Goal: Information Seeking & Learning: Learn about a topic

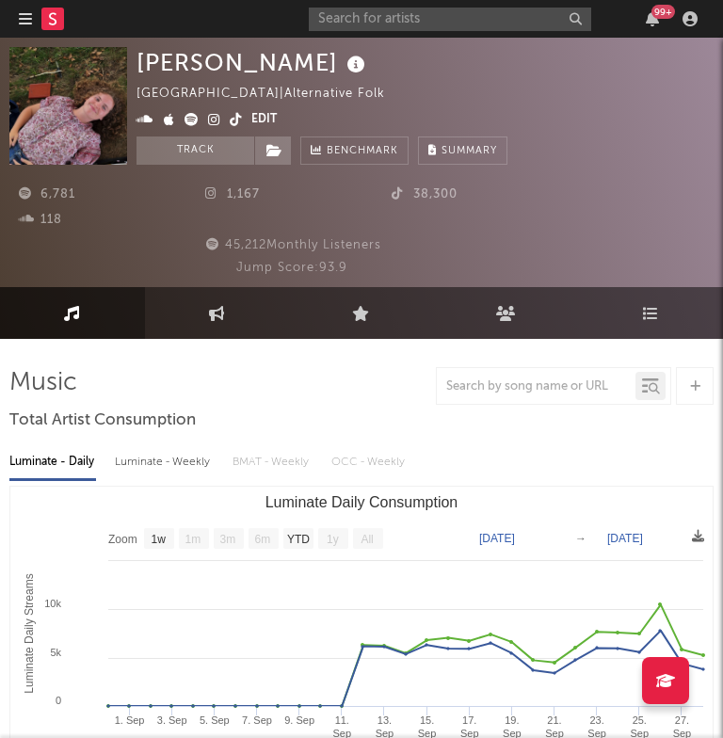
select select "1w"
click at [469, 11] on input "text" at bounding box center [450, 20] width 282 height 24
paste input "https://open.spotify.com/intl-pt/track/0E0OENqh3jaZ4VpDFTOLGj?si=b6e58e450ee240…"
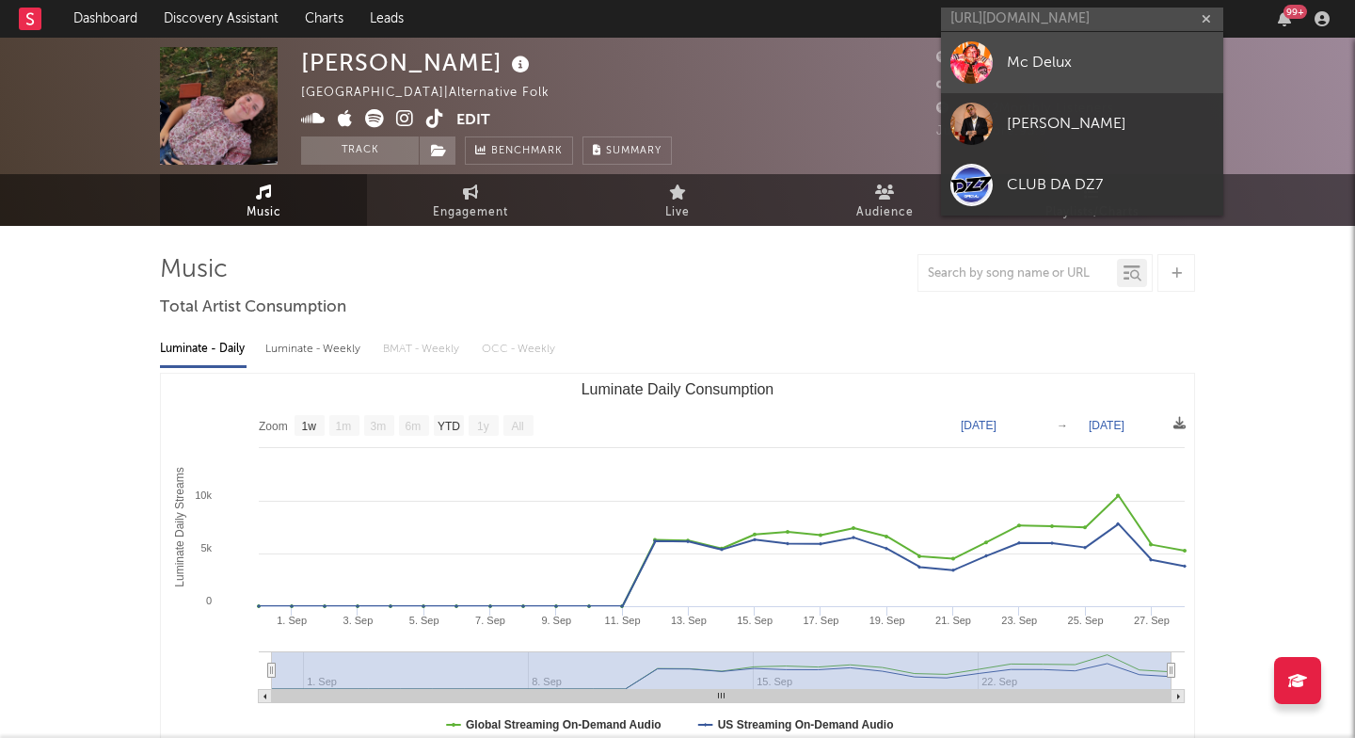
type input "https://open.spotify.com/intl-pt/track/0E0OENqh3jaZ4VpDFTOLGj?si=b6e58e450ee240…"
click at [722, 63] on div "Mc Delux" at bounding box center [1110, 62] width 207 height 23
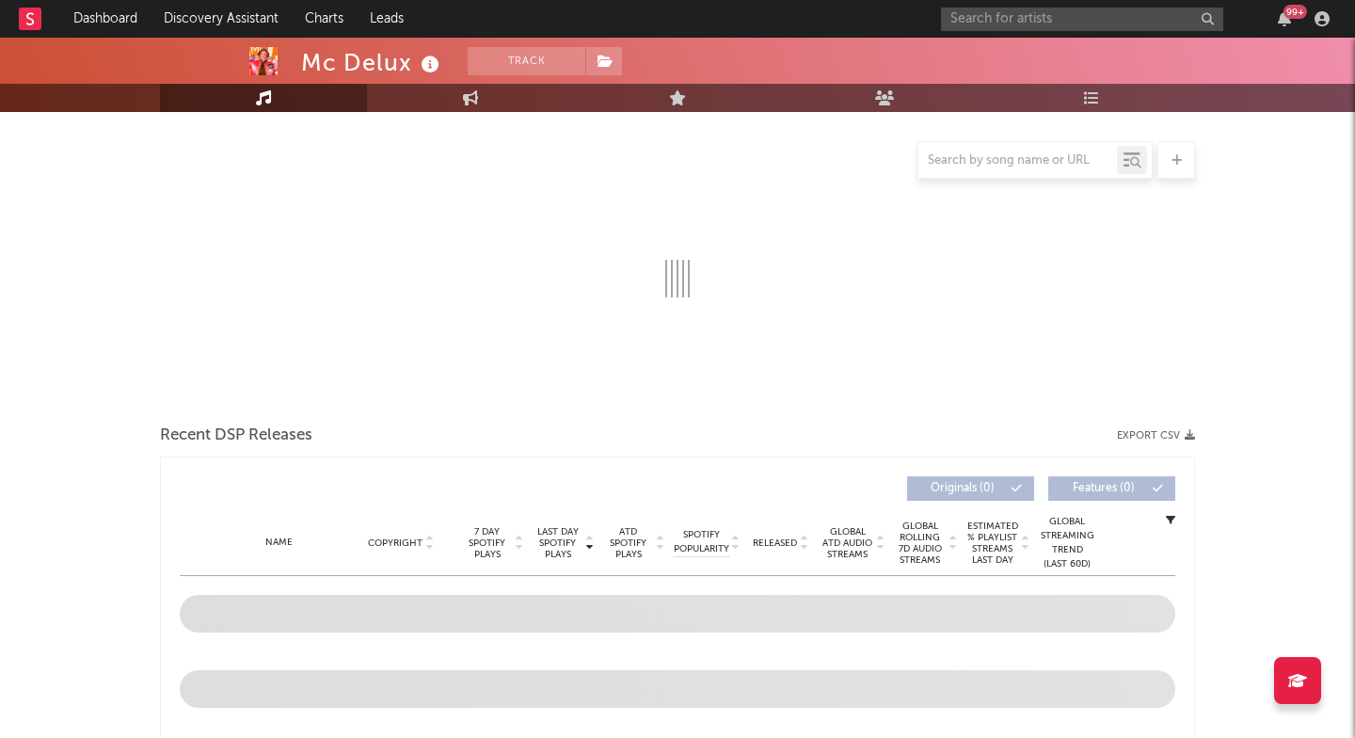
select select "6m"
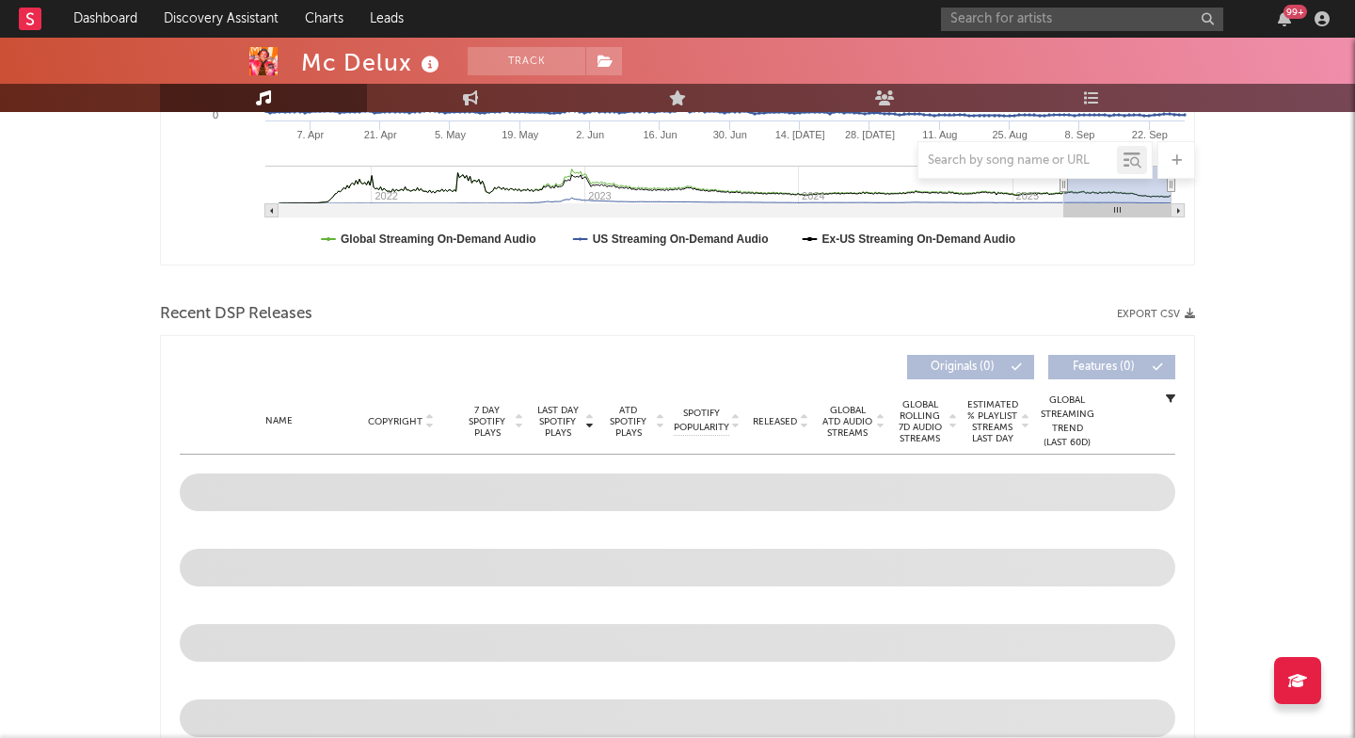
scroll to position [495, 0]
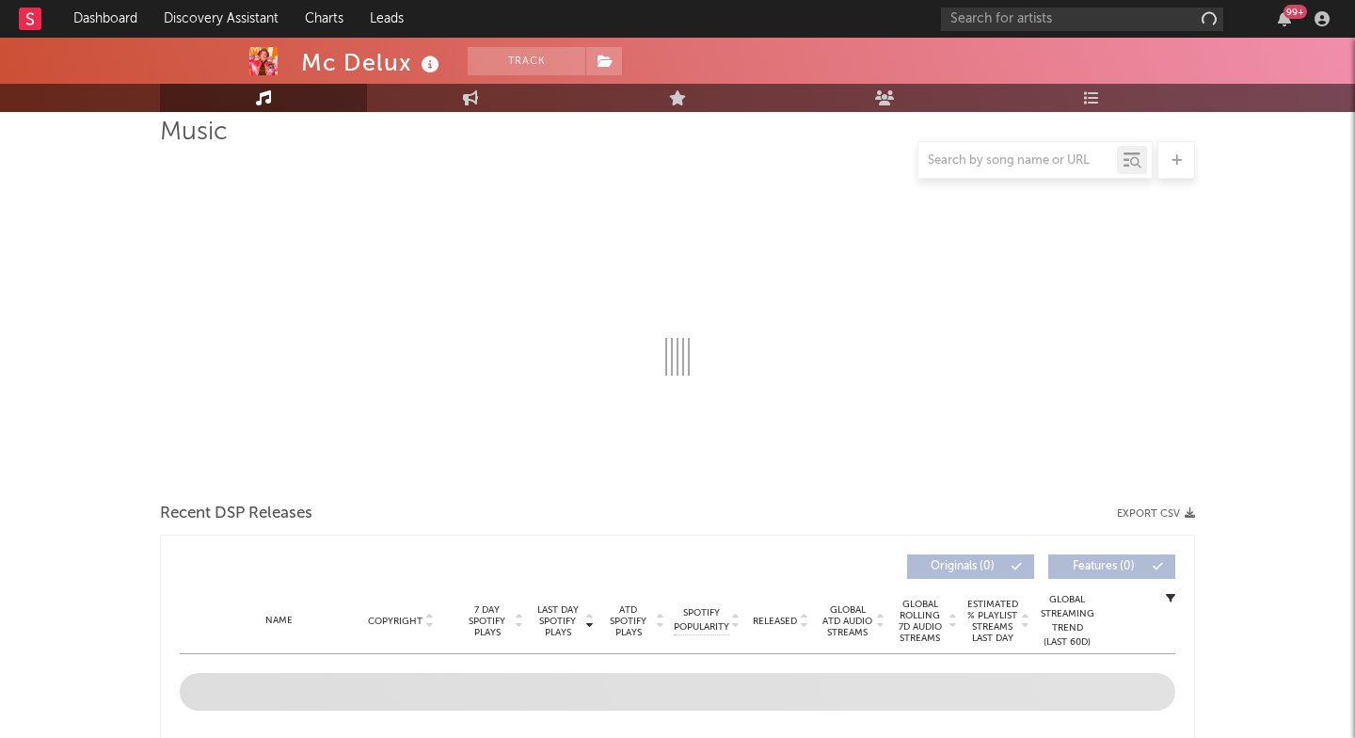
select select "6m"
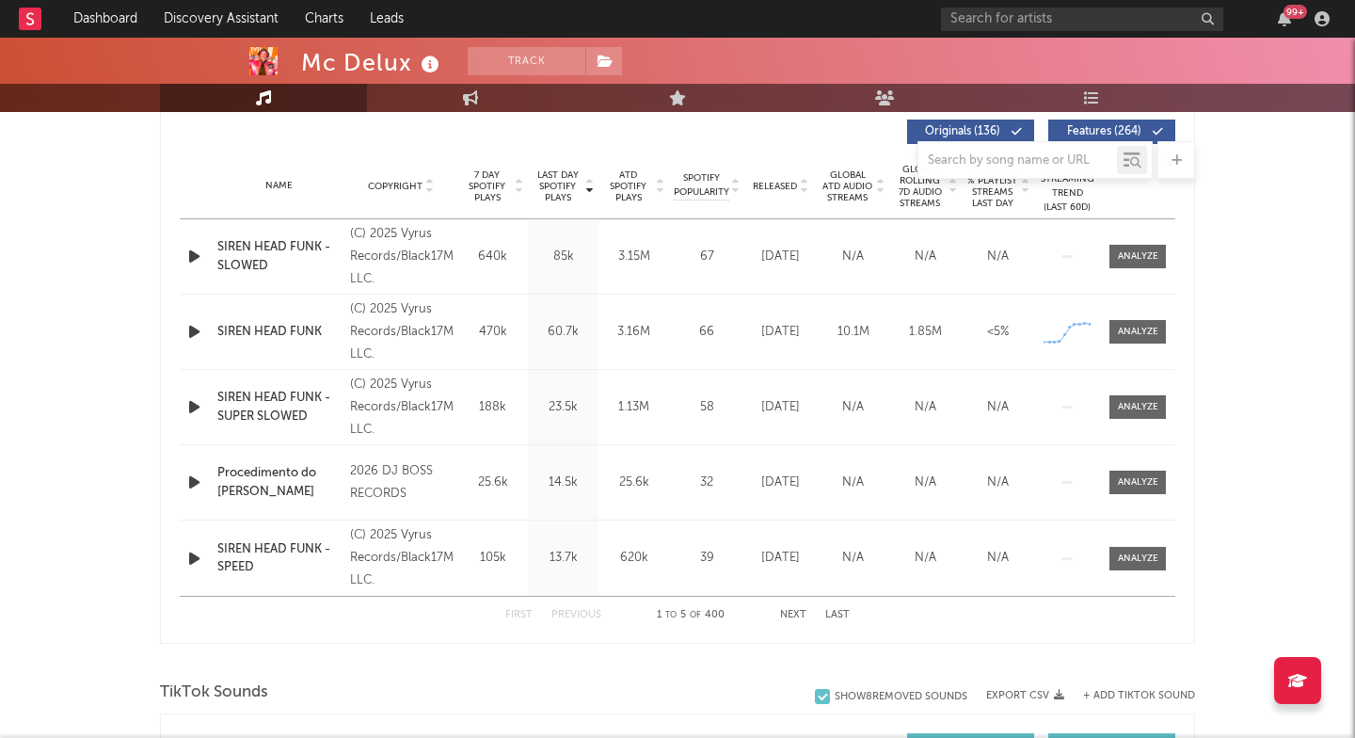
scroll to position [720, 0]
click at [557, 168] on div at bounding box center [677, 160] width 1035 height 38
click at [557, 203] on span "Last Day Spotify Plays" at bounding box center [558, 187] width 50 height 34
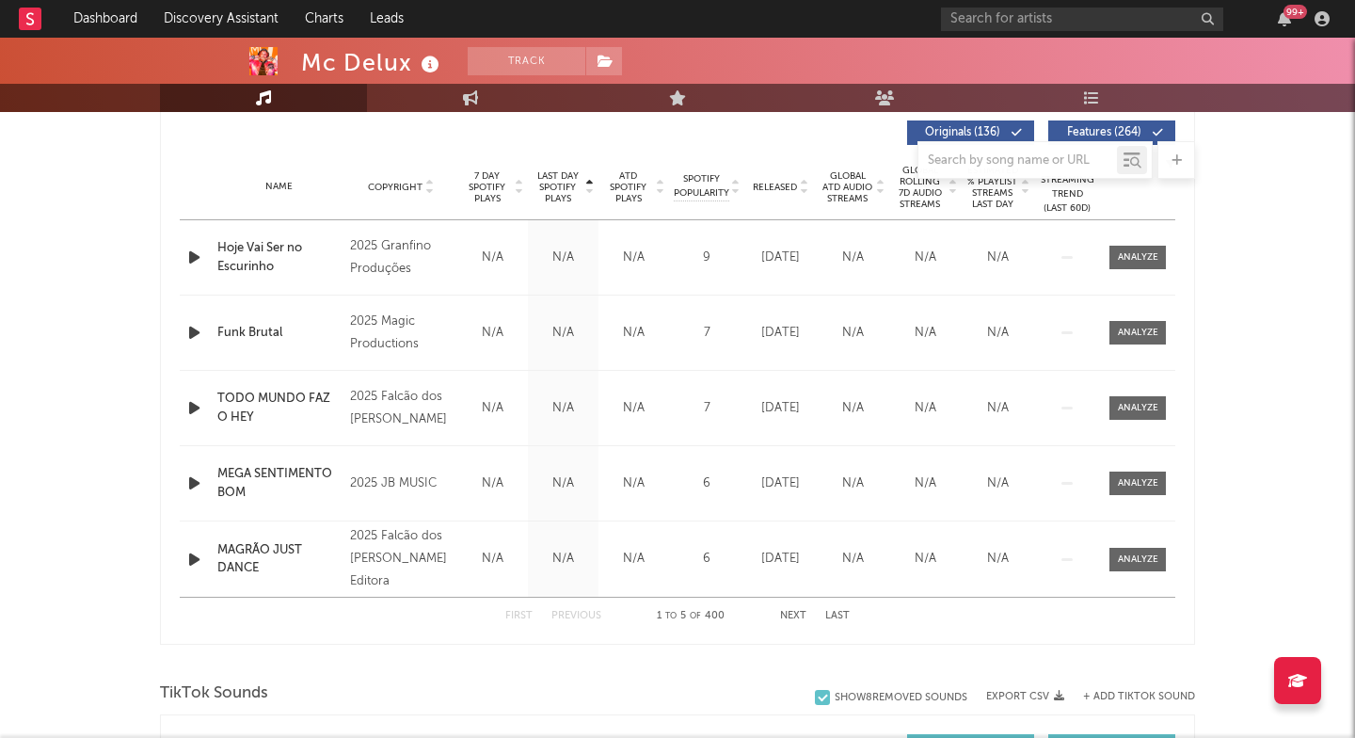
click at [557, 203] on span "Last Day Spotify Plays" at bounding box center [558, 187] width 50 height 34
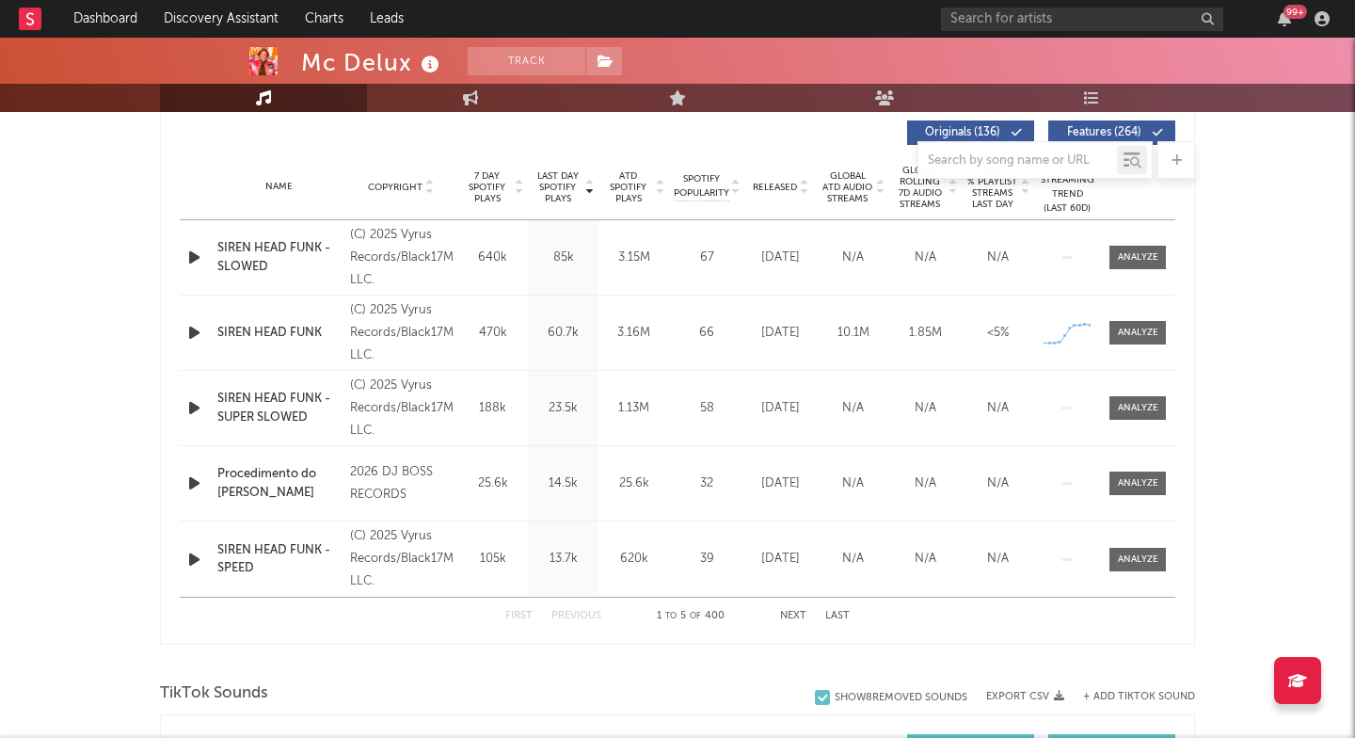
click at [790, 613] on button "Next" at bounding box center [793, 616] width 26 height 10
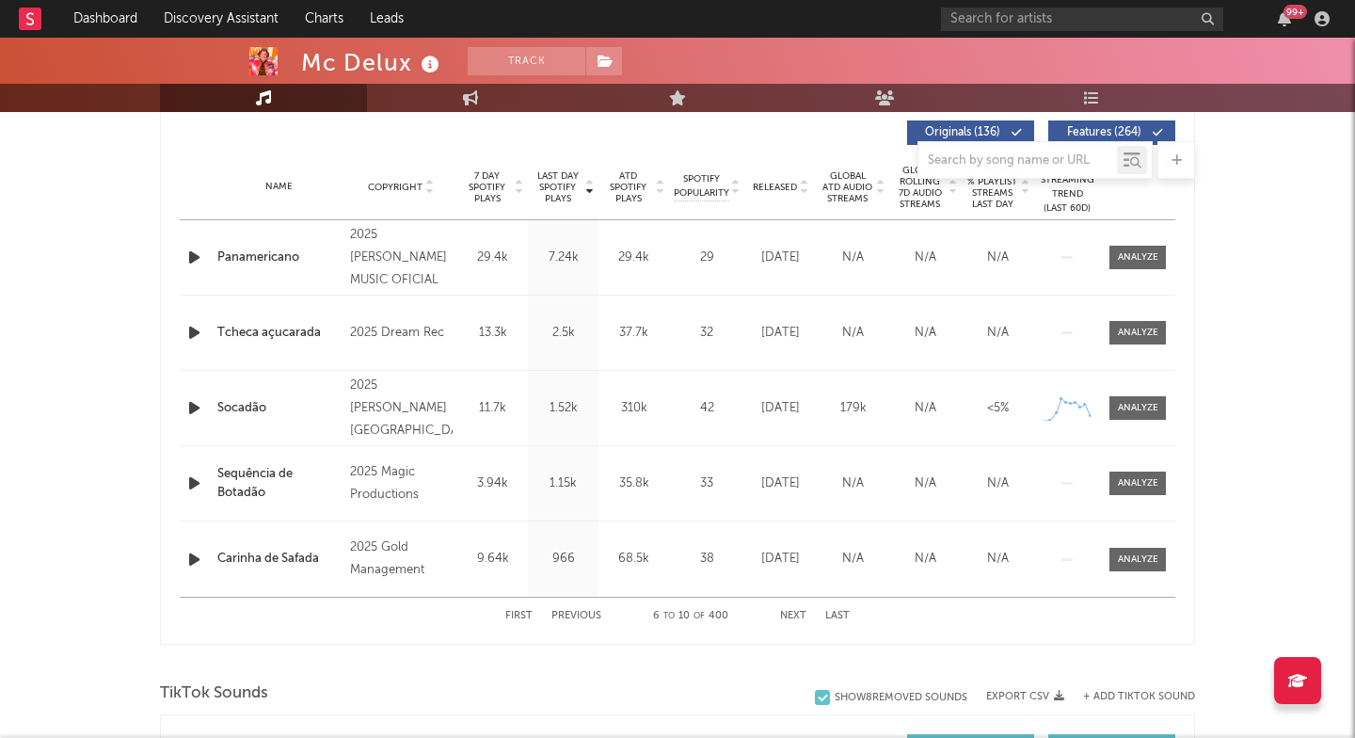
click at [519, 616] on button "First" at bounding box center [518, 616] width 27 height 10
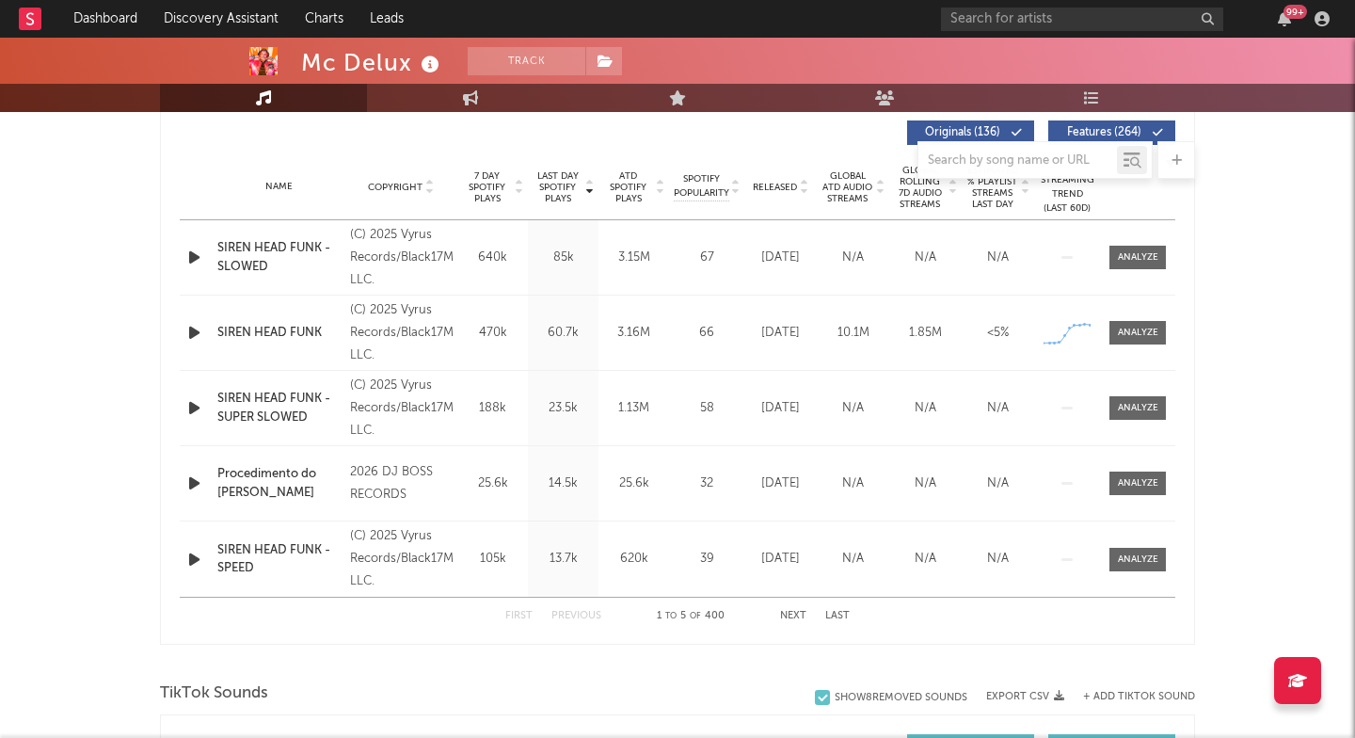
click at [789, 611] on button "Next" at bounding box center [793, 616] width 26 height 10
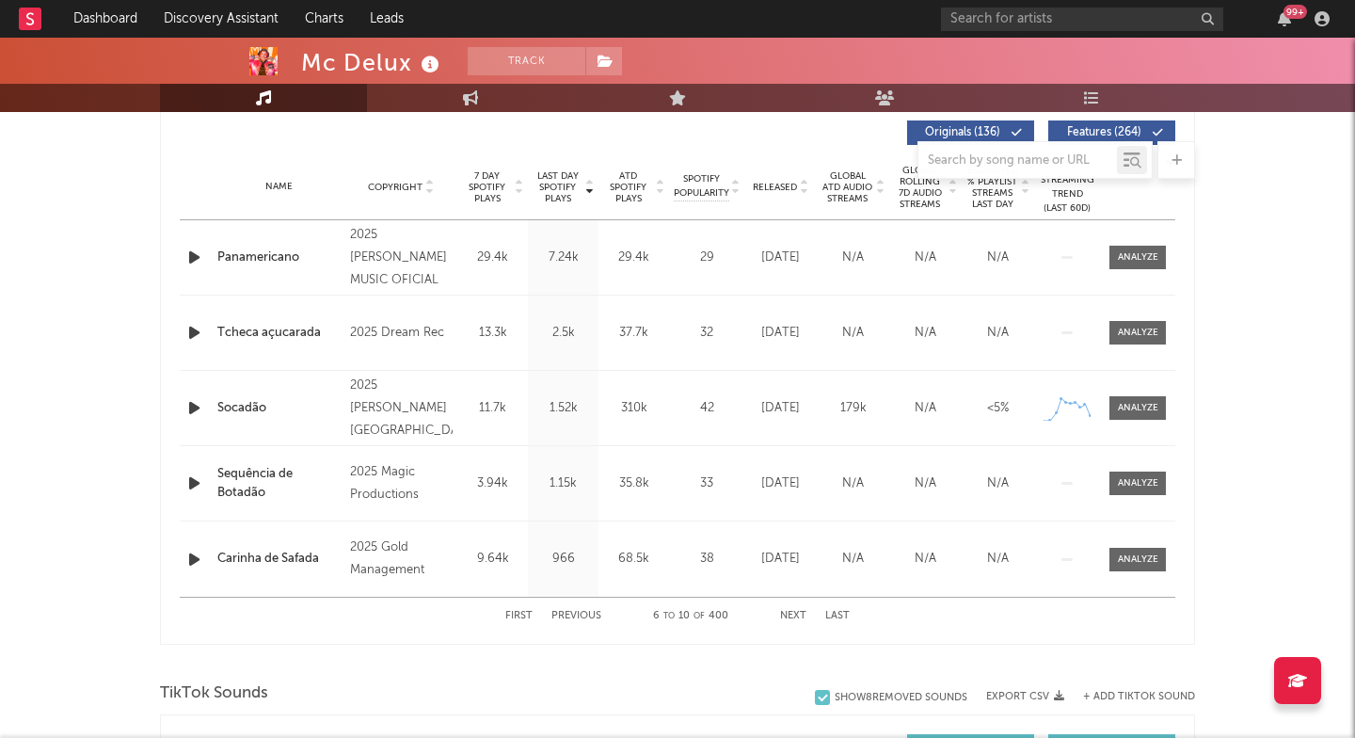
click at [528, 618] on button "First" at bounding box center [518, 616] width 27 height 10
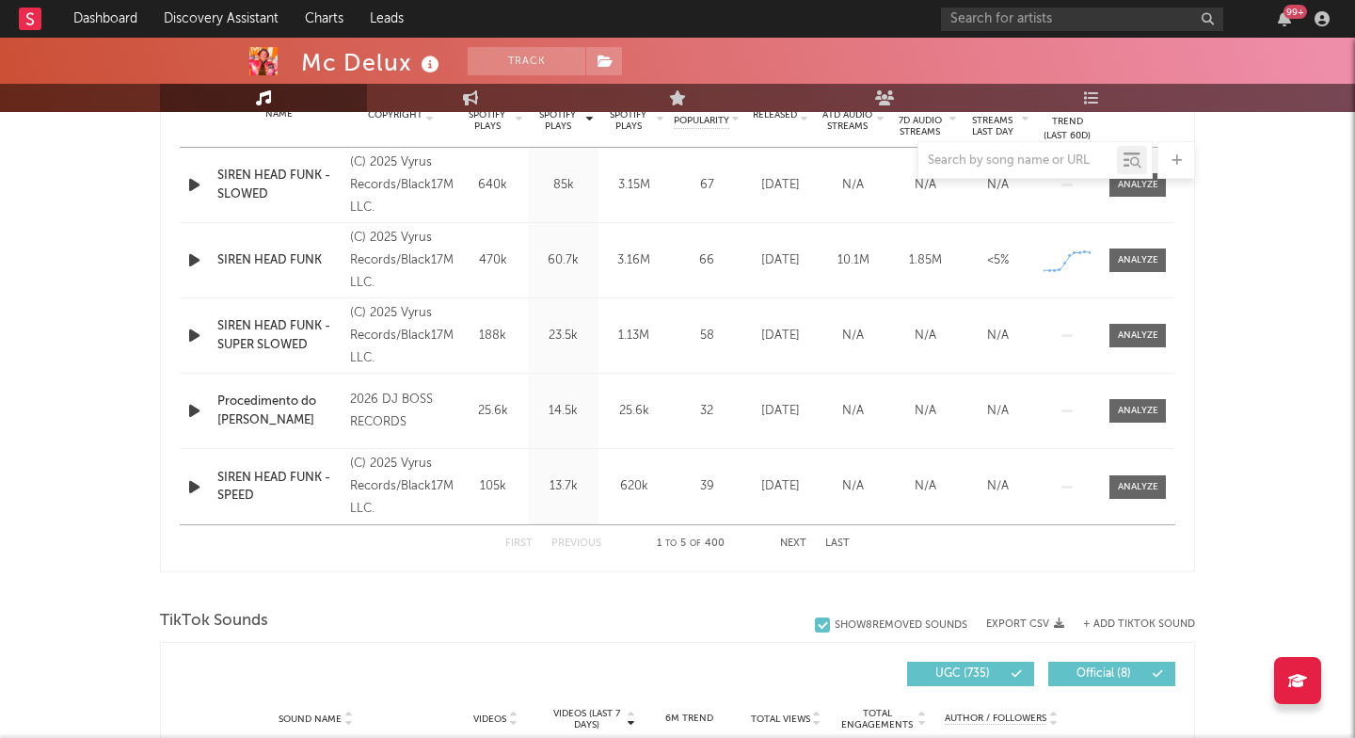
scroll to position [727, 0]
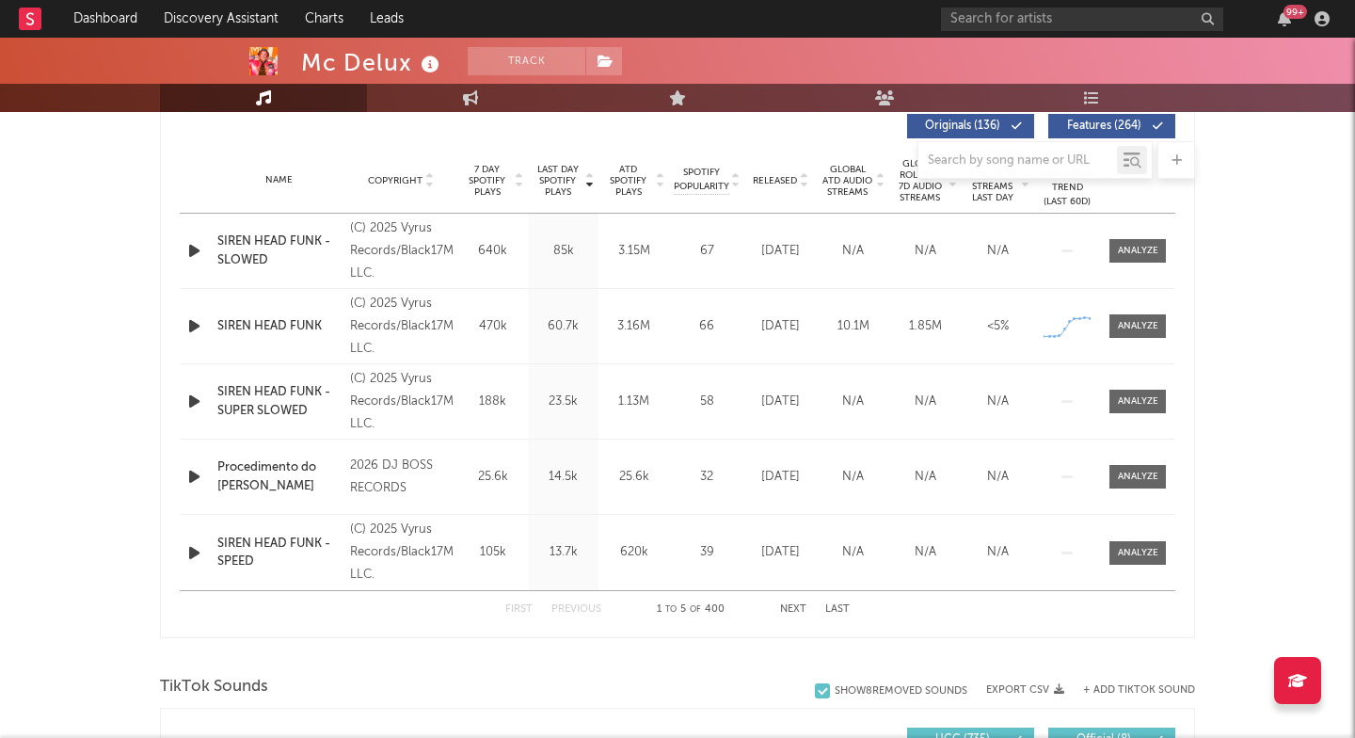
click at [784, 608] on button "Next" at bounding box center [793, 609] width 26 height 10
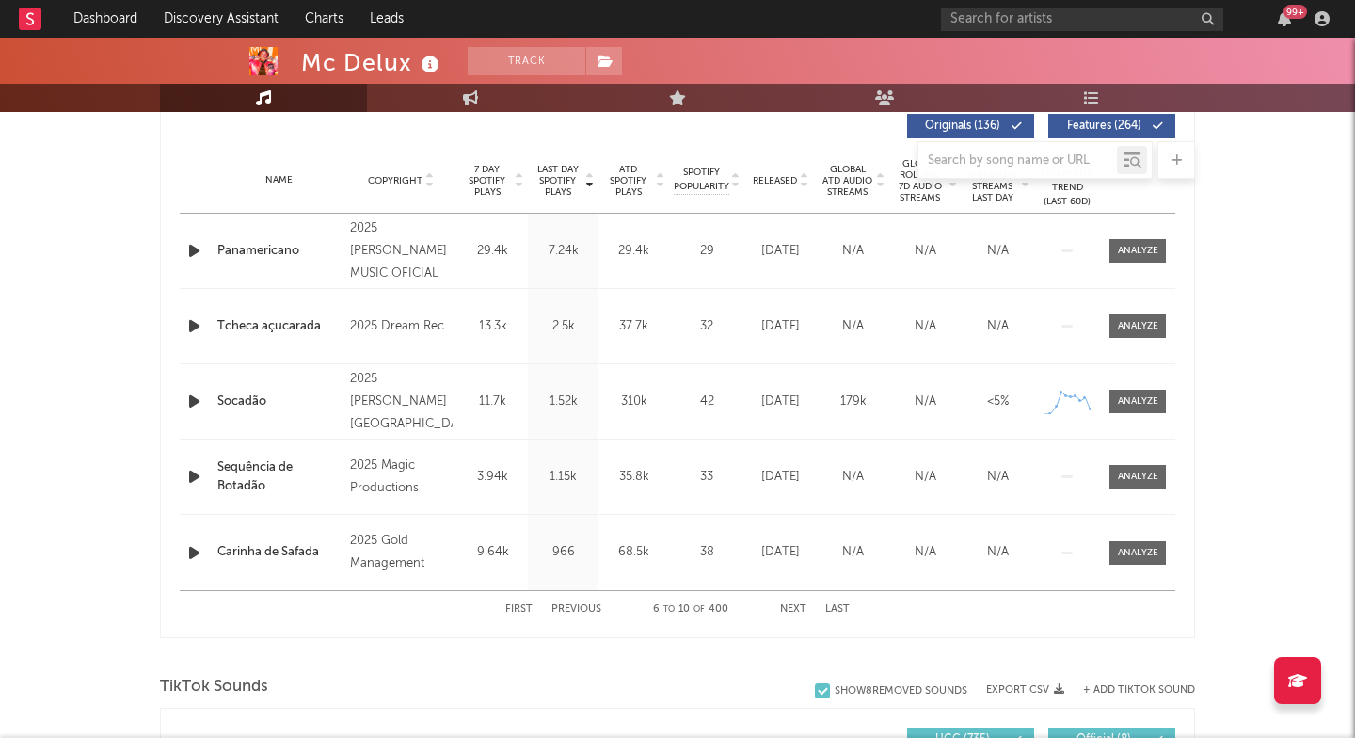
click at [784, 607] on button "Next" at bounding box center [793, 609] width 26 height 10
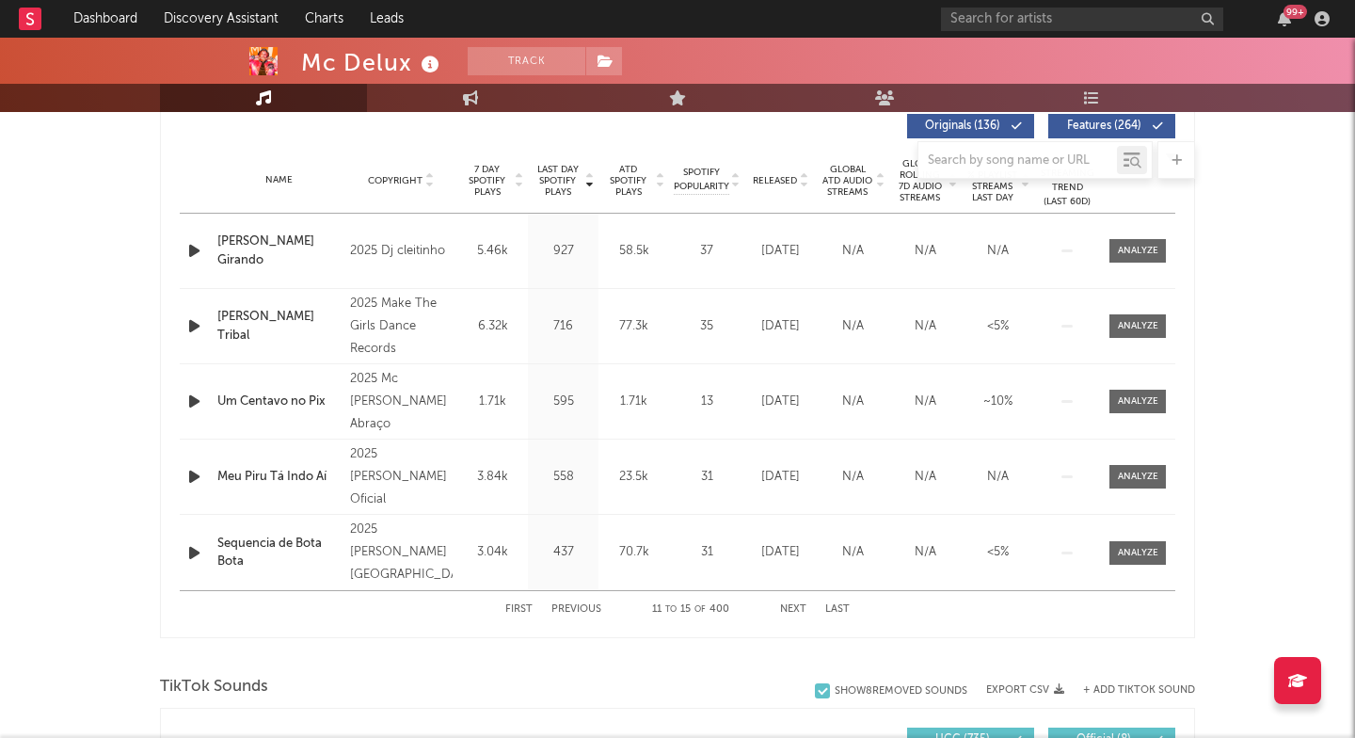
click at [560, 179] on span "Last Day Spotify Plays" at bounding box center [558, 181] width 50 height 34
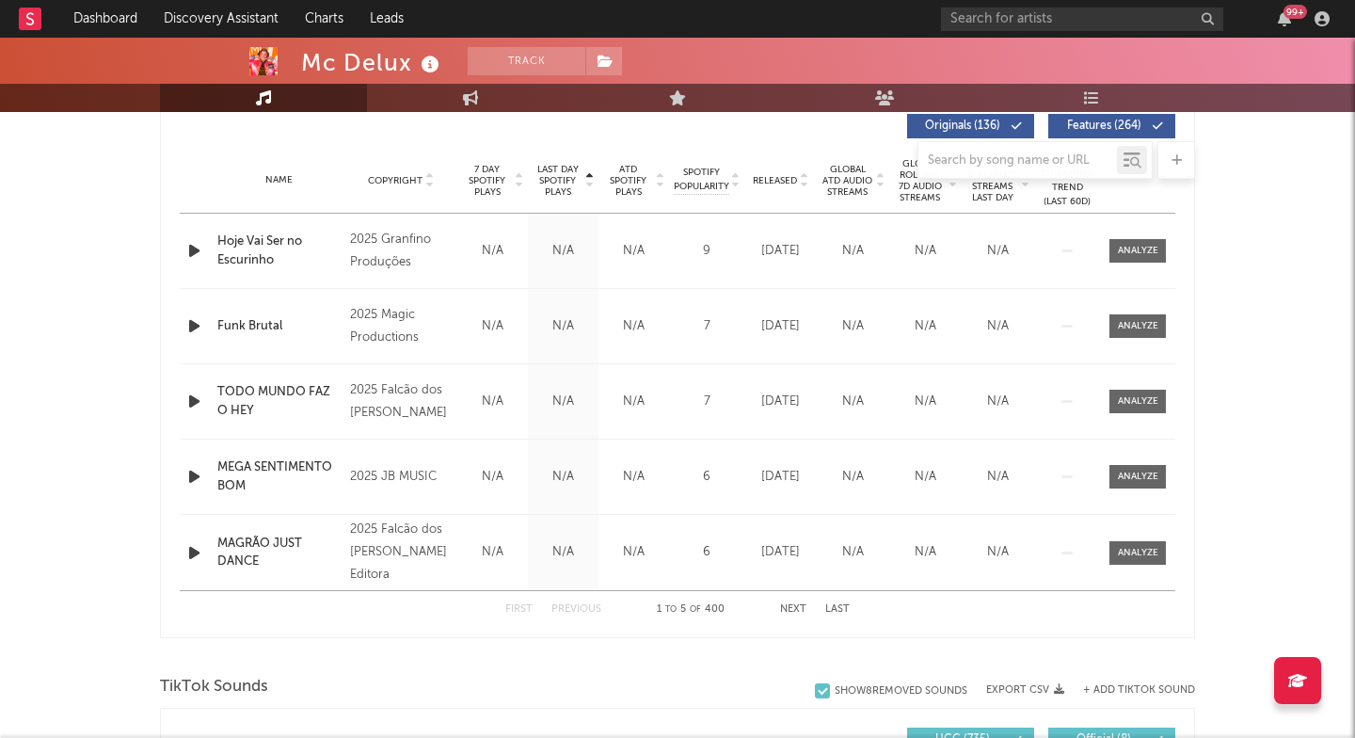
click at [625, 169] on div at bounding box center [677, 160] width 1035 height 38
click at [632, 189] on span "ATD Spotify Plays" at bounding box center [628, 181] width 50 height 34
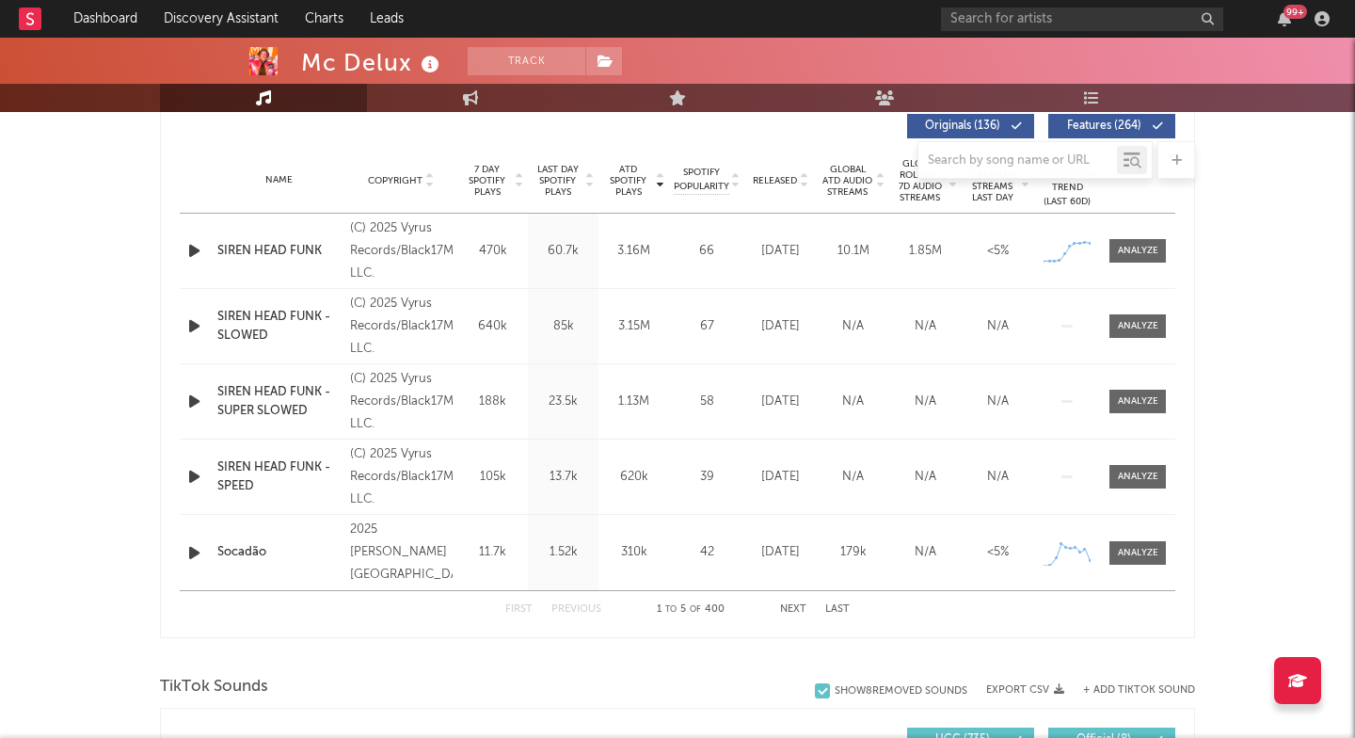
click at [790, 612] on button "Next" at bounding box center [793, 609] width 26 height 10
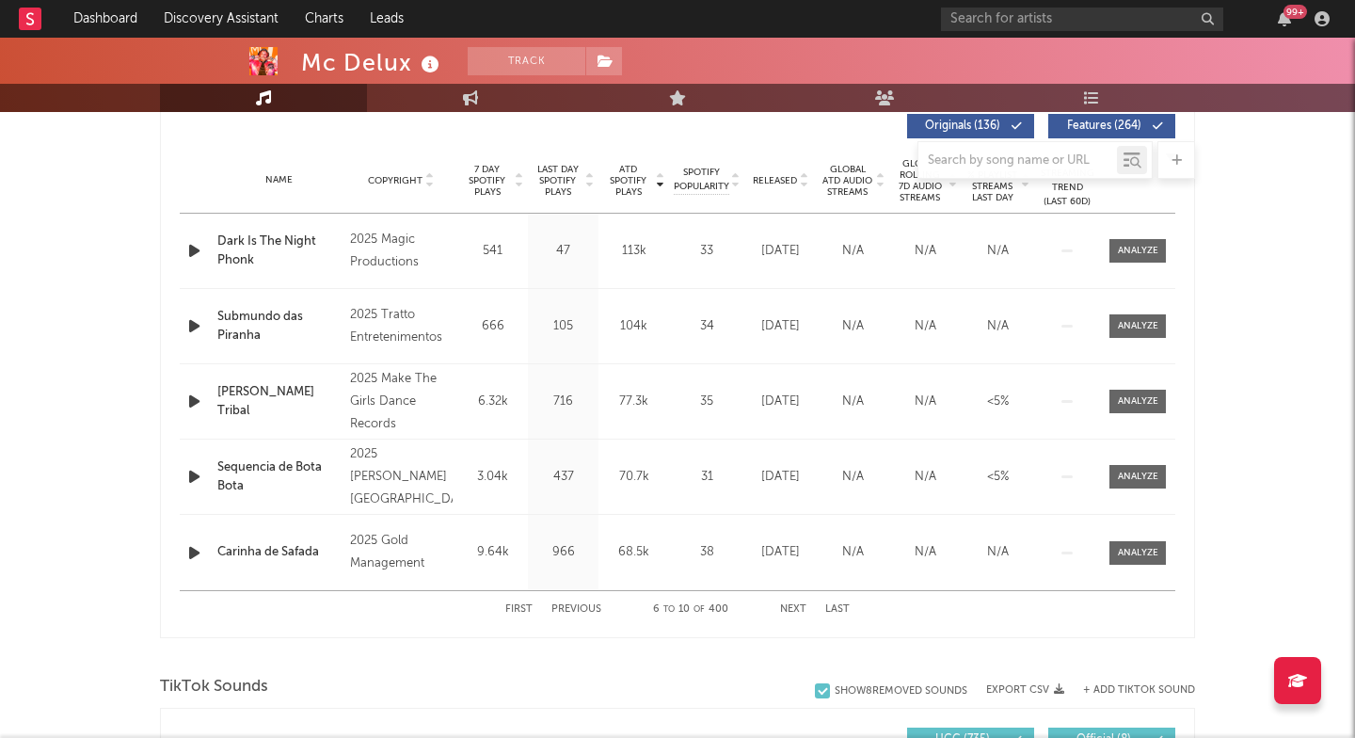
click at [790, 612] on button "Next" at bounding box center [793, 609] width 26 height 10
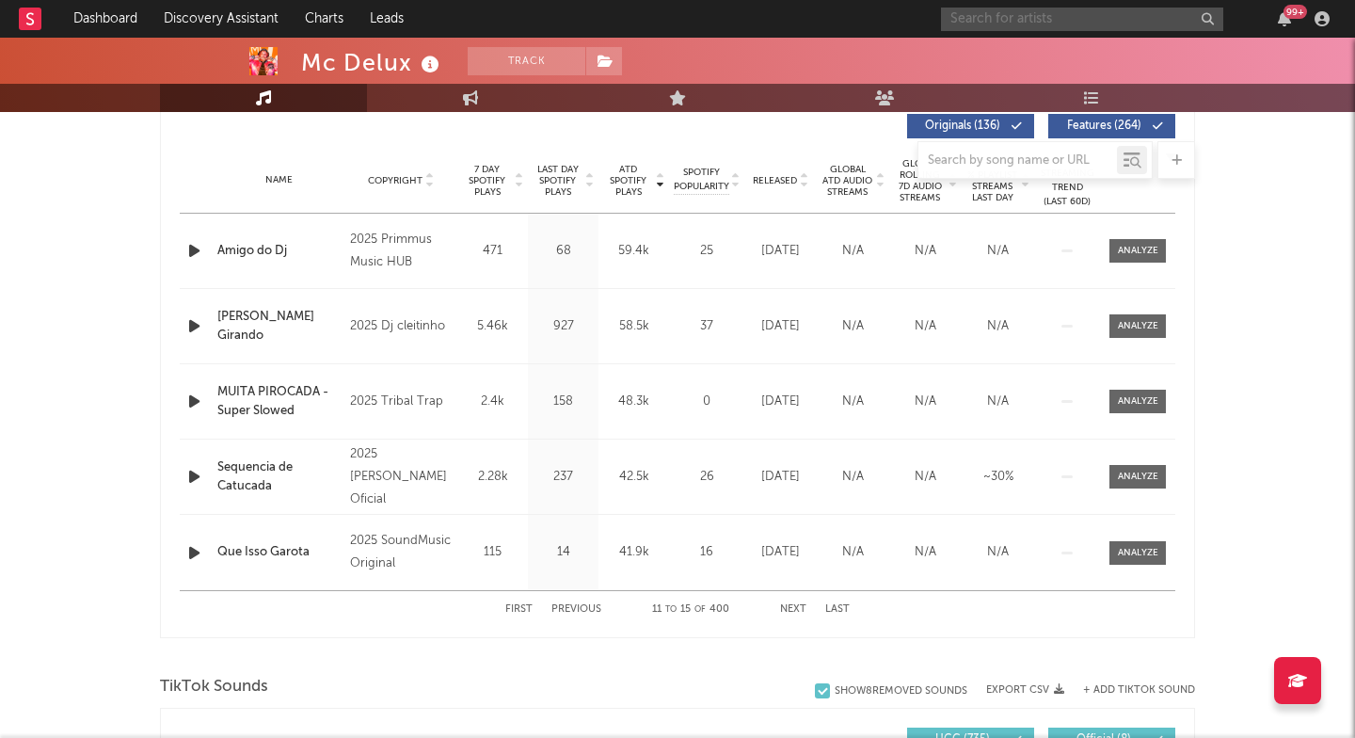
click at [1016, 22] on input "text" at bounding box center [1082, 20] width 282 height 24
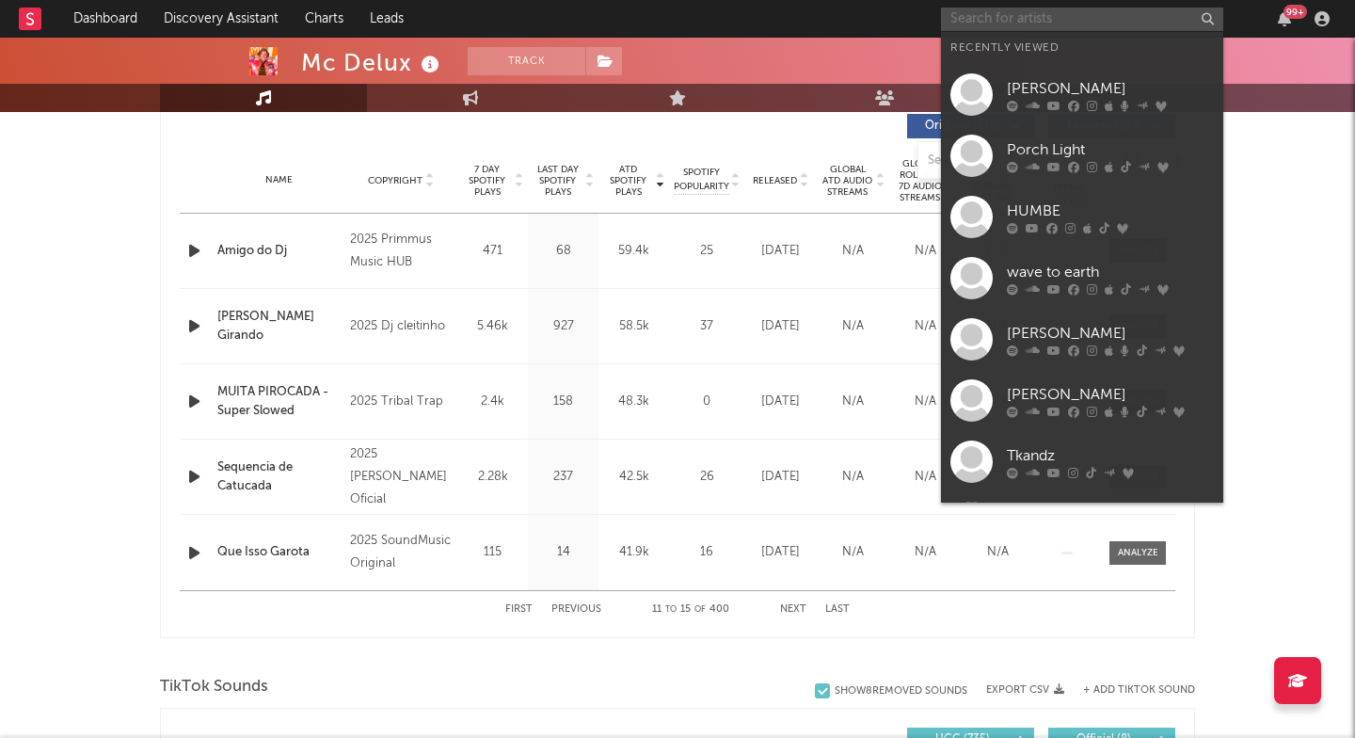
paste input "[URL][DOMAIN_NAME]"
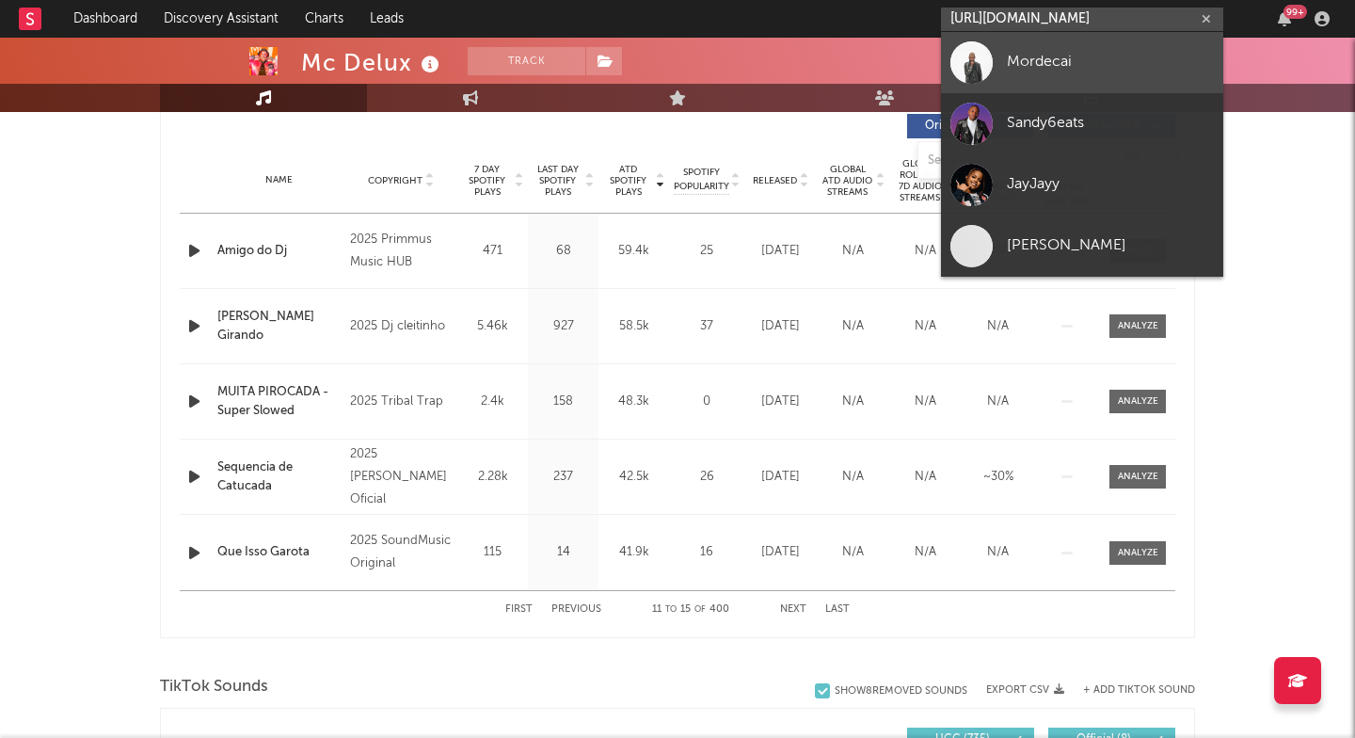
type input "[URL][DOMAIN_NAME]"
click at [1041, 49] on link "Mordecai" at bounding box center [1082, 62] width 282 height 61
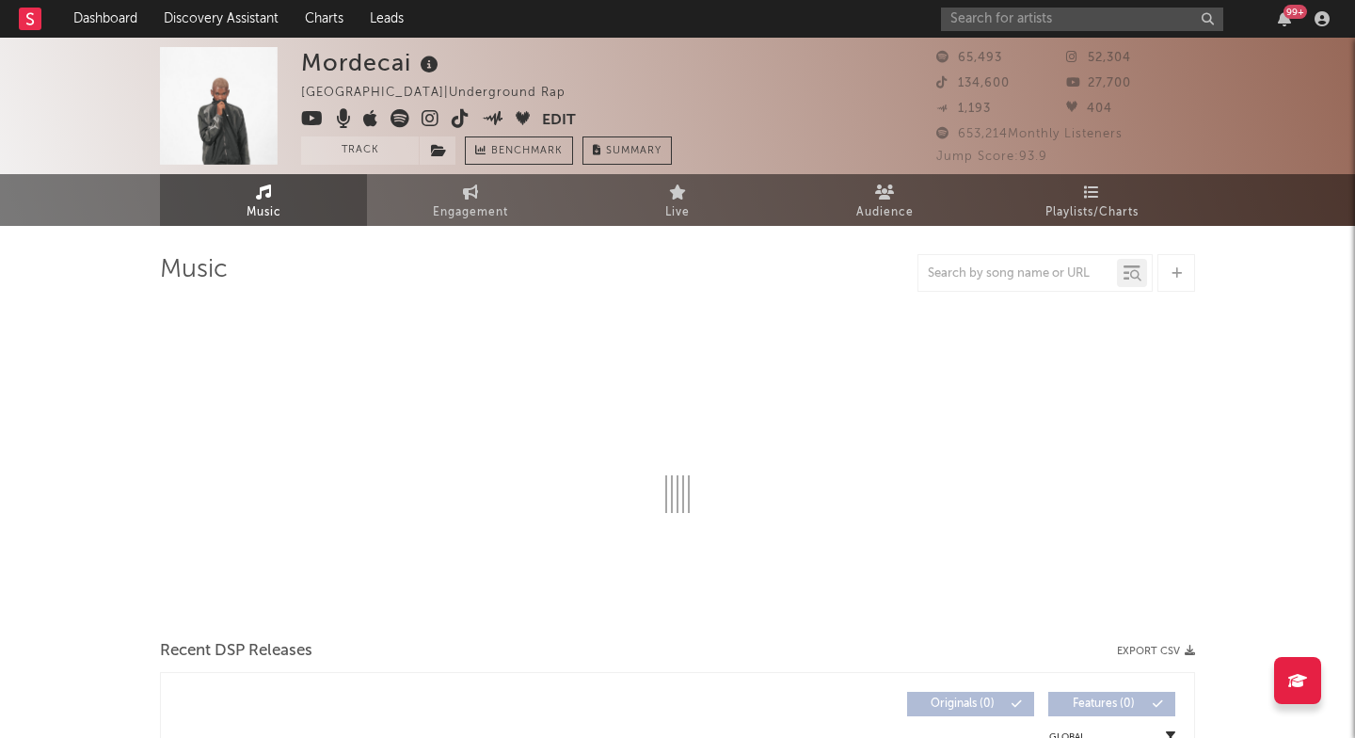
select select "6m"
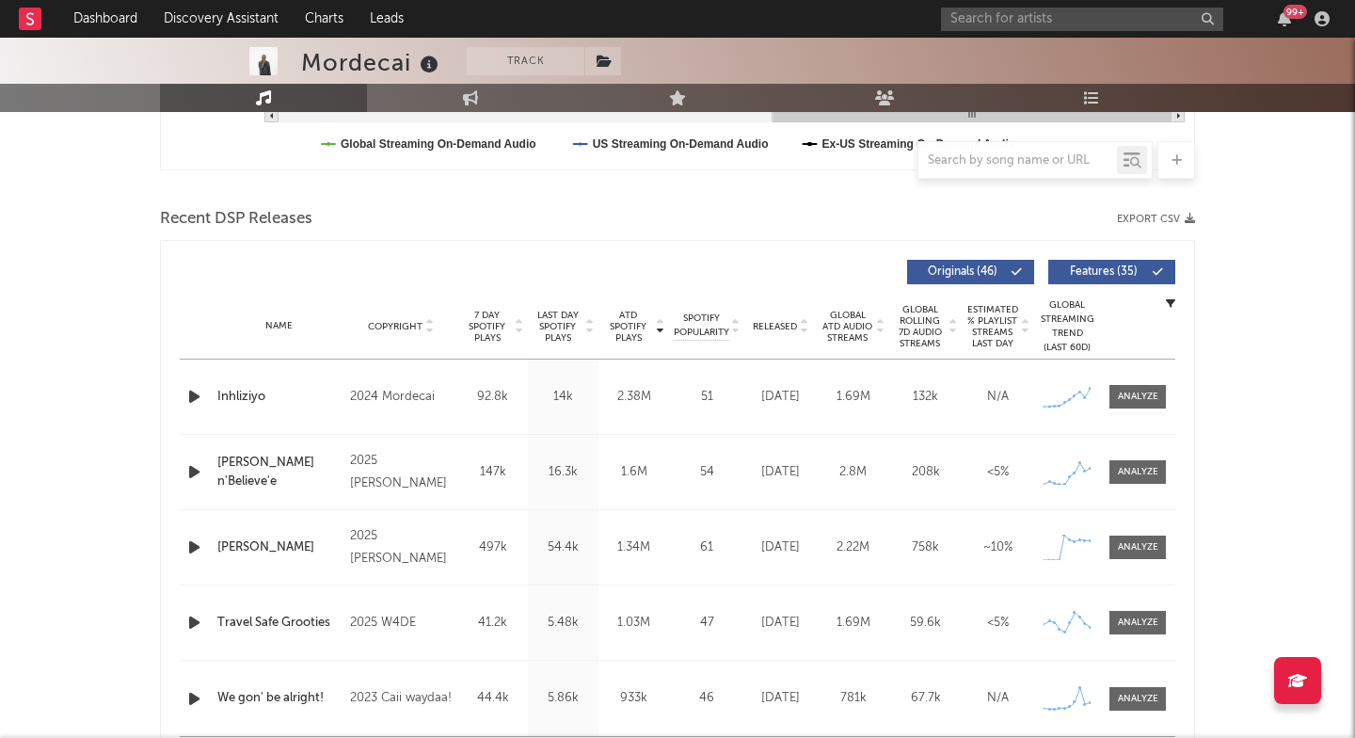
scroll to position [587, 0]
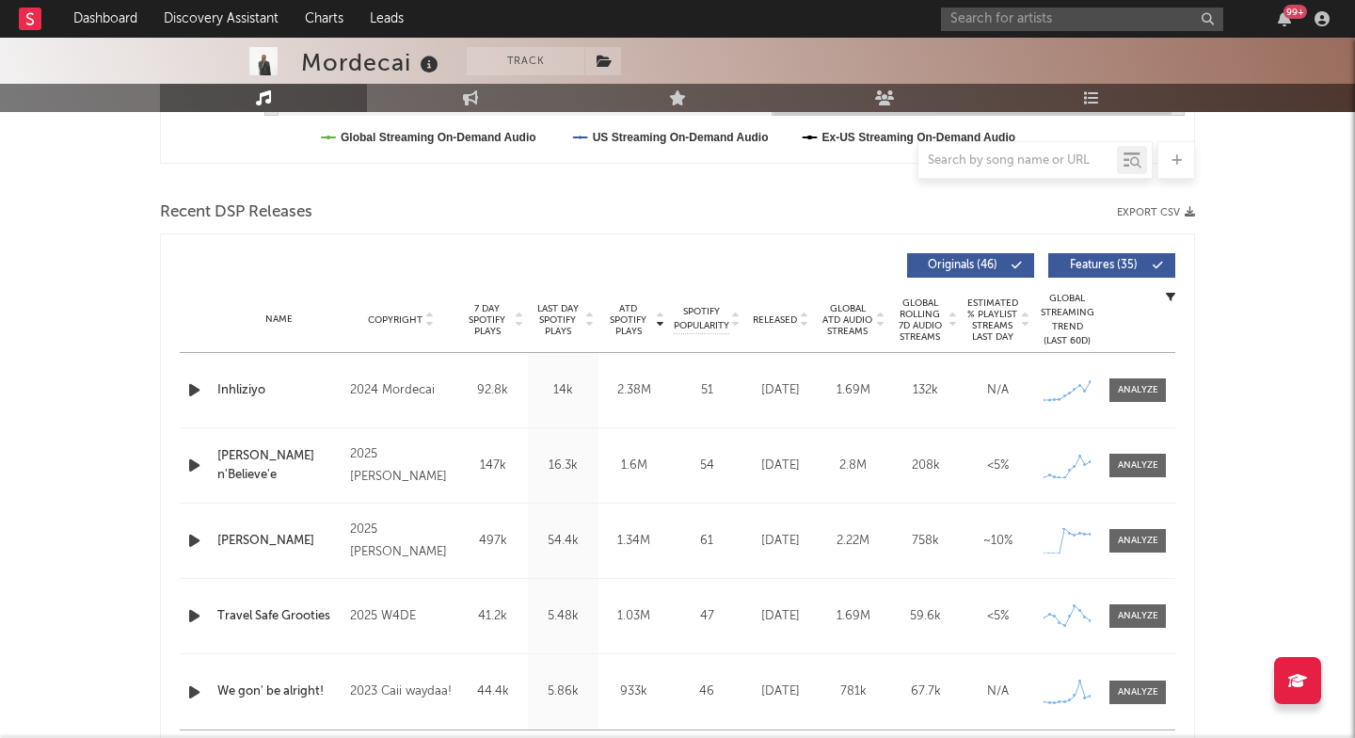
click at [574, 317] on span "Last Day Spotify Plays" at bounding box center [558, 320] width 50 height 34
click at [1124, 396] on div at bounding box center [1138, 390] width 40 height 14
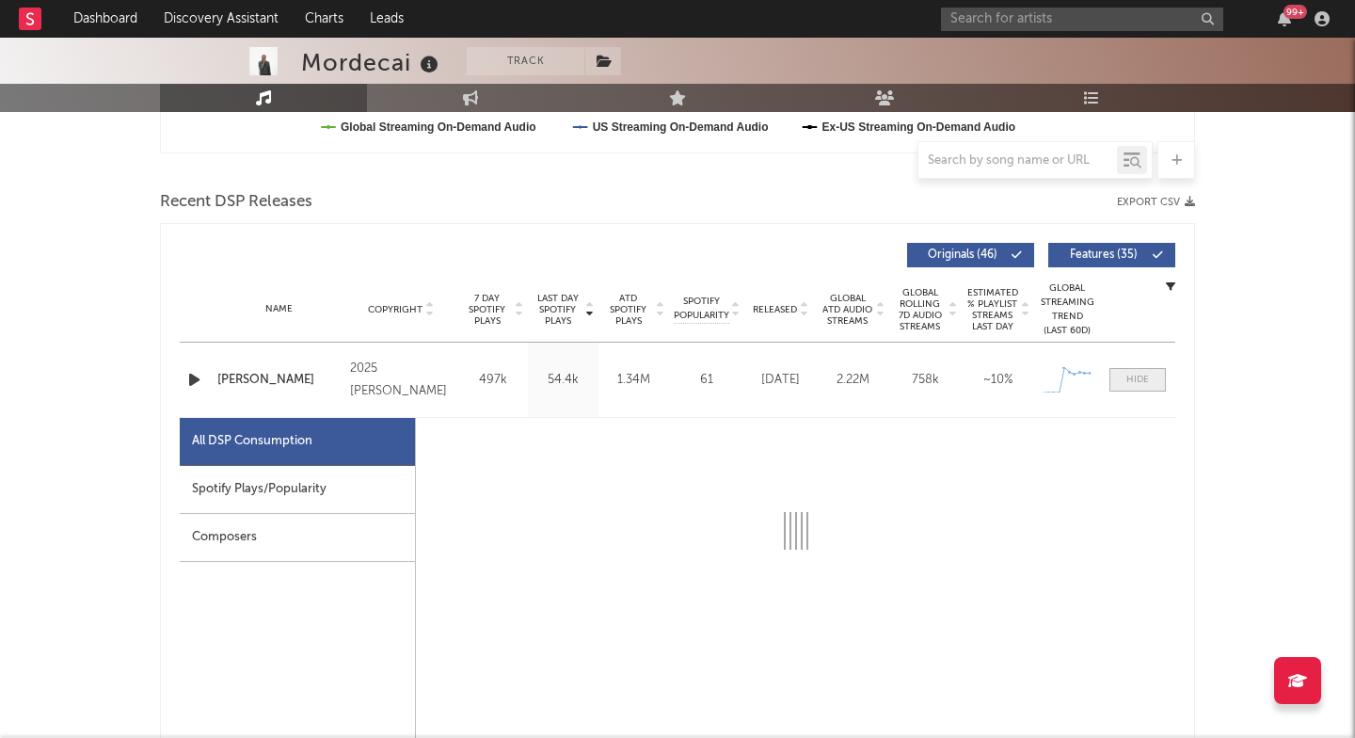
select select "1w"
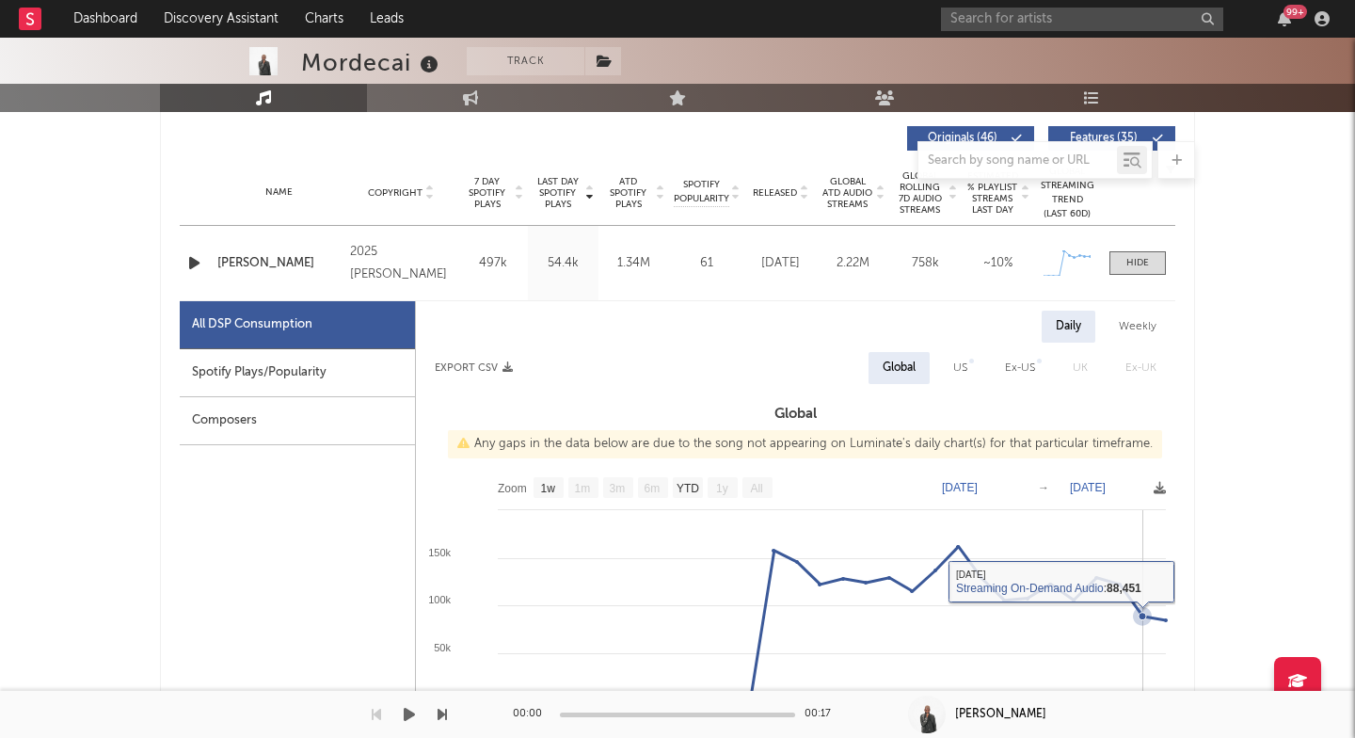
scroll to position [737, 0]
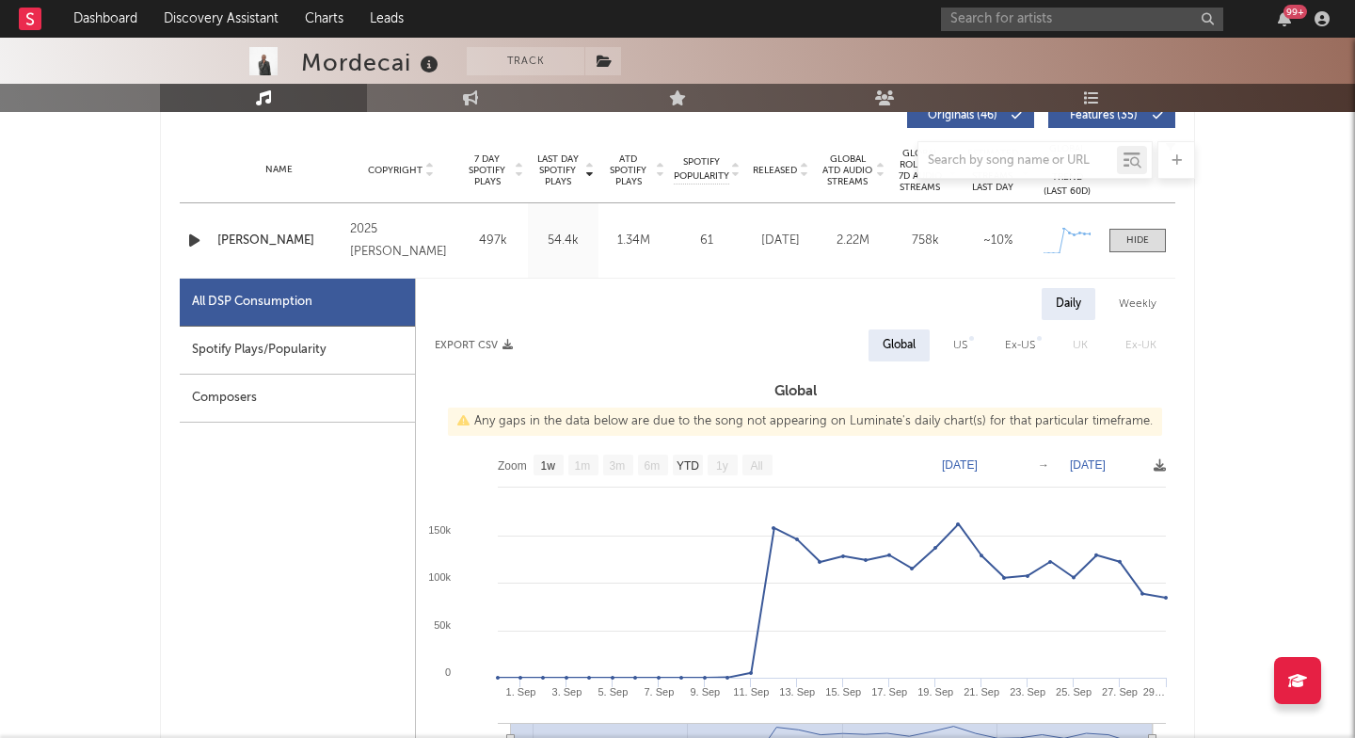
click at [971, 33] on div "99 +" at bounding box center [1138, 19] width 395 height 38
click at [973, 24] on input "text" at bounding box center [1082, 20] width 282 height 24
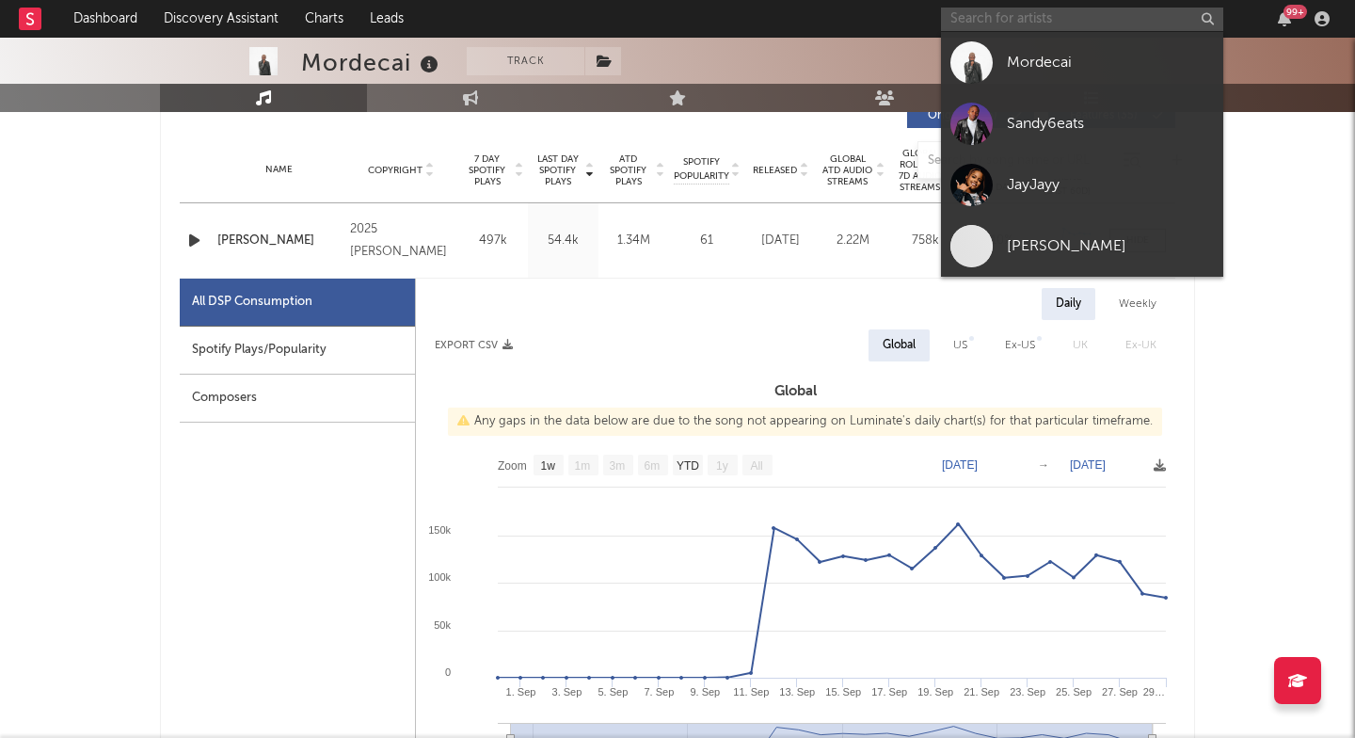
paste input "[URL][DOMAIN_NAME]"
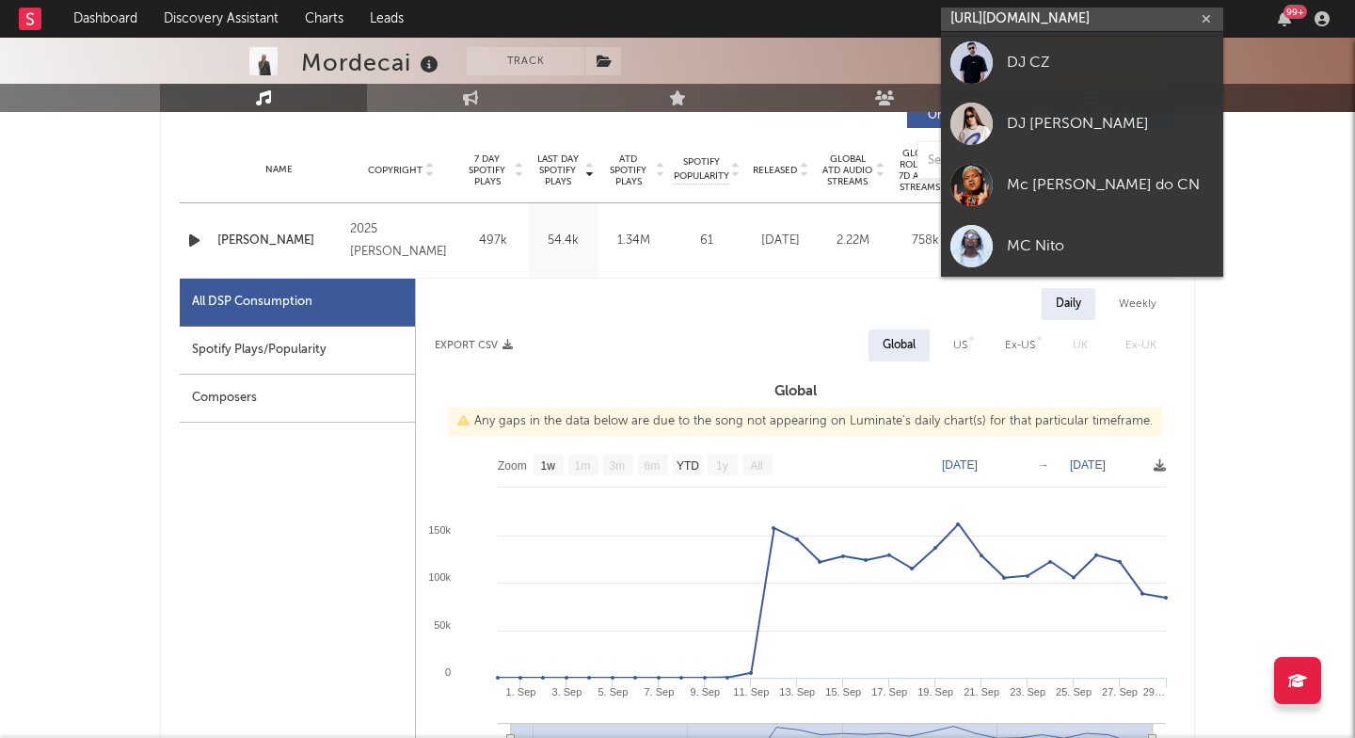
type input "[URL][DOMAIN_NAME]"
click at [993, 52] on link "DJ CZ" at bounding box center [1082, 62] width 282 height 61
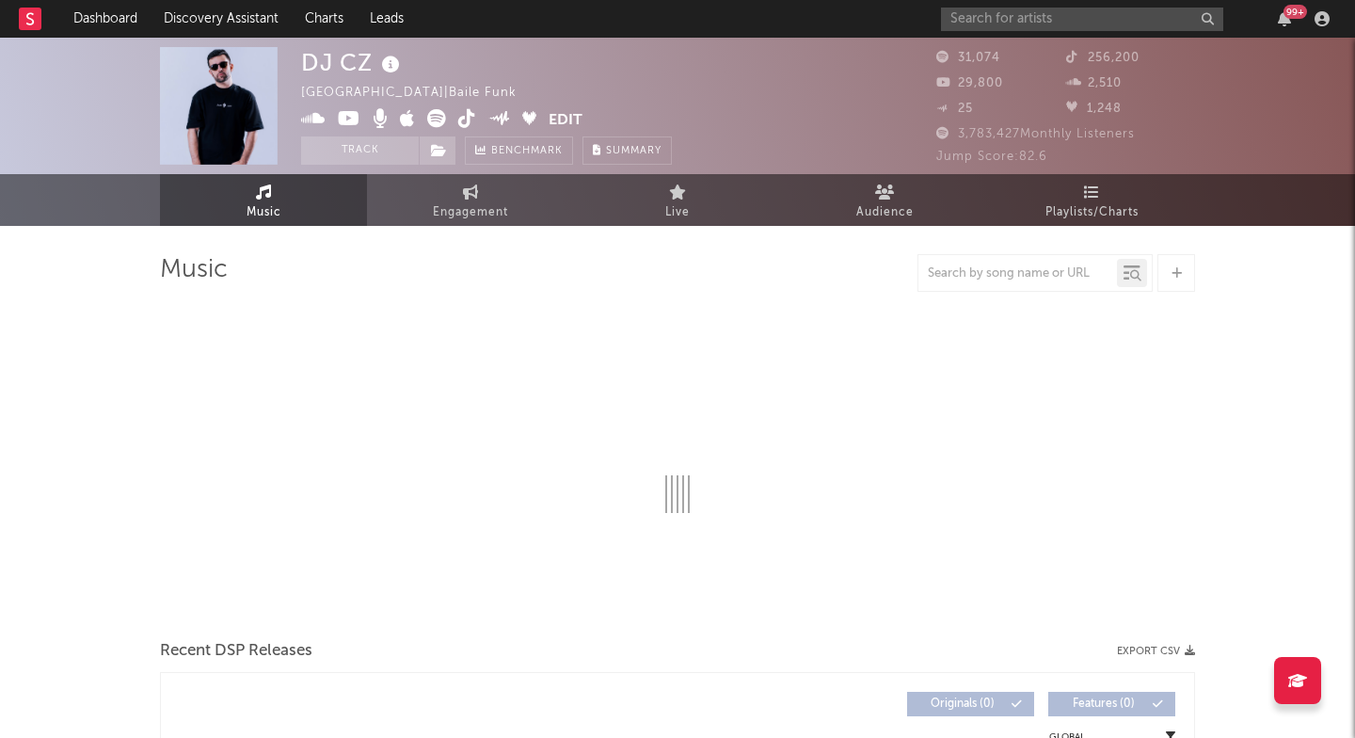
select select "6m"
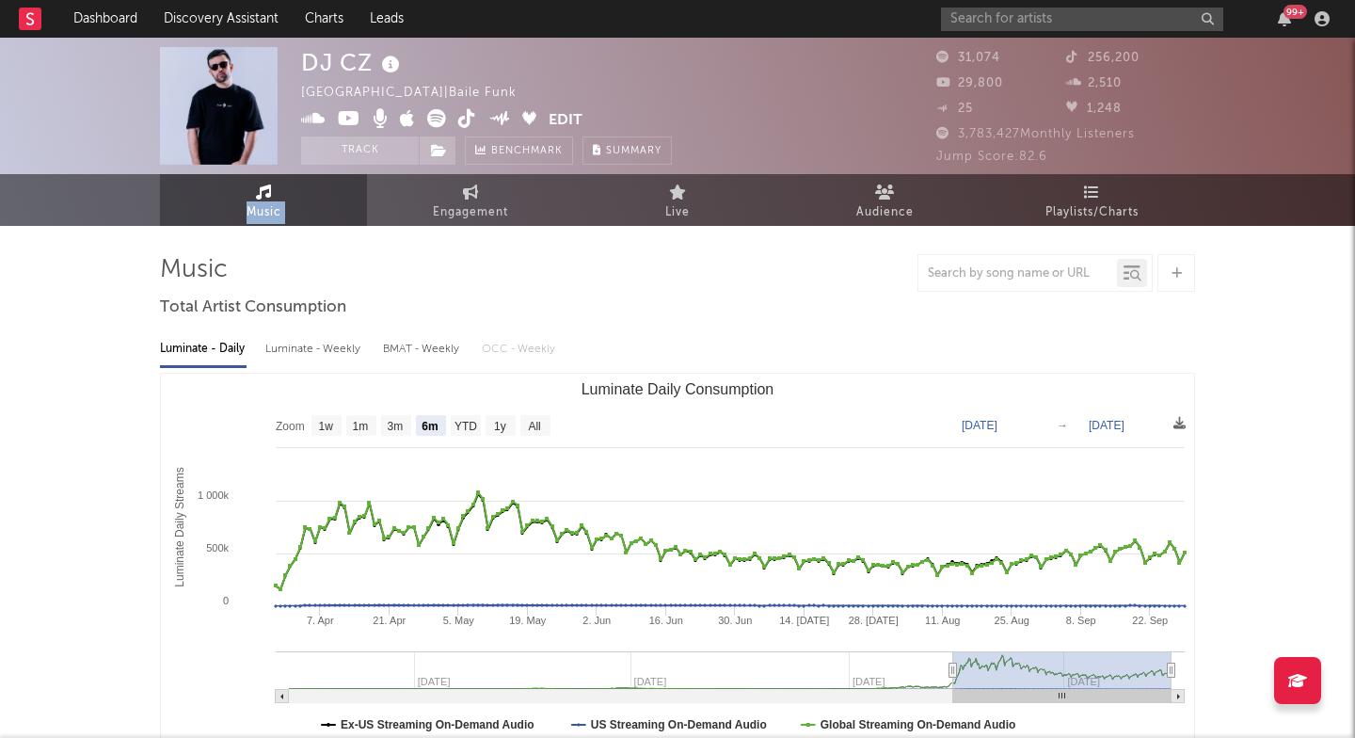
drag, startPoint x: 3, startPoint y: 216, endPoint x: 361, endPoint y: 216, distance: 358.6
click at [366, 216] on div "Music Engagement Live Audience Playlists/Charts" at bounding box center [677, 200] width 1355 height 52
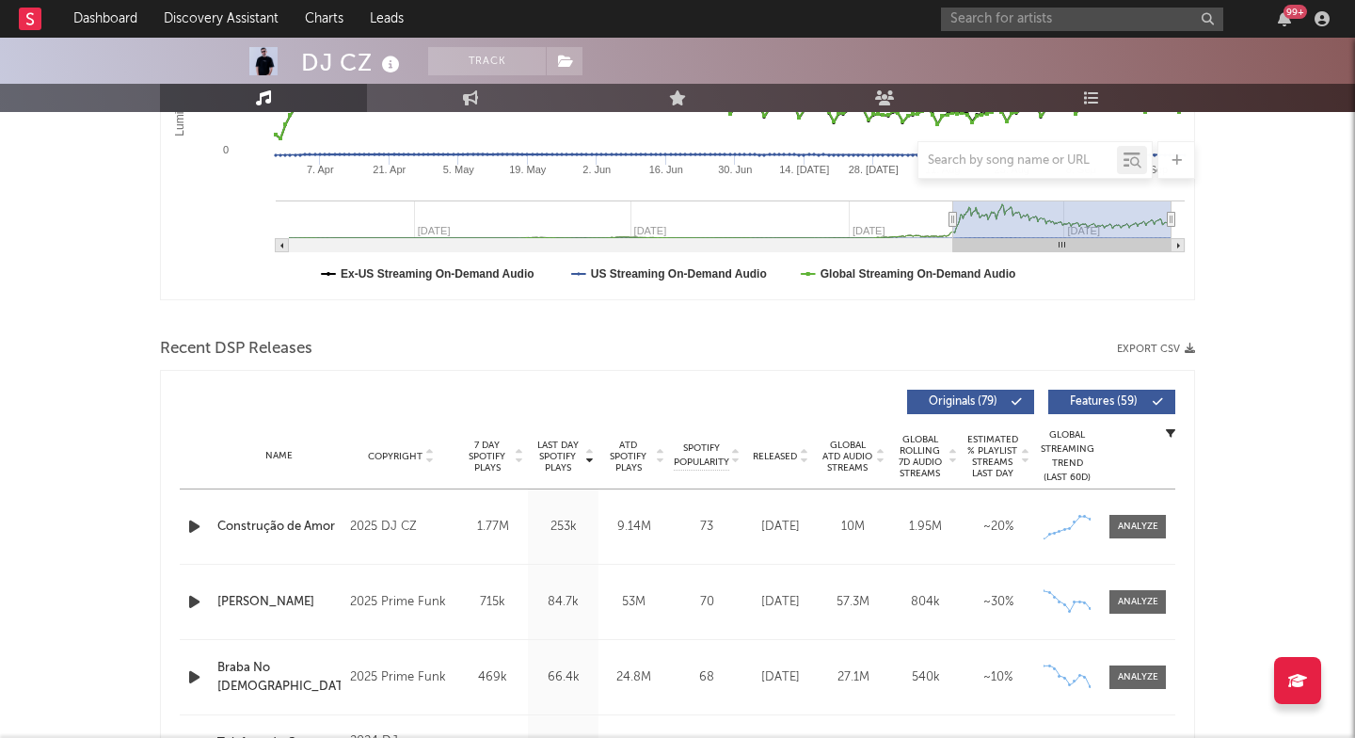
scroll to position [568, 0]
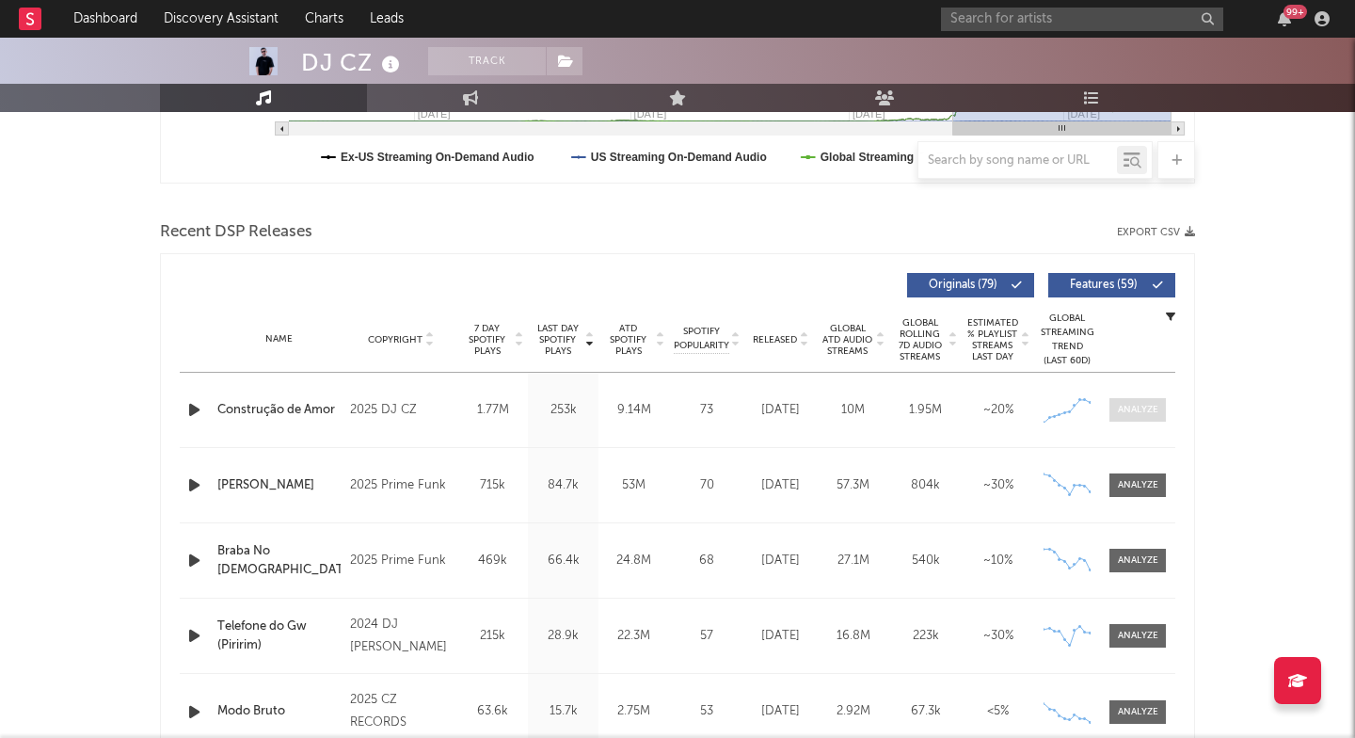
click at [1143, 402] on span at bounding box center [1138, 410] width 56 height 24
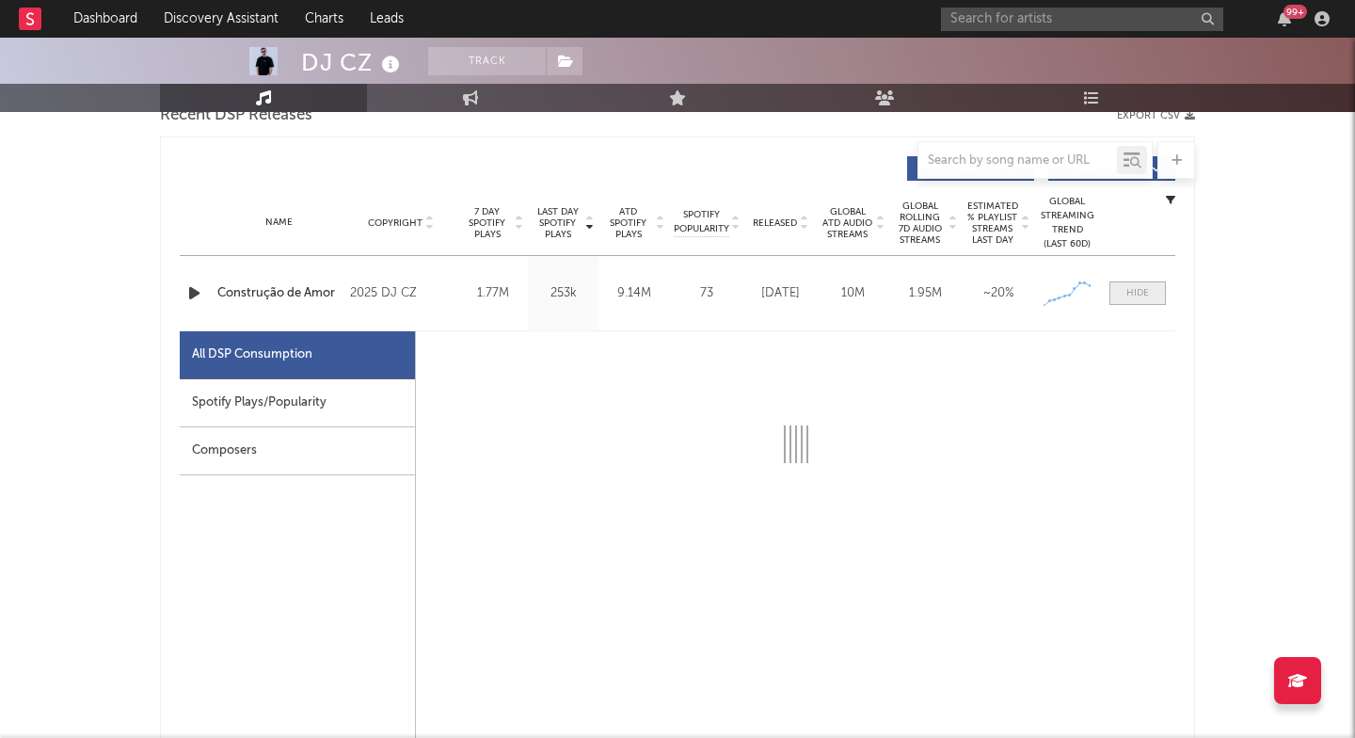
select select "1w"
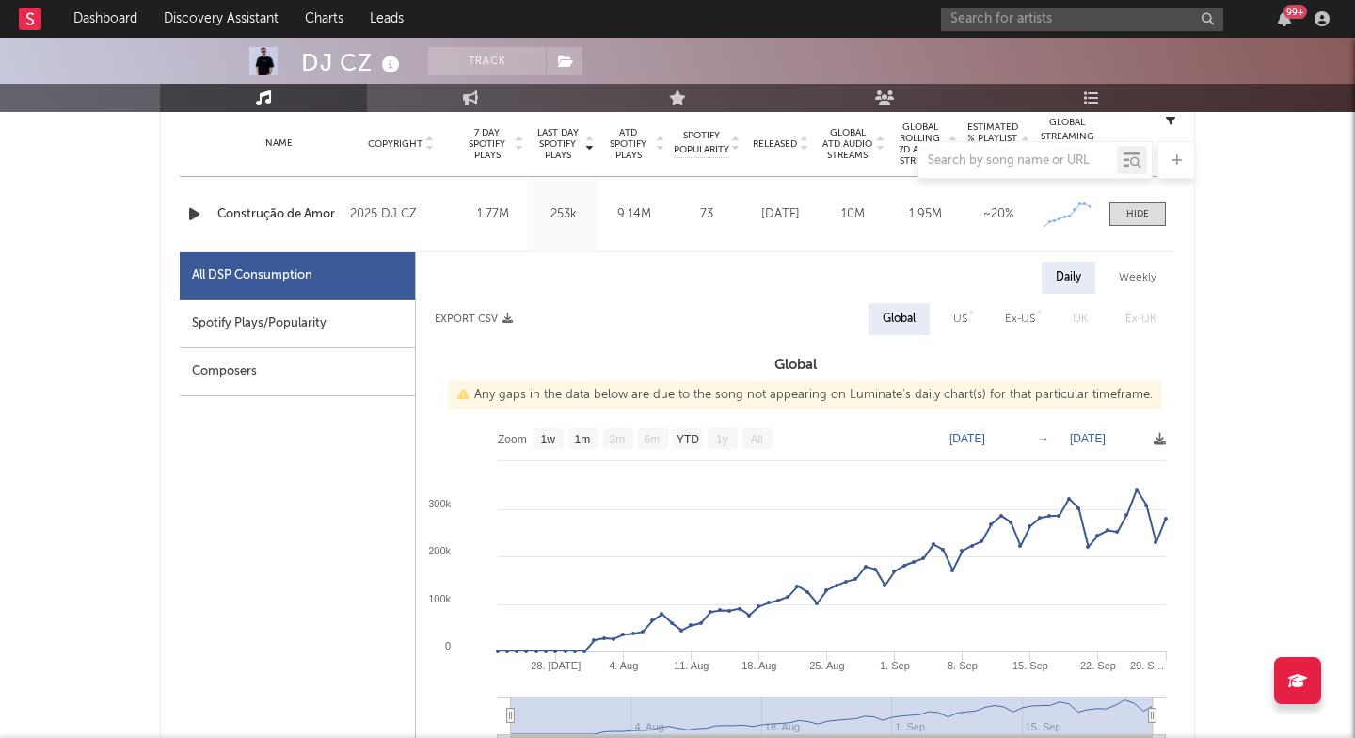
scroll to position [761, 0]
click at [980, 24] on input "text" at bounding box center [1082, 20] width 282 height 24
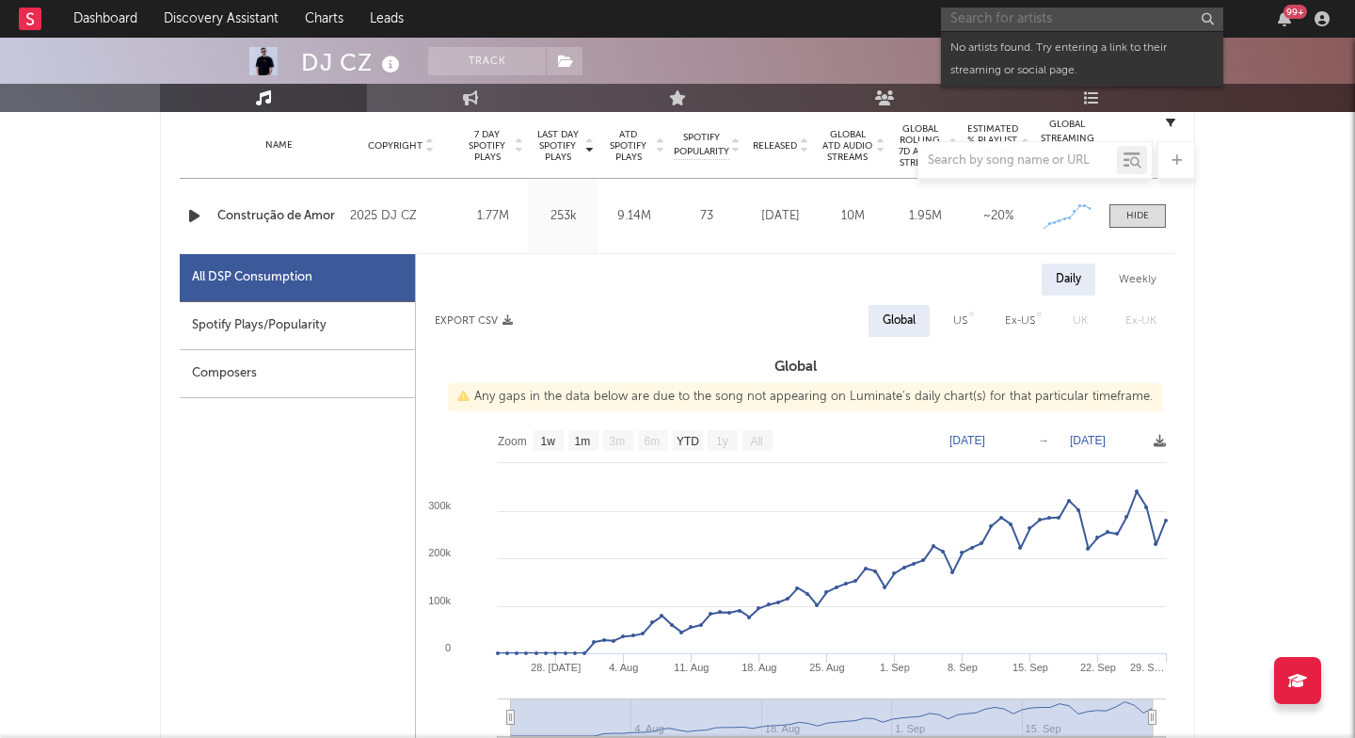
paste input "[URL][DOMAIN_NAME]"
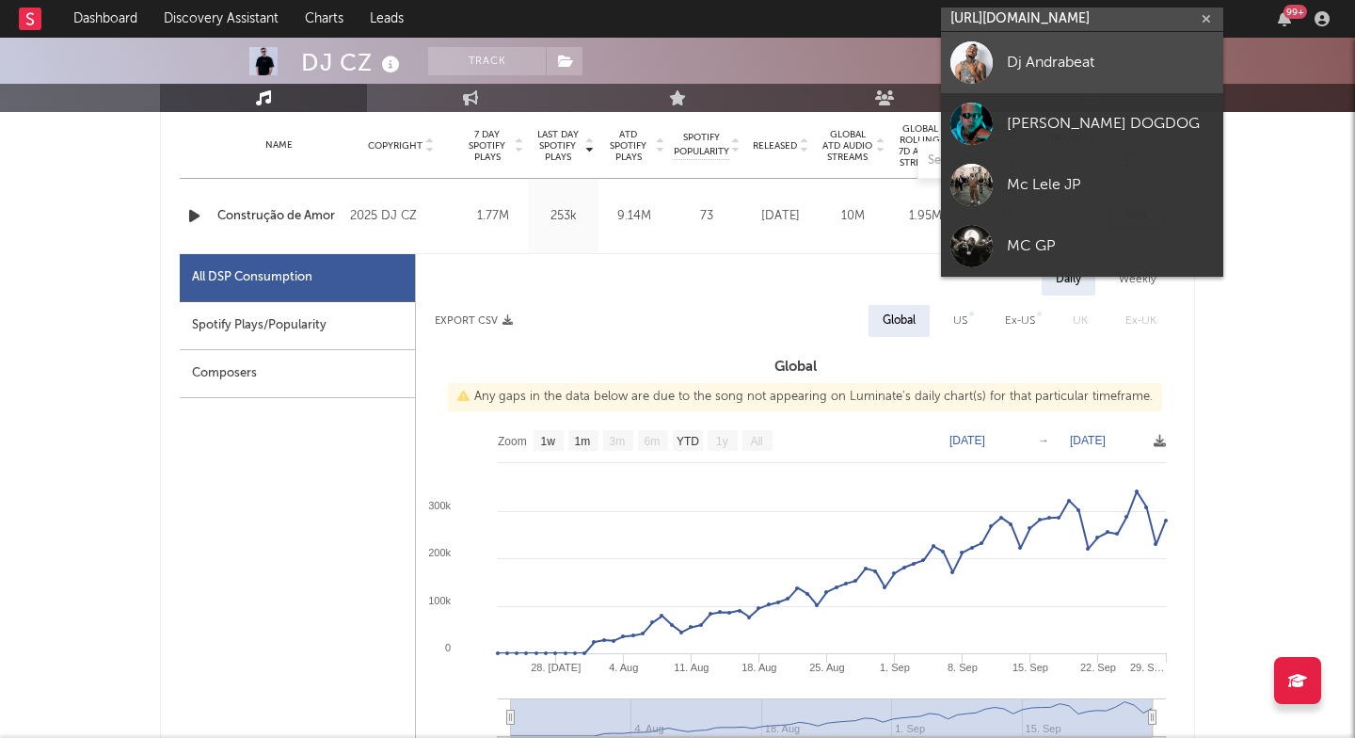
type input "[URL][DOMAIN_NAME]"
click at [1032, 56] on div "Dj Andrabeat" at bounding box center [1110, 62] width 207 height 23
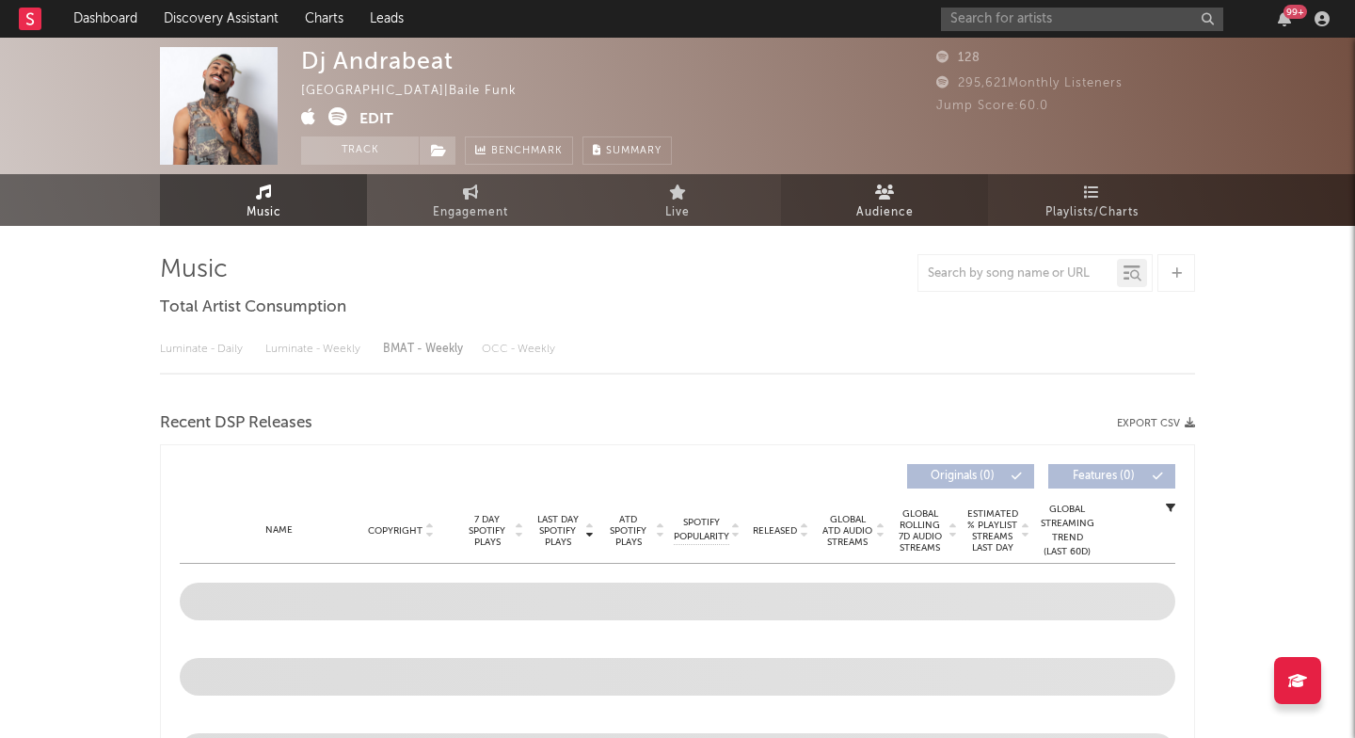
select select "1w"
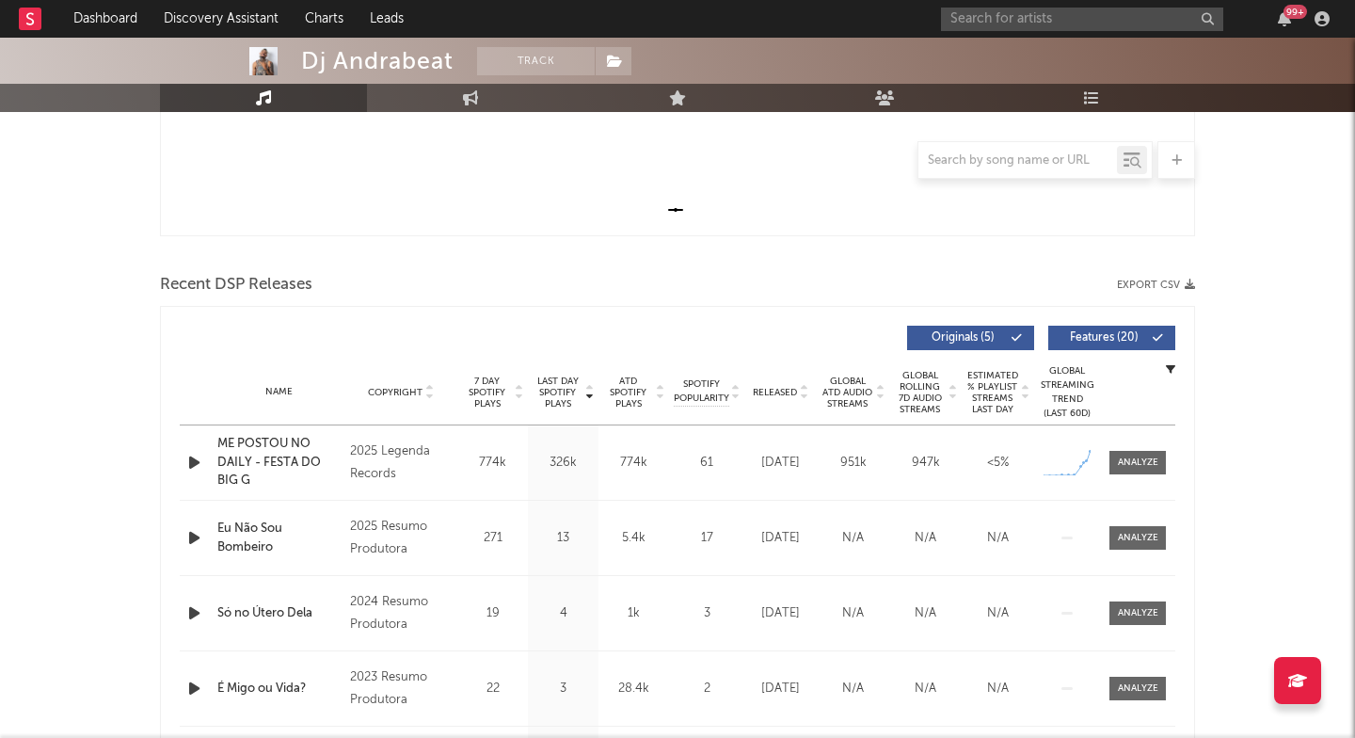
scroll to position [532, 0]
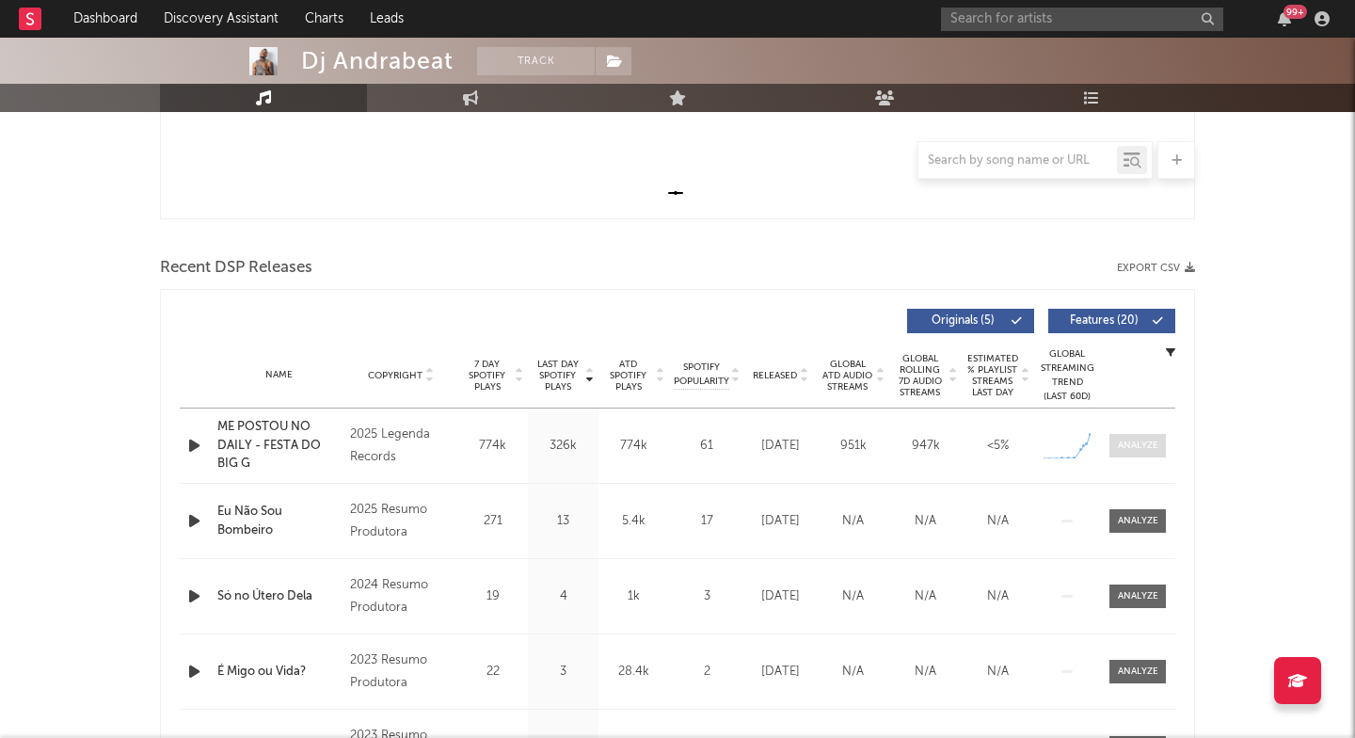
click at [1125, 440] on div at bounding box center [1138, 446] width 40 height 14
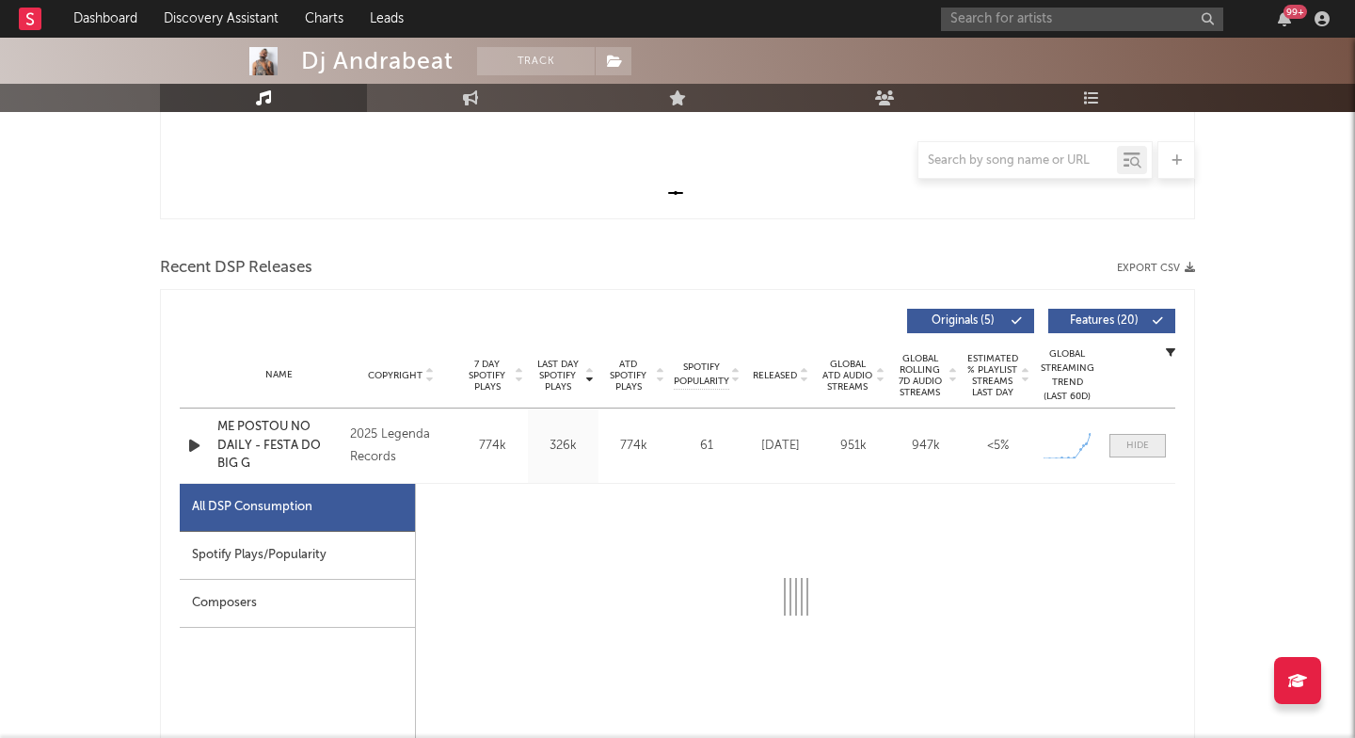
select select "1w"
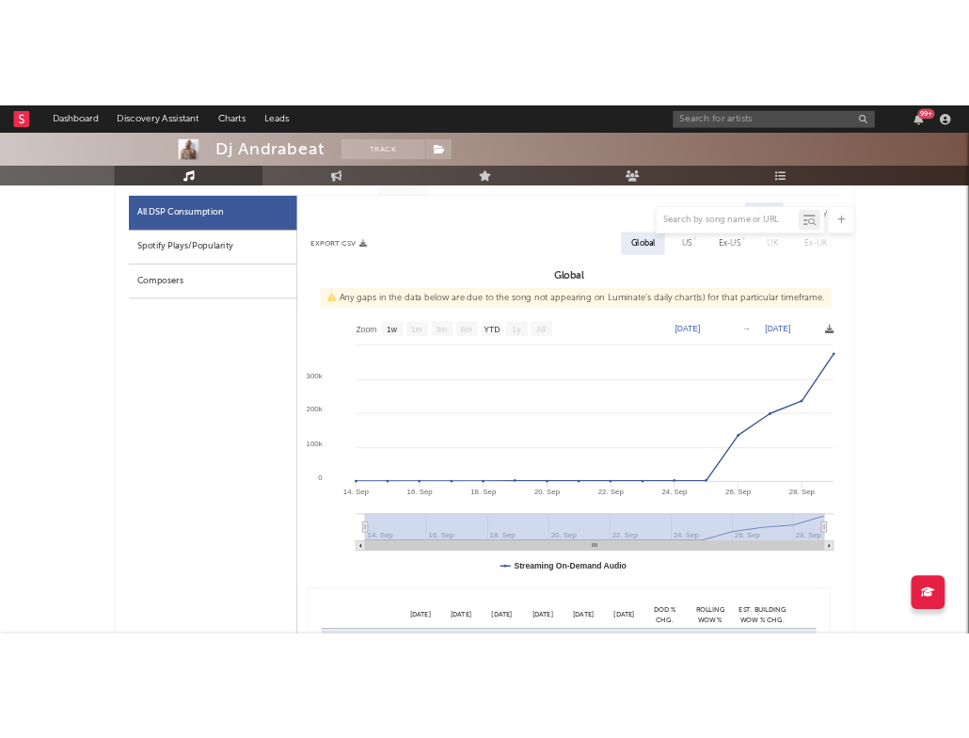
scroll to position [1042, 0]
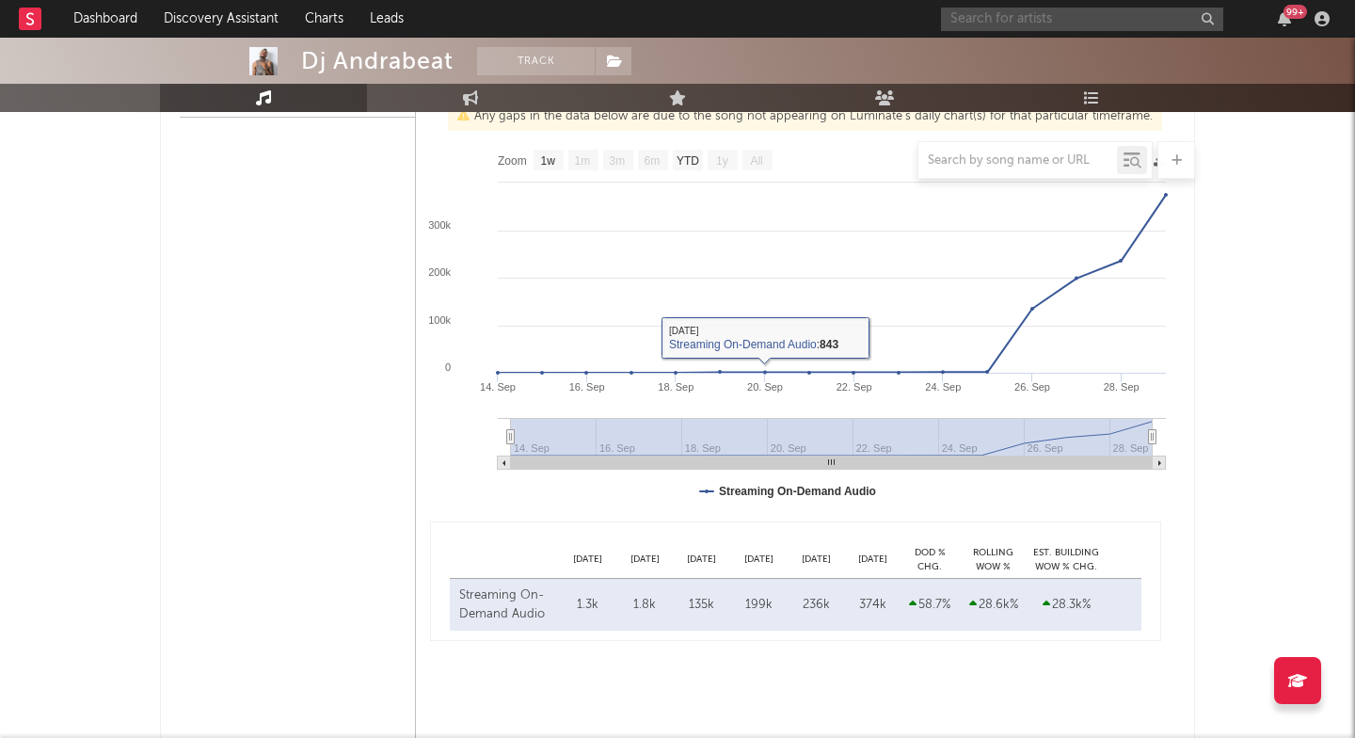
click at [1047, 14] on input "text" at bounding box center [1082, 20] width 282 height 24
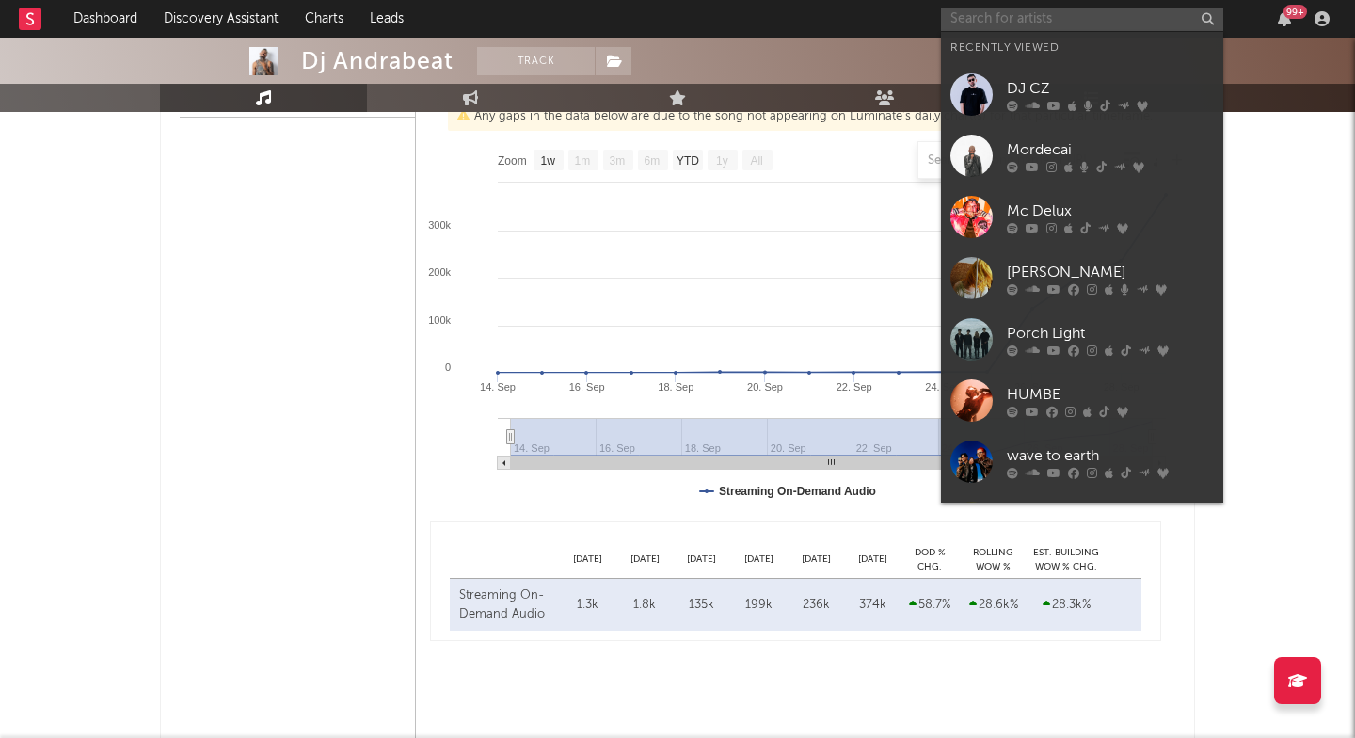
paste input "Estampada - [PERSON_NAME]"
type input "Estampada - [PERSON_NAME]"
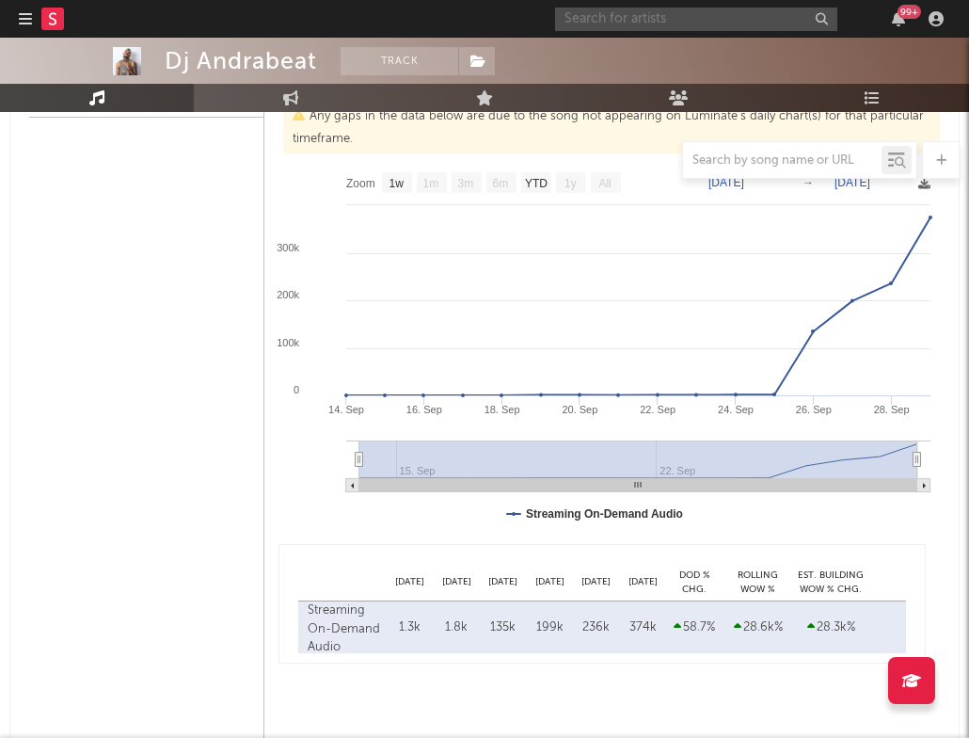
paste input "Estampada - [PERSON_NAME]"
type input "Estampada - [PERSON_NAME]"
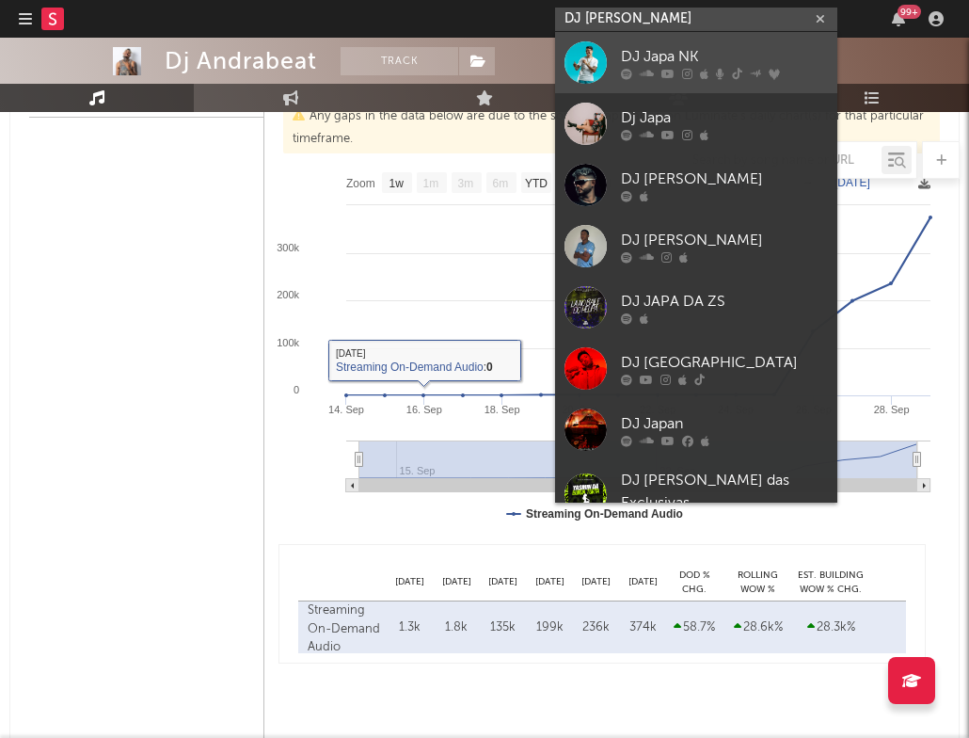
type input "DJ [PERSON_NAME]"
click at [615, 52] on link "DJ Japa NK" at bounding box center [696, 62] width 282 height 61
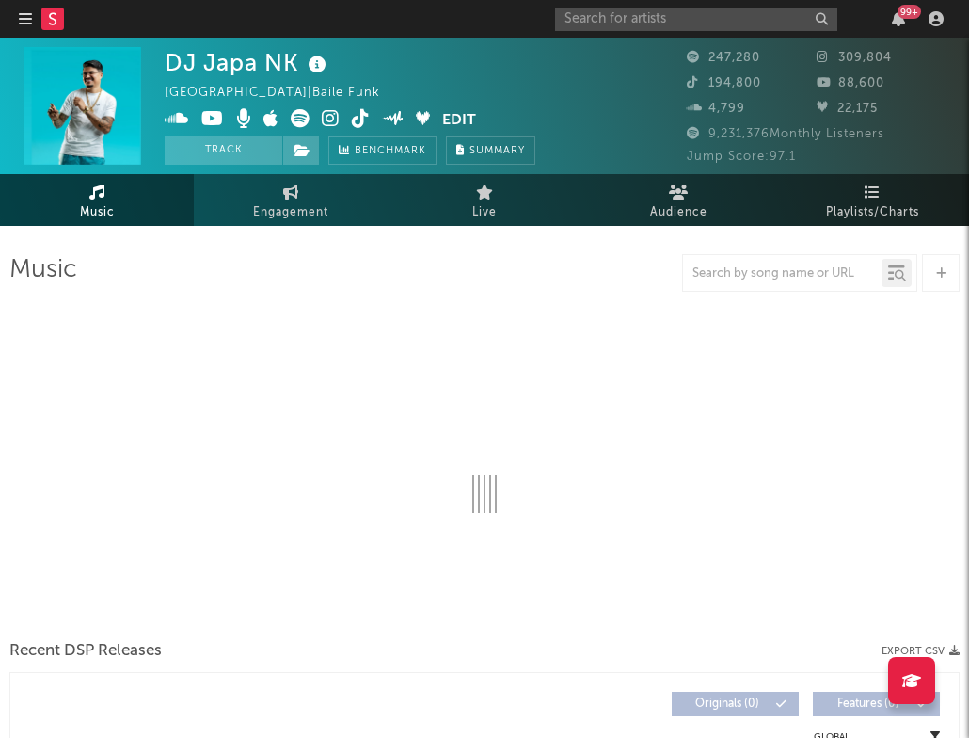
select select "6m"
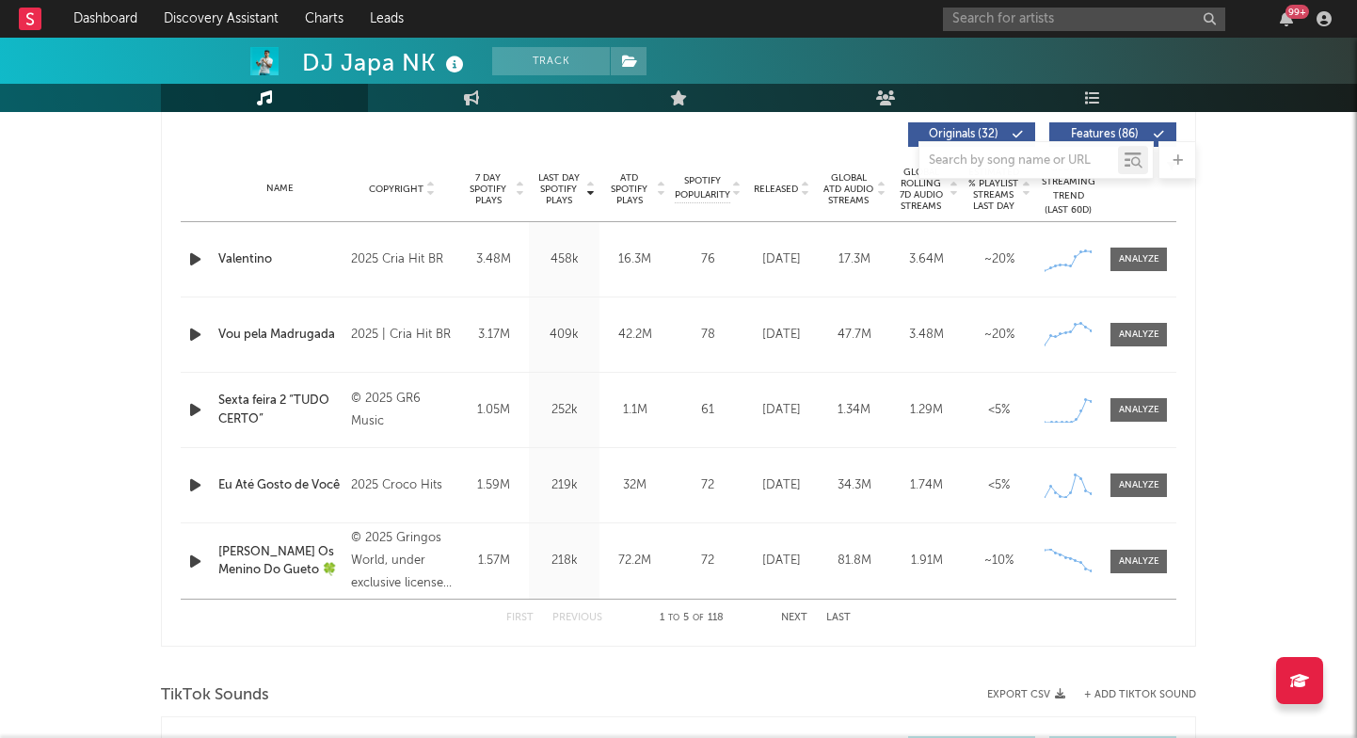
scroll to position [723, 0]
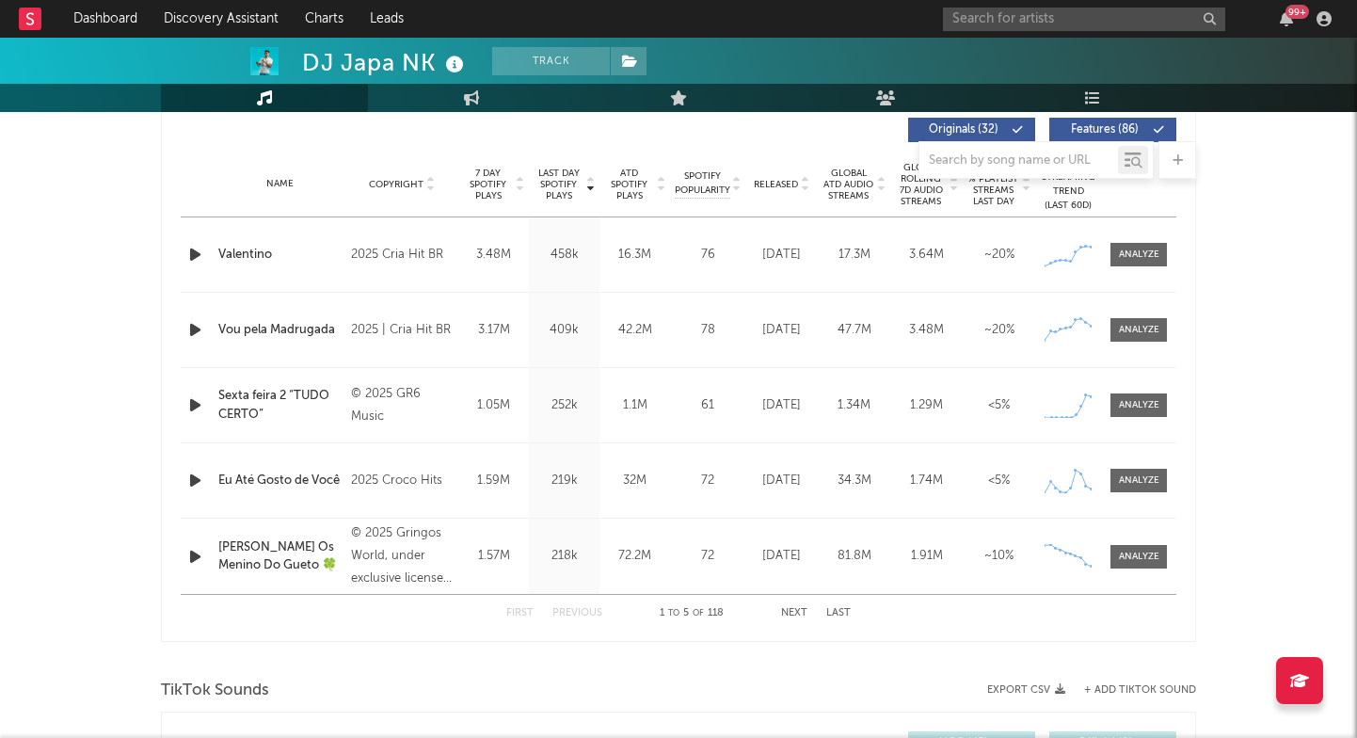
click at [794, 610] on button "Next" at bounding box center [794, 613] width 26 height 10
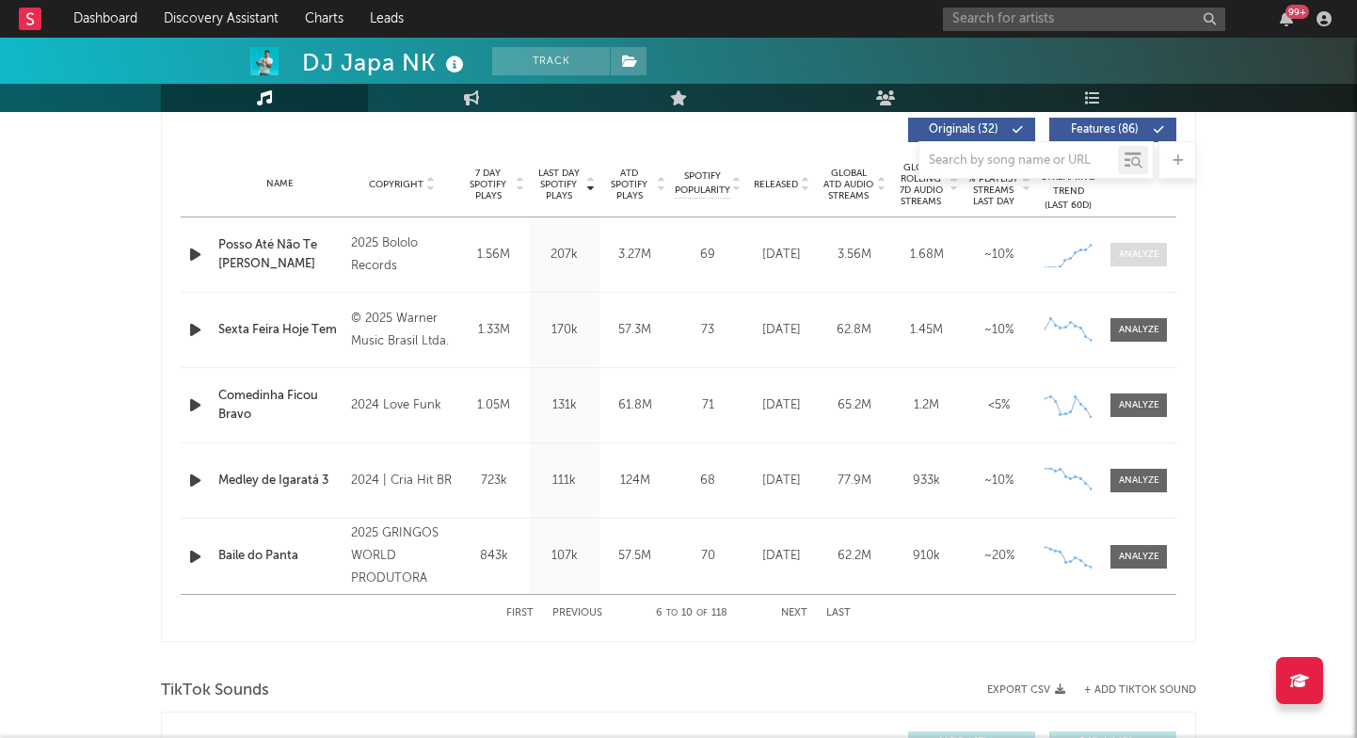
click at [1154, 248] on div at bounding box center [1139, 255] width 40 height 14
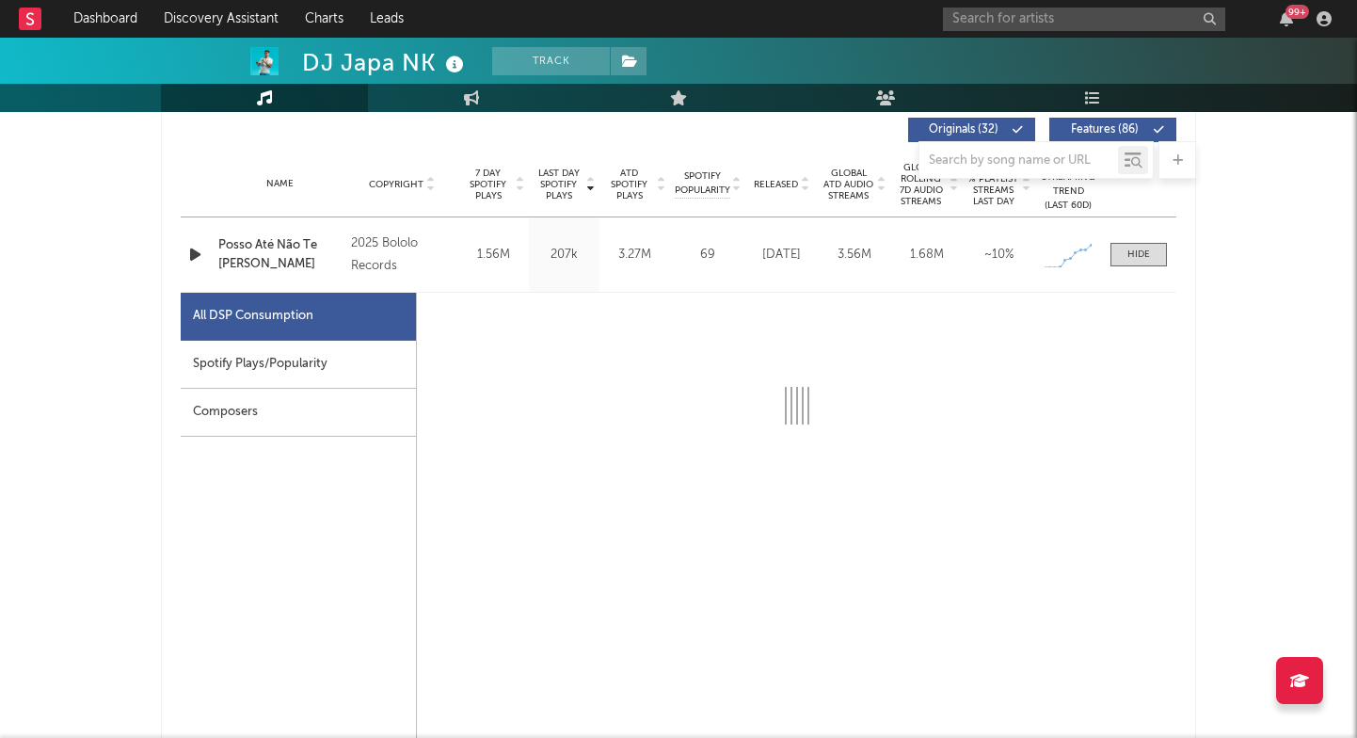
select select "1w"
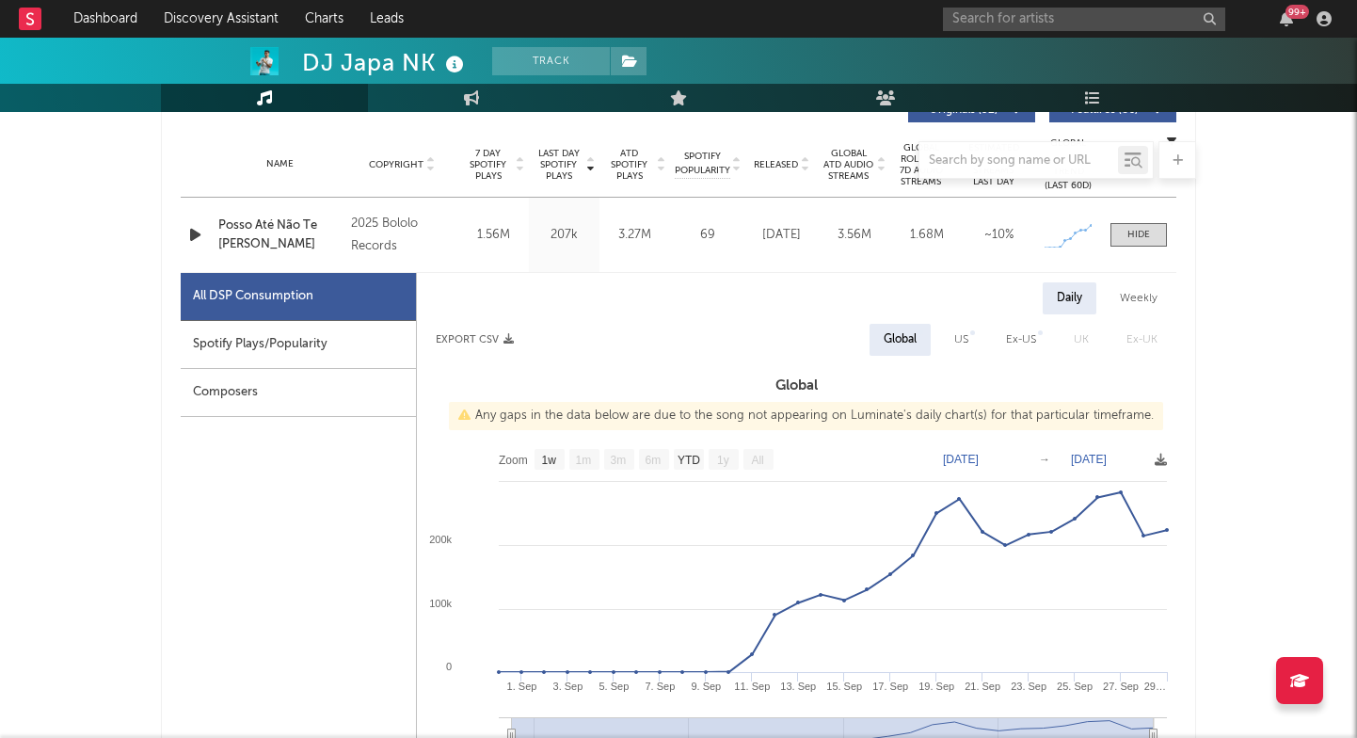
scroll to position [759, 0]
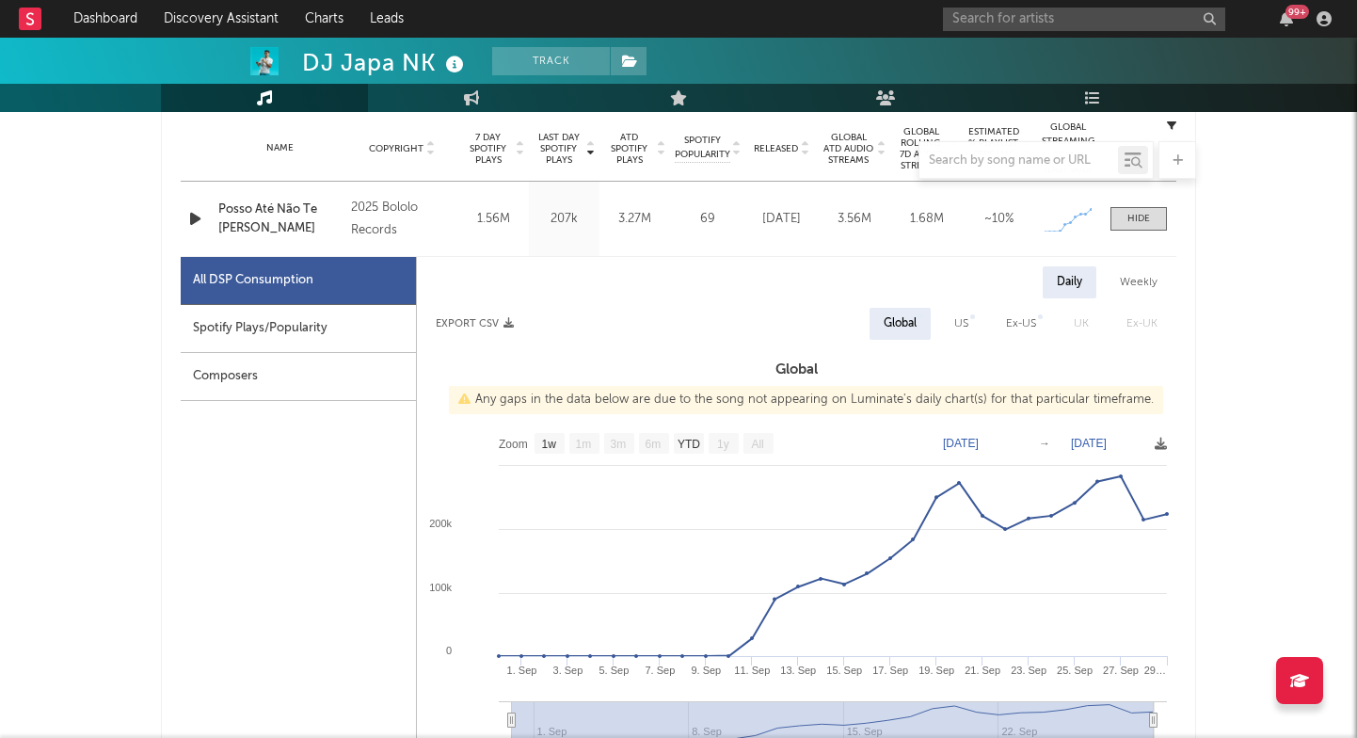
click at [981, 3] on div "99 +" at bounding box center [1140, 19] width 395 height 38
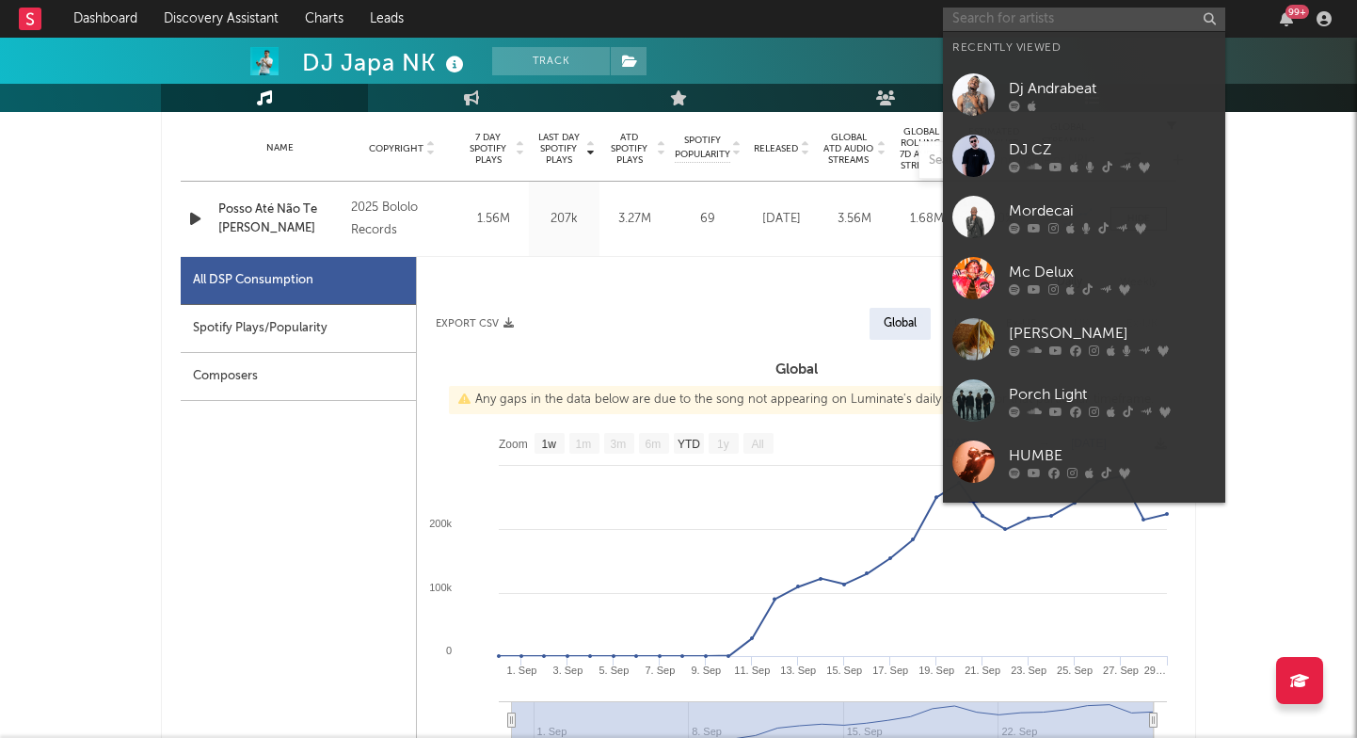
click at [981, 24] on input "text" at bounding box center [1084, 20] width 282 height 24
paste input "[URL][DOMAIN_NAME]"
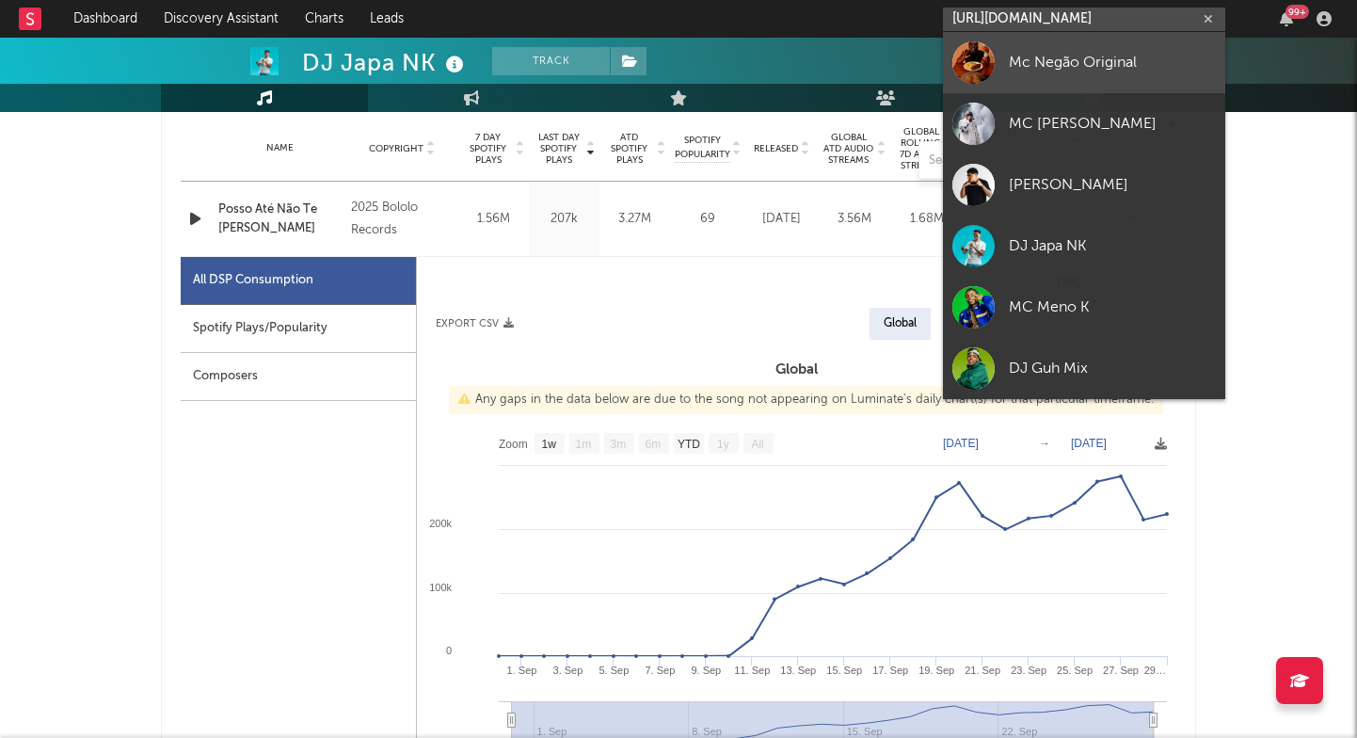
type input "[URL][DOMAIN_NAME]"
click at [1033, 44] on link "Mc Negão Original" at bounding box center [1084, 62] width 282 height 61
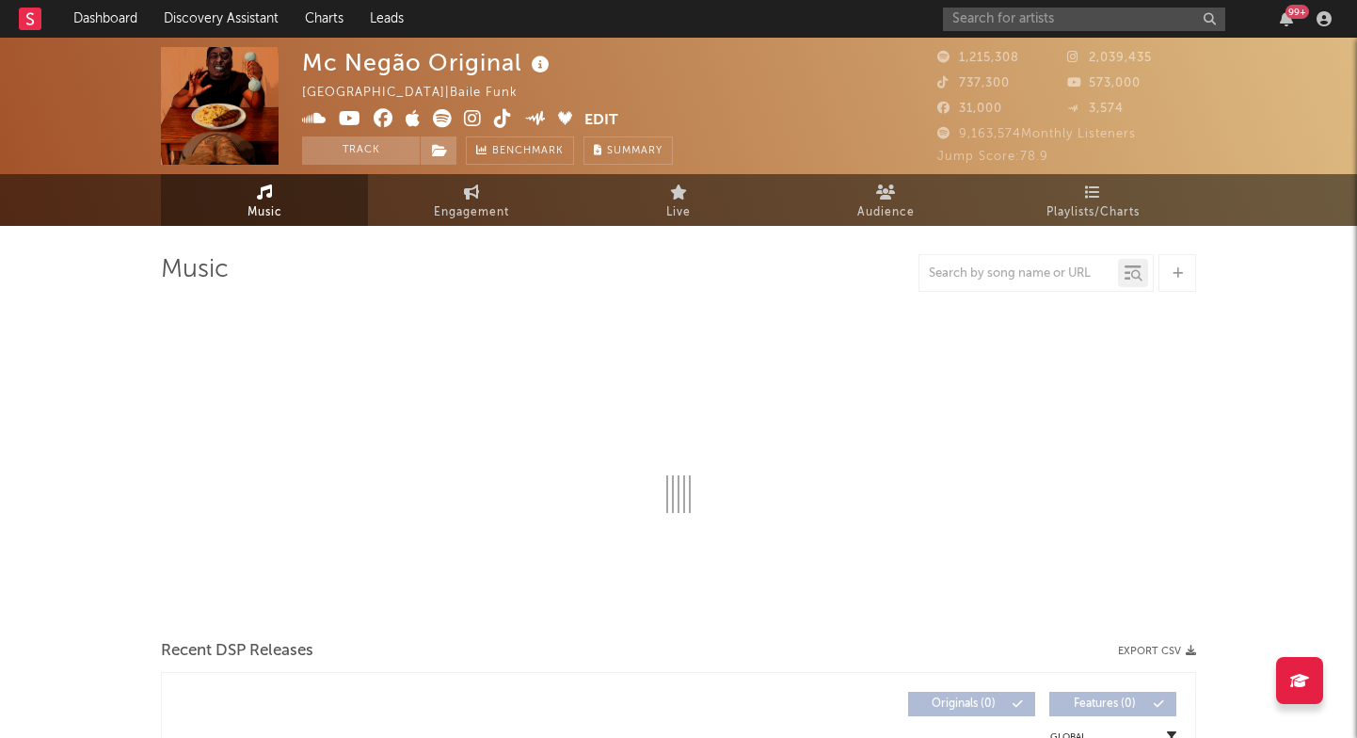
select select "6m"
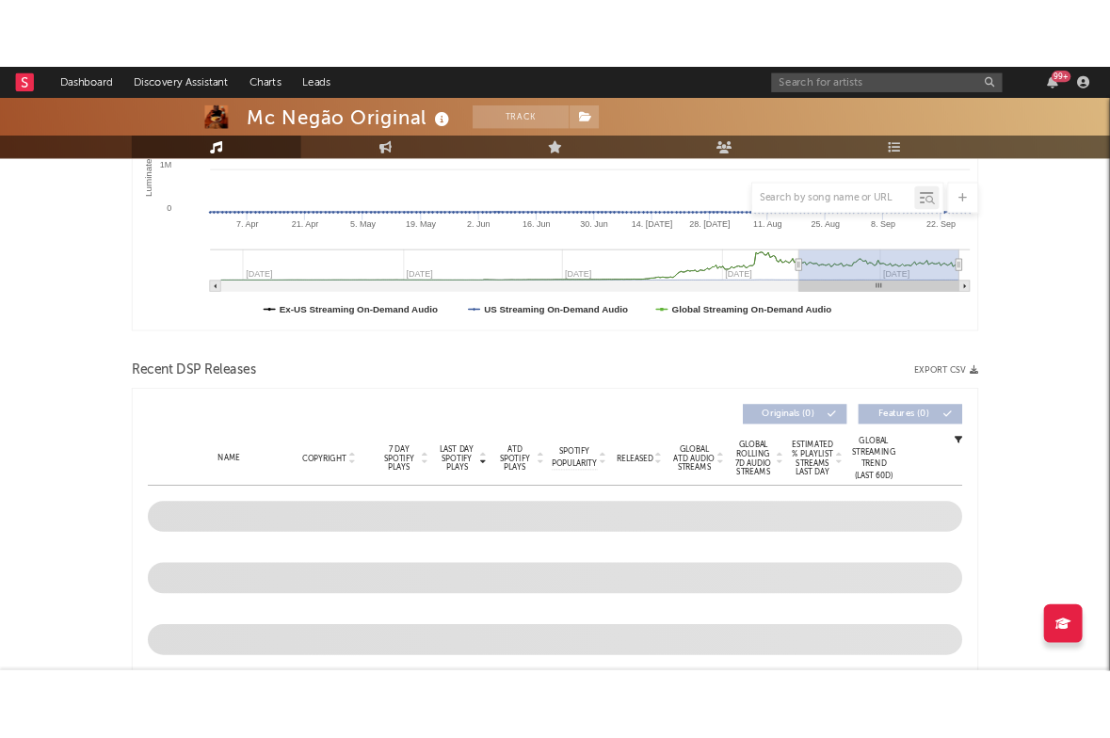
scroll to position [431, 0]
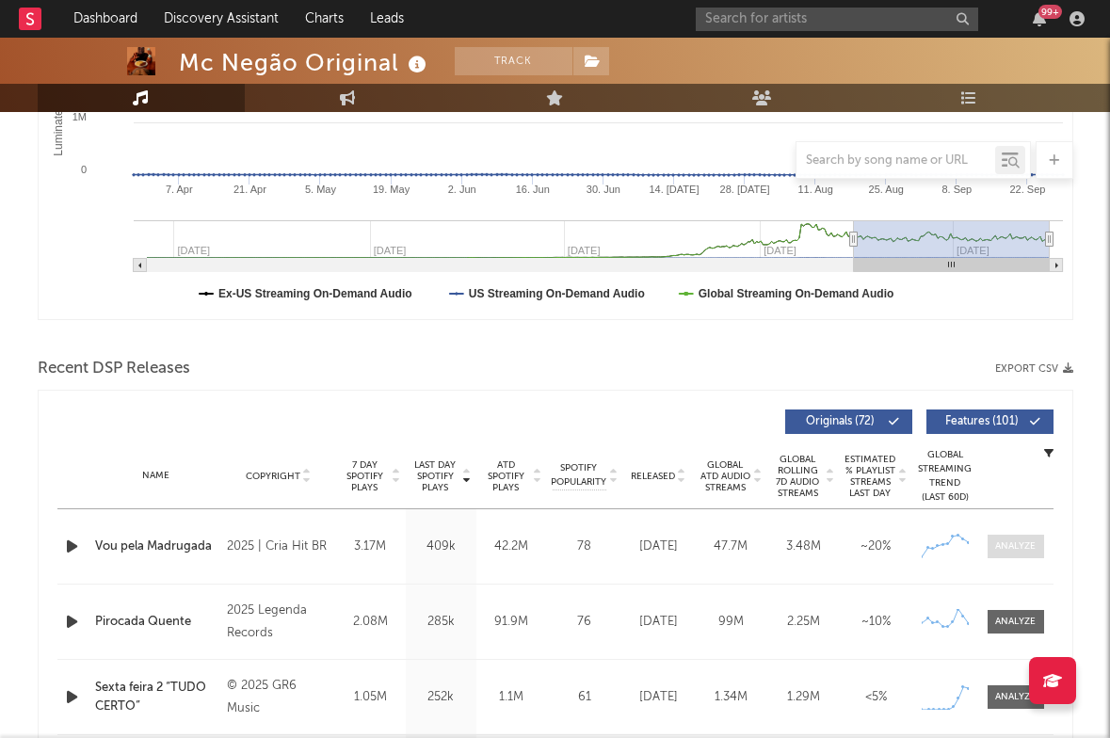
click at [1001, 538] on span at bounding box center [1015, 547] width 56 height 24
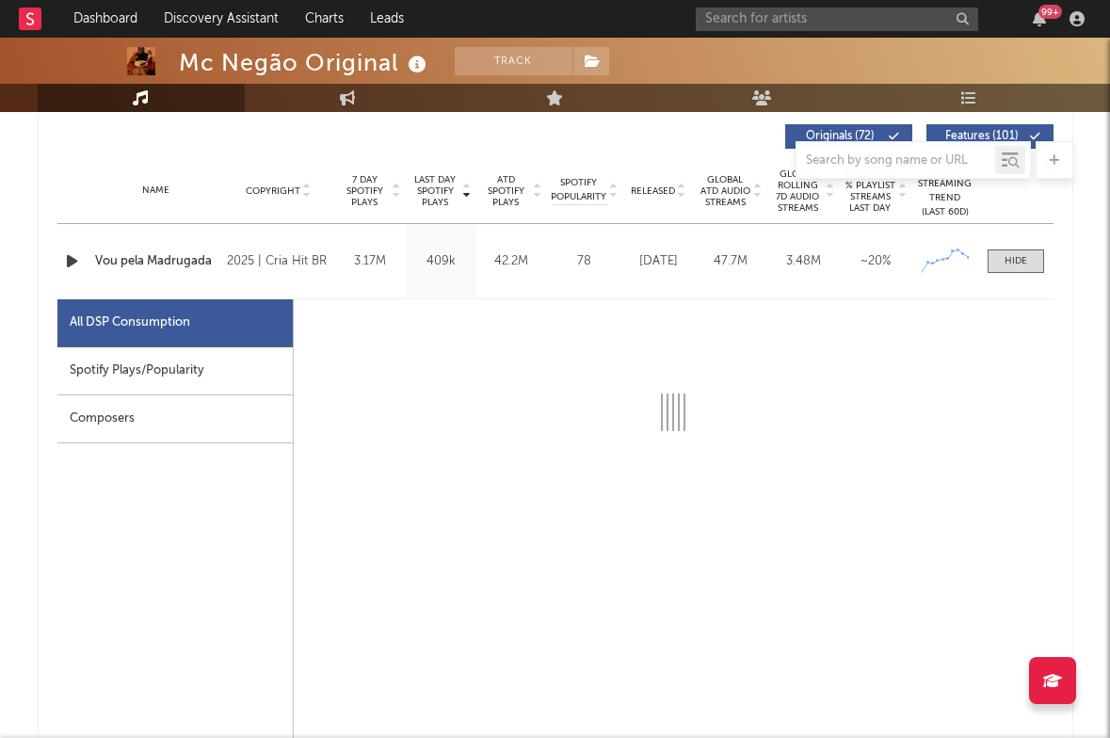
select select "6m"
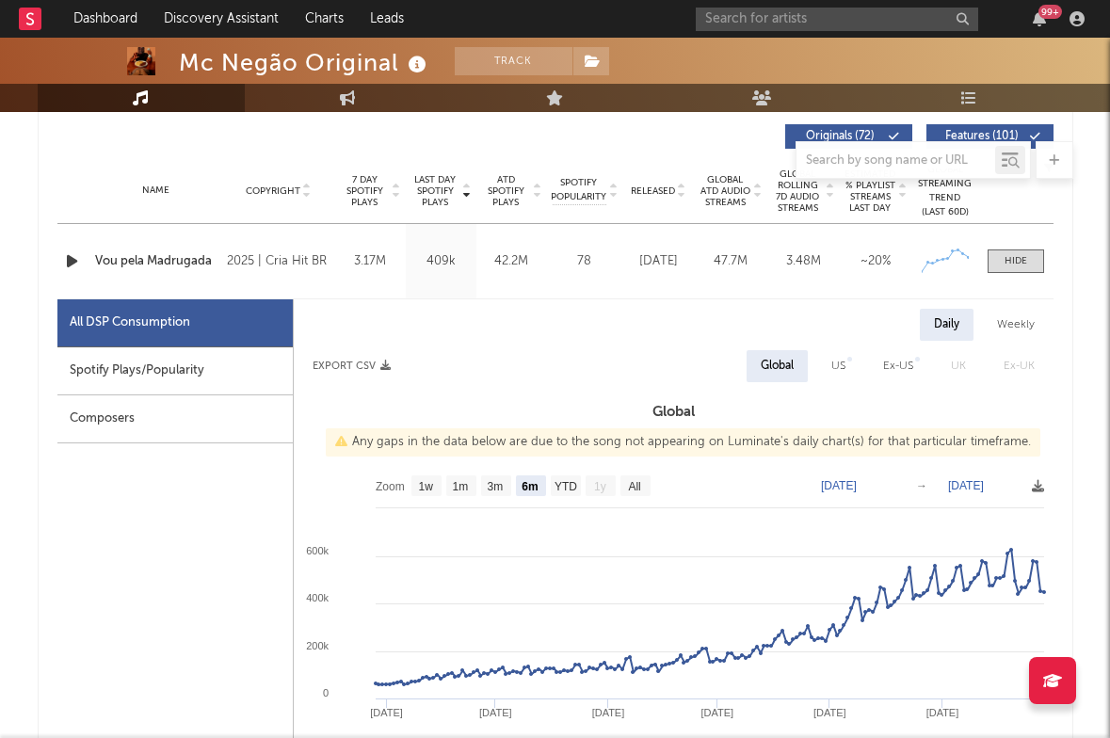
scroll to position [739, 0]
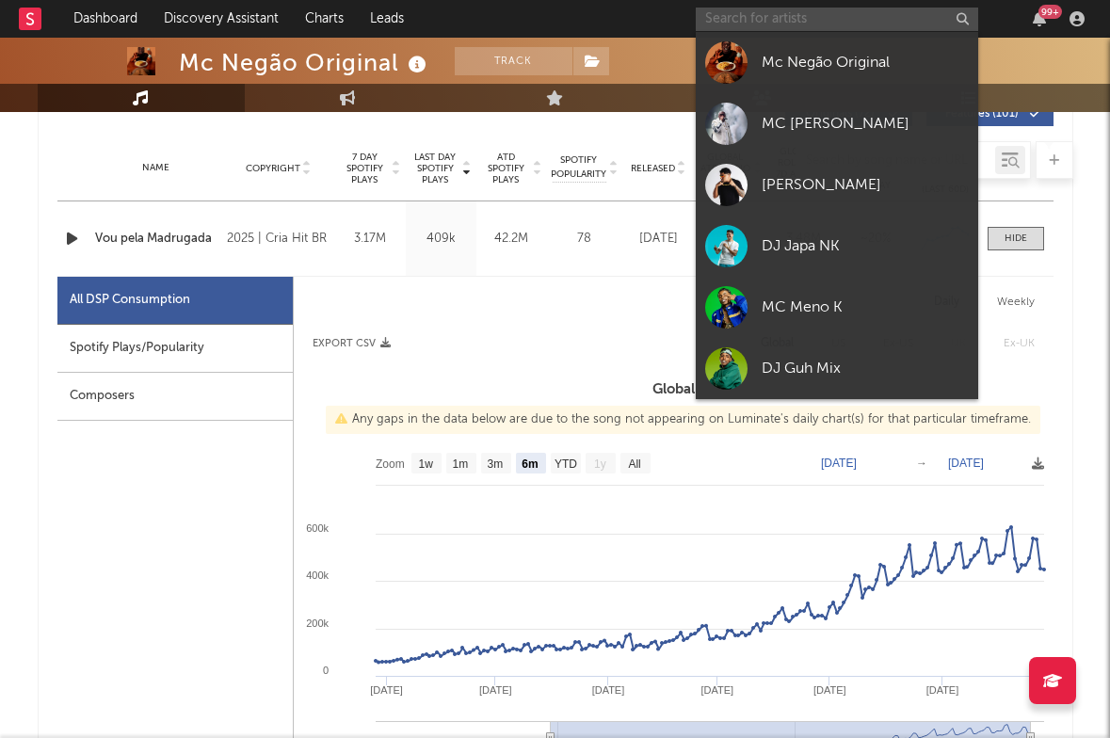
click at [844, 18] on input "text" at bounding box center [837, 20] width 282 height 24
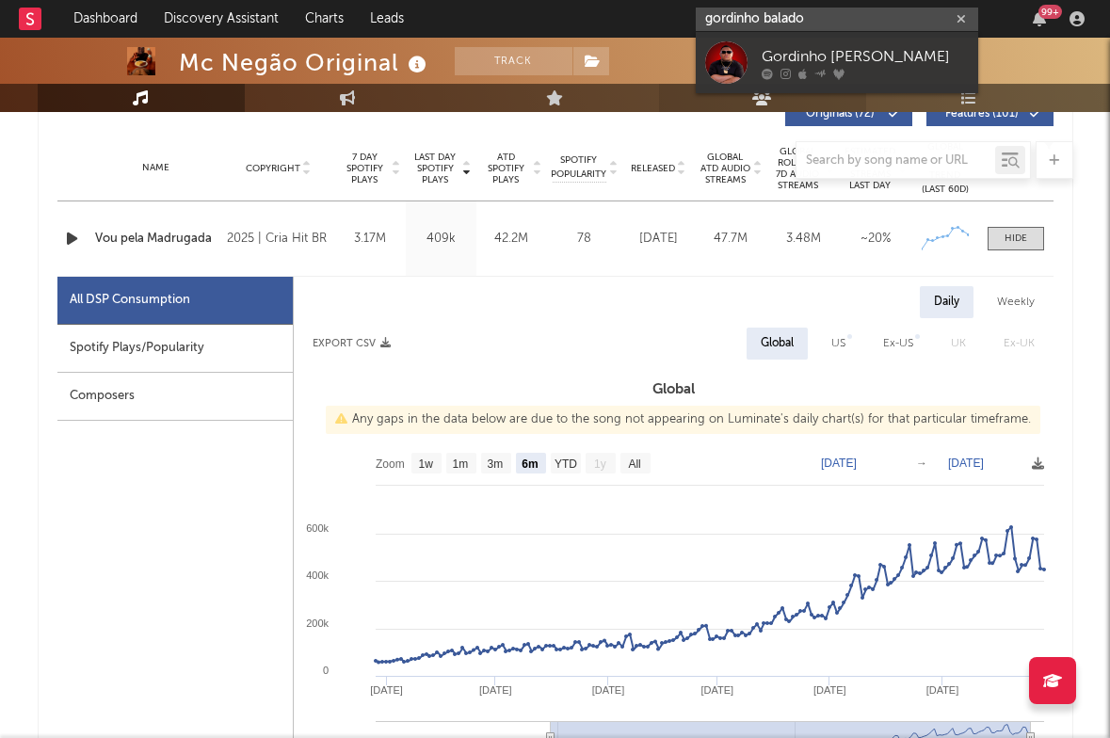
type input "gordinho balado"
click at [805, 95] on link "Audience" at bounding box center [762, 98] width 207 height 28
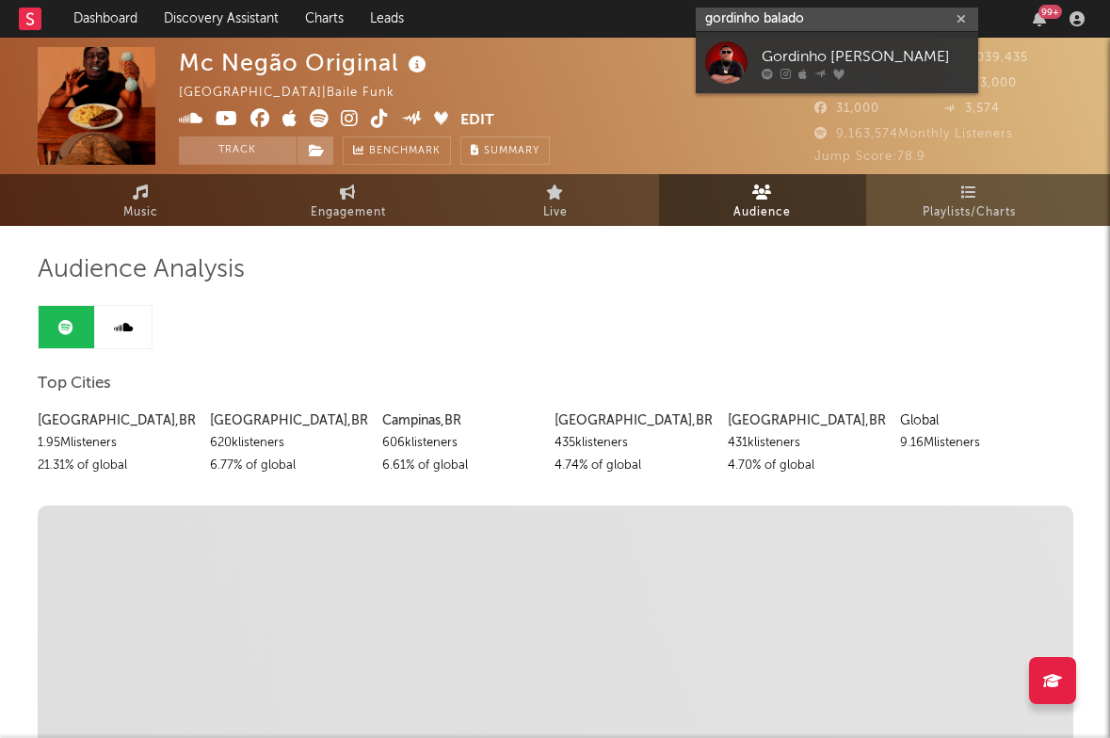
click at [825, 13] on input "gordinho balado" at bounding box center [837, 20] width 282 height 24
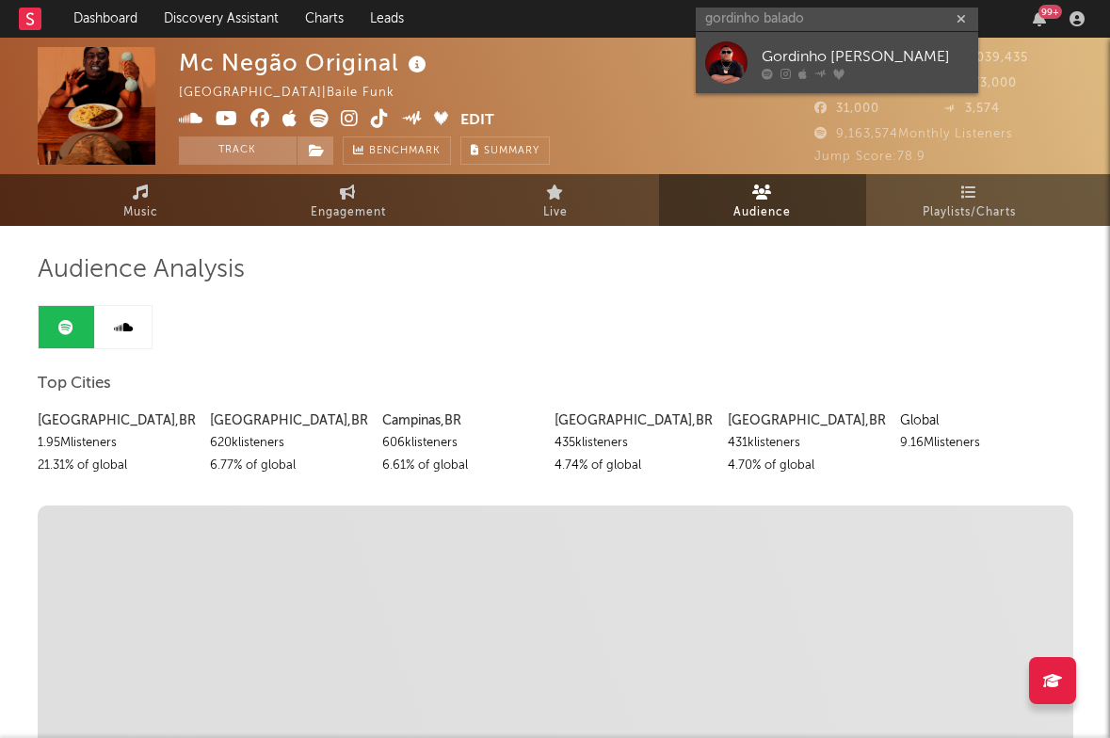
click at [811, 56] on div "Gordinho [PERSON_NAME]" at bounding box center [864, 56] width 207 height 23
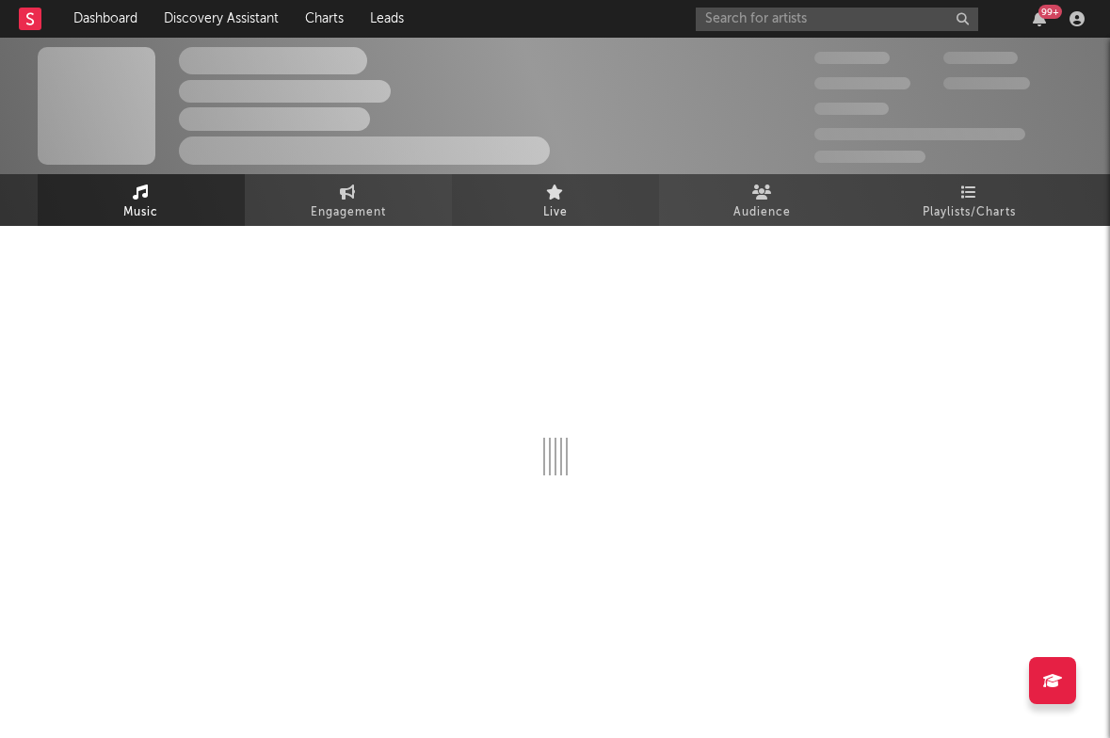
select select "1w"
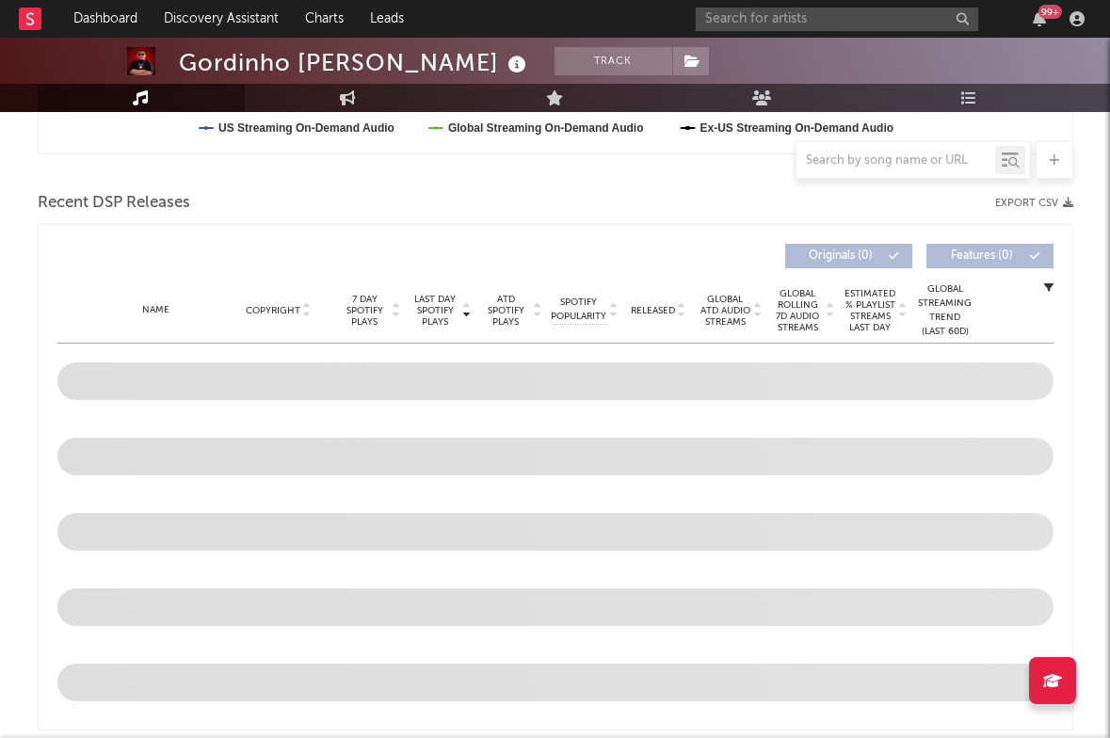
scroll to position [675, 0]
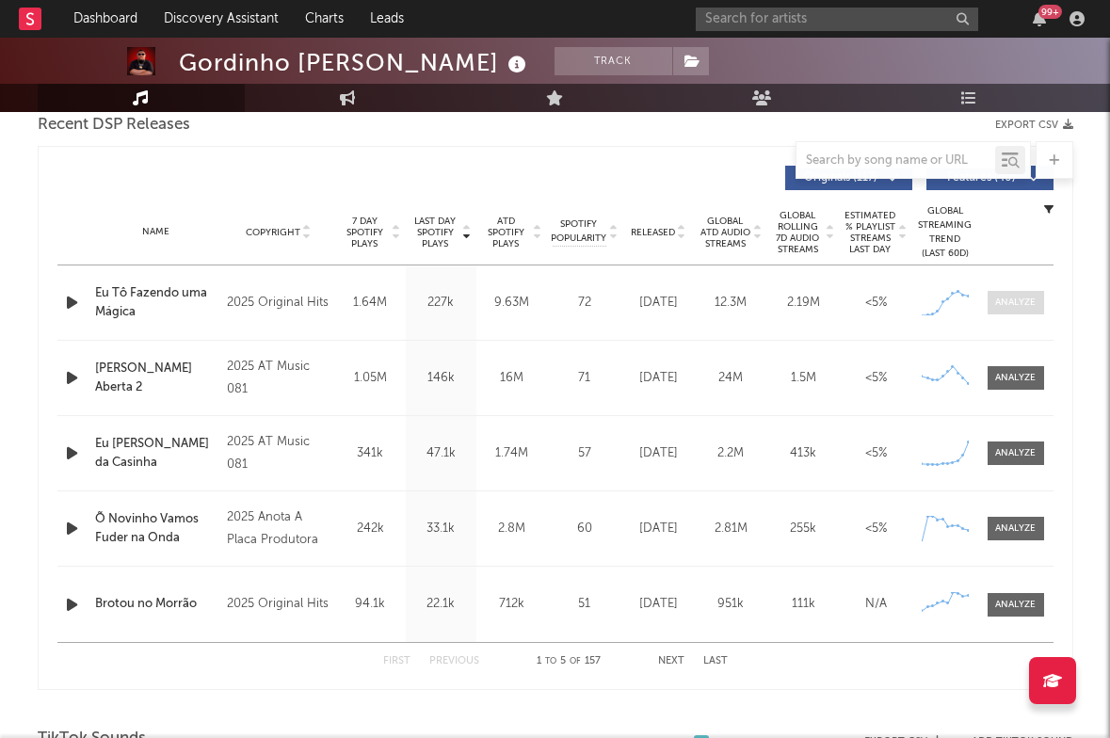
click at [1025, 308] on div at bounding box center [1015, 303] width 40 height 14
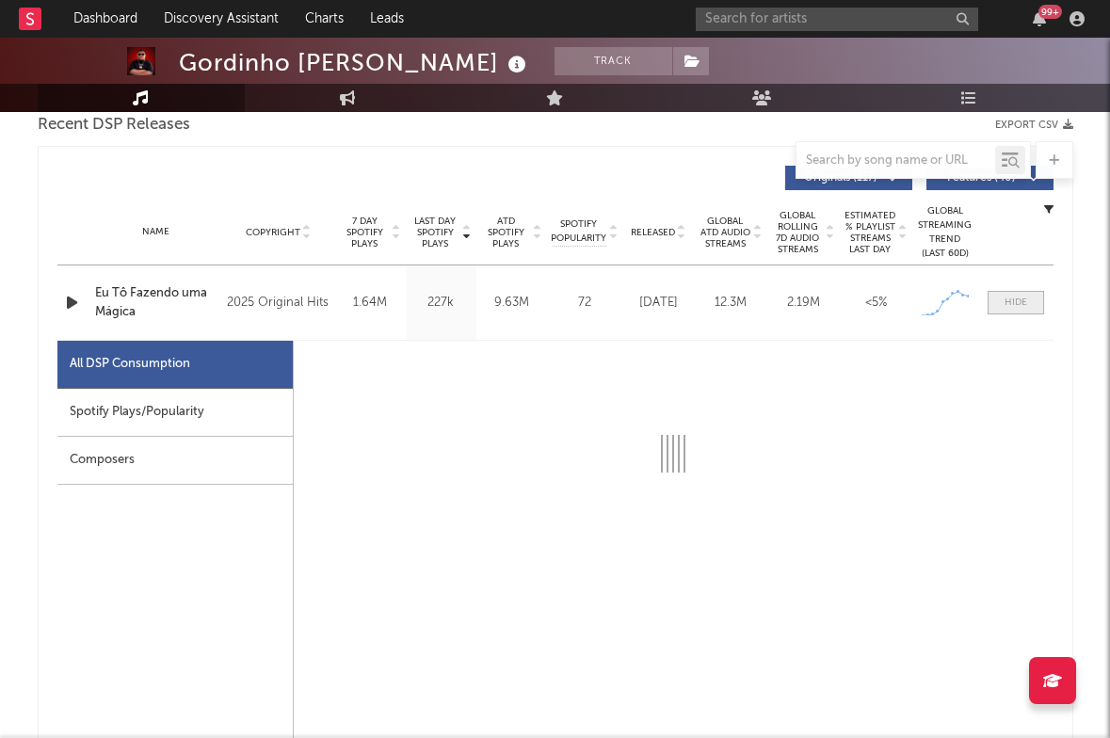
select select "1w"
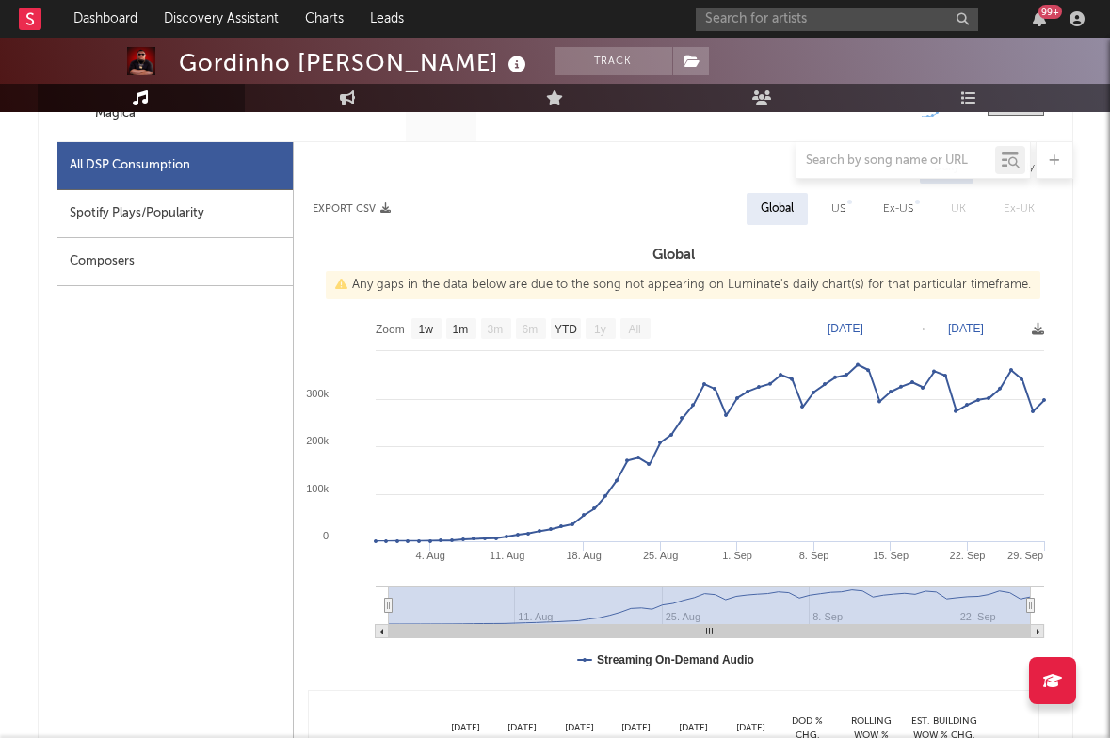
scroll to position [696, 0]
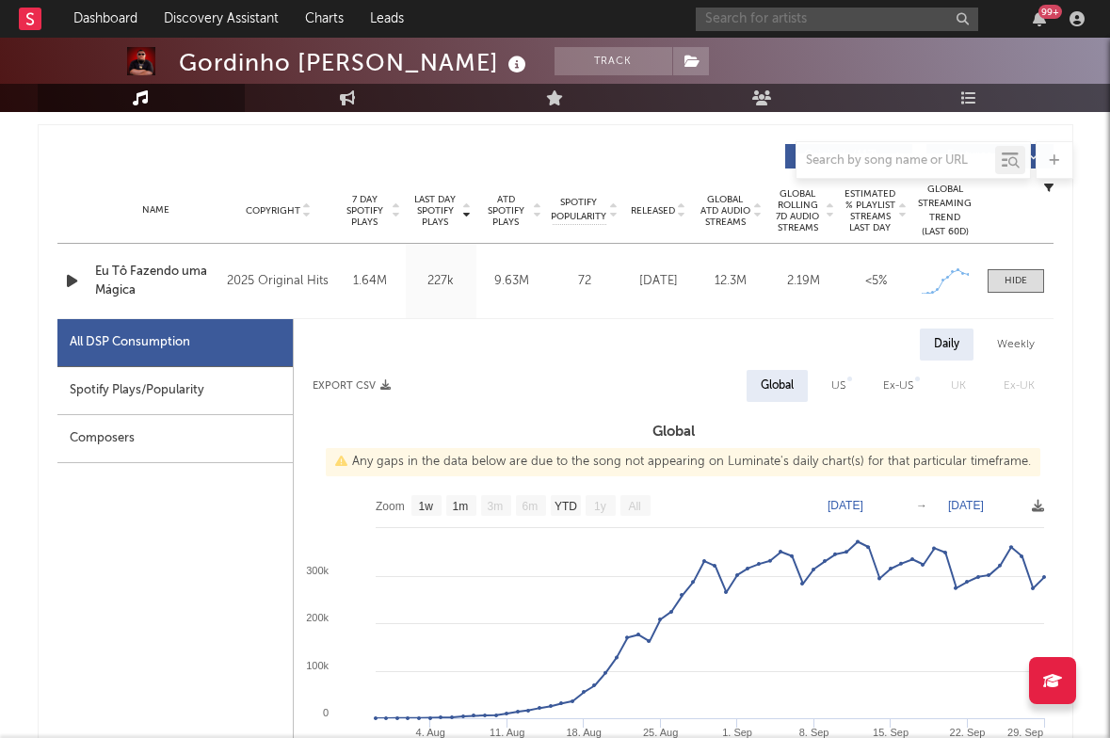
click at [770, 26] on input "text" at bounding box center [837, 20] width 282 height 24
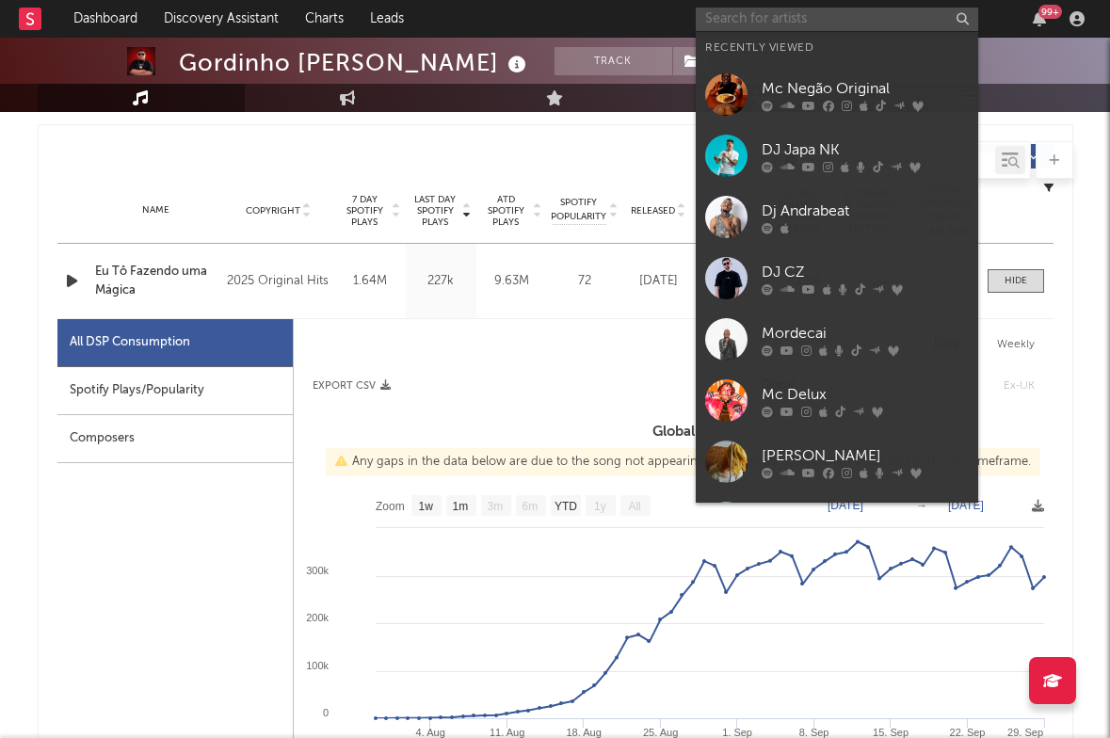
paste input "[URL][DOMAIN_NAME]"
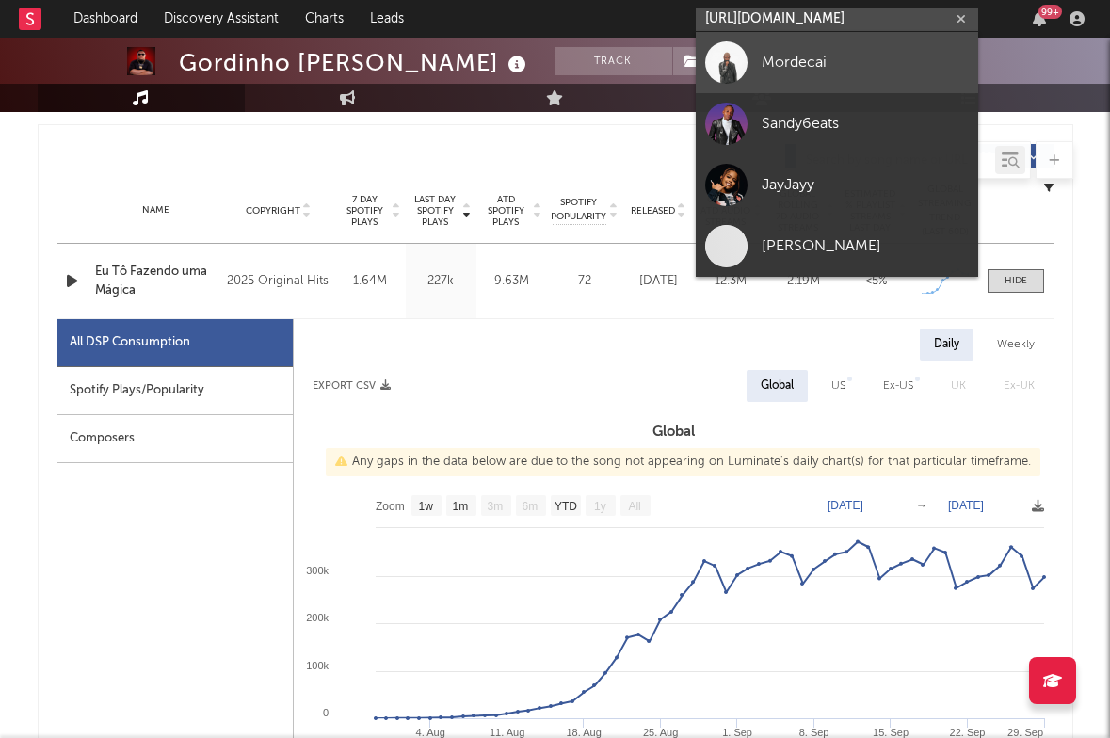
type input "[URL][DOMAIN_NAME]"
click at [793, 70] on div "Mordecai" at bounding box center [864, 62] width 207 height 23
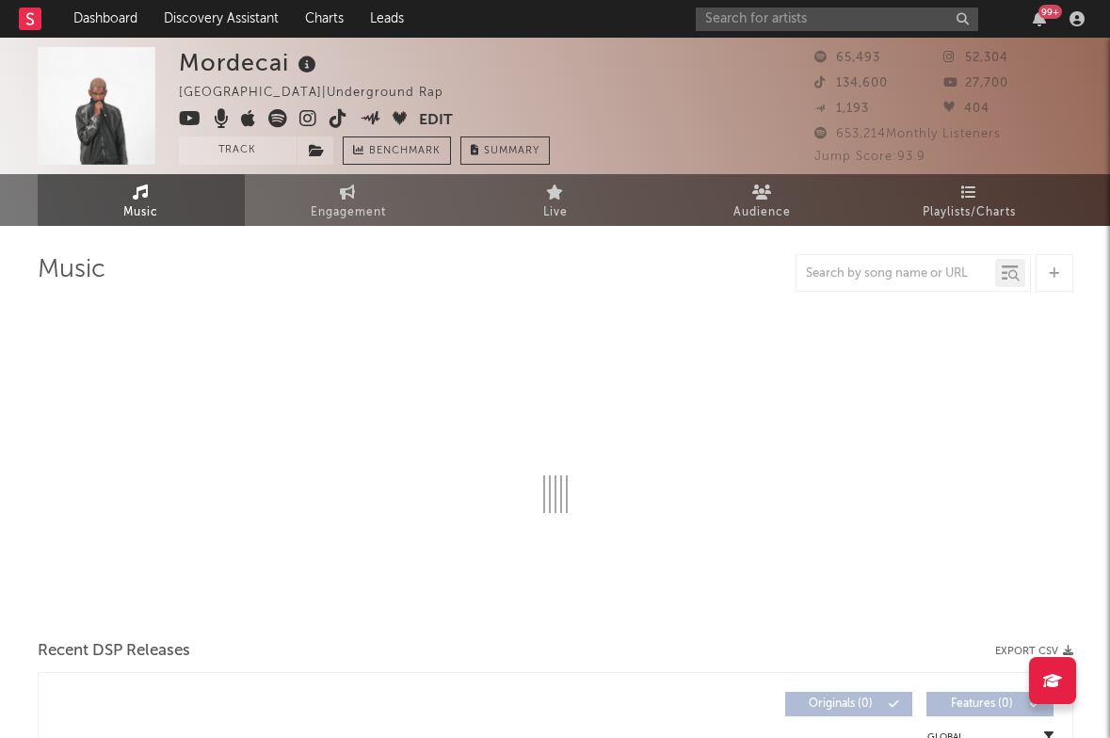
select select "6m"
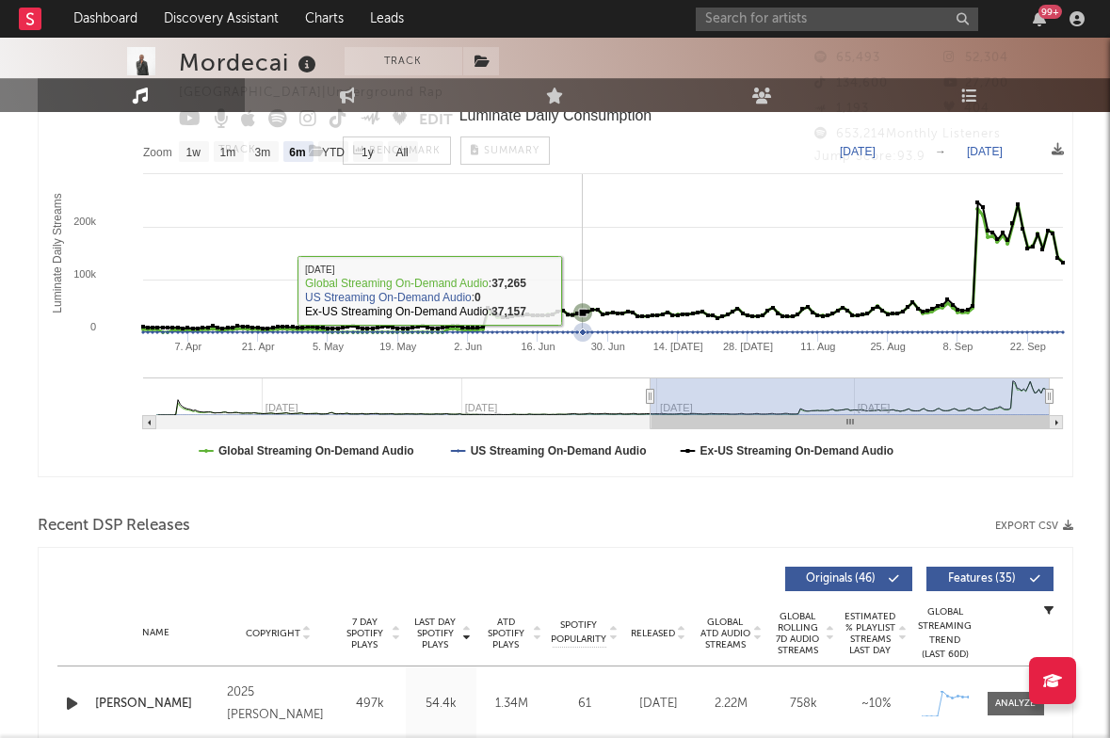
scroll to position [43, 0]
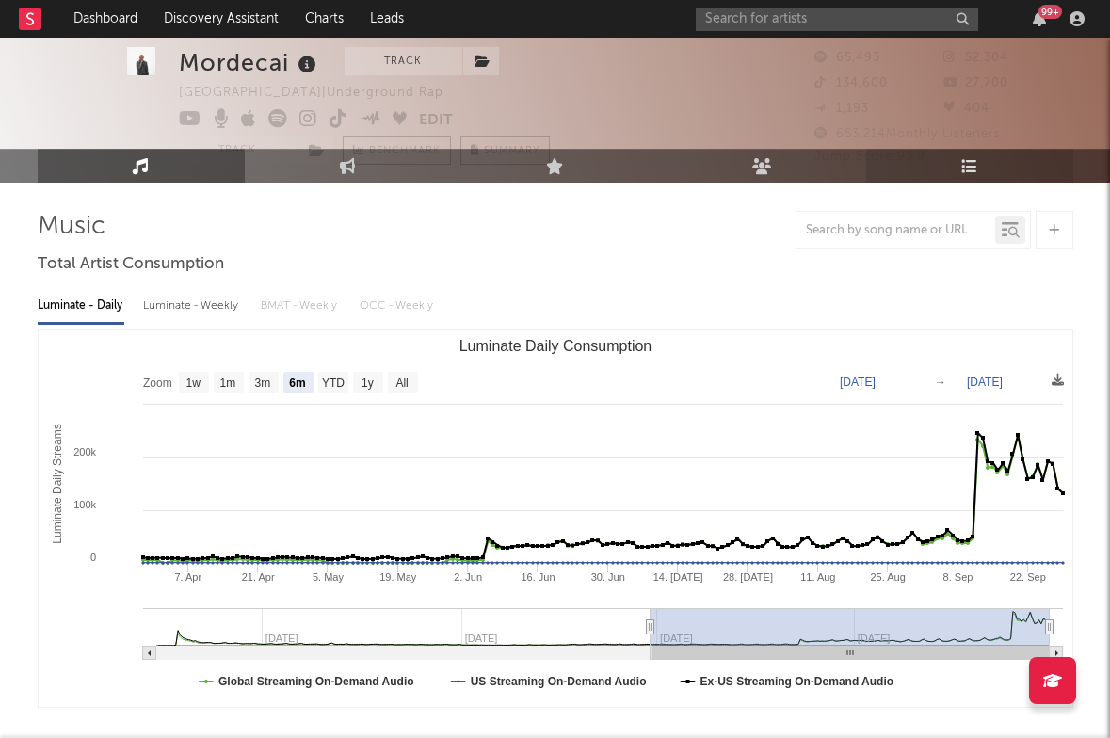
click at [970, 159] on icon at bounding box center [969, 166] width 16 height 16
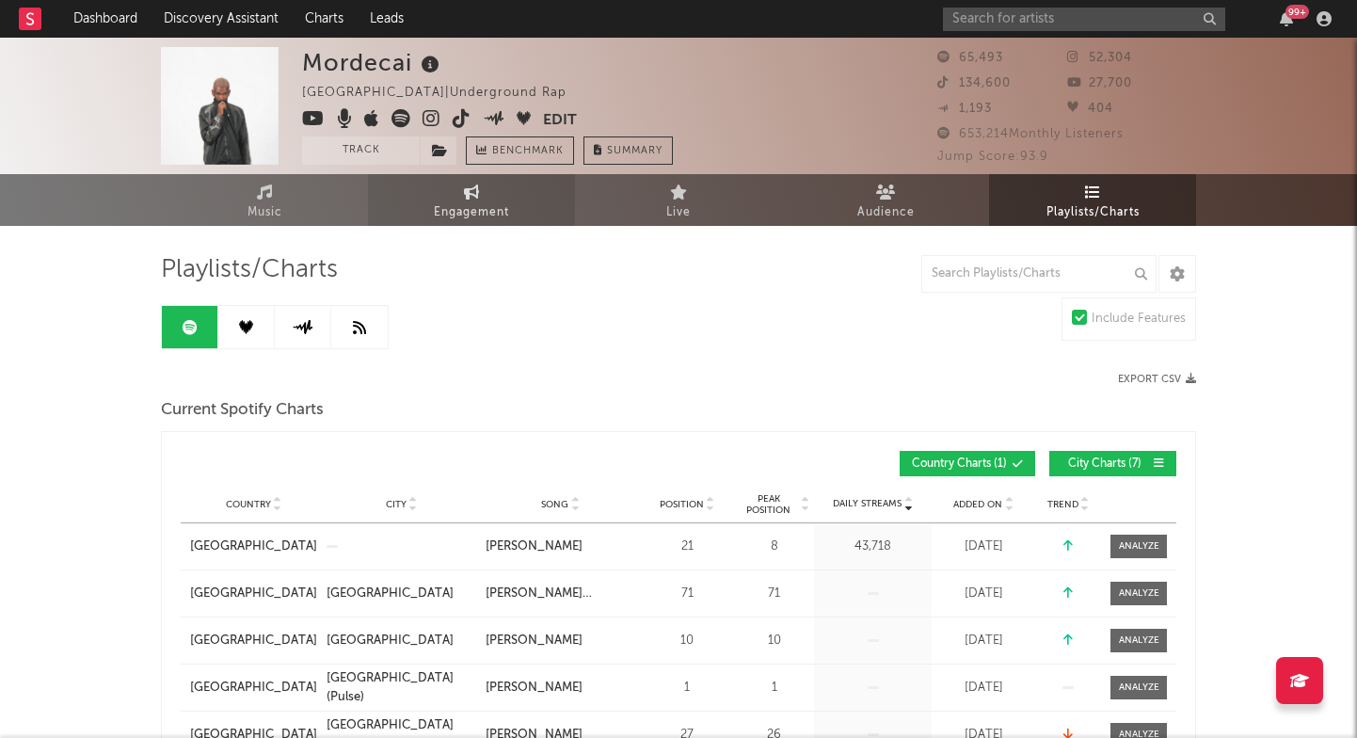
click at [450, 190] on link "Engagement" at bounding box center [471, 200] width 207 height 52
select select "1w"
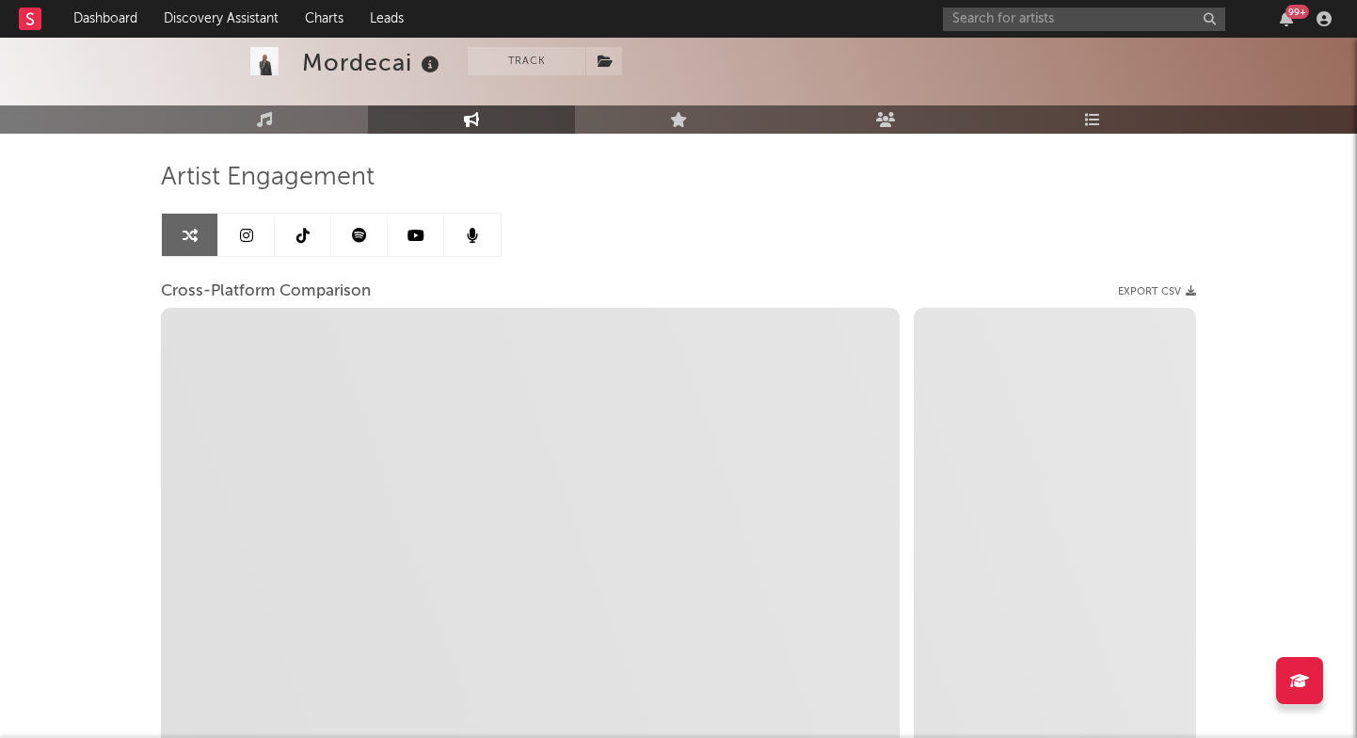
scroll to position [66, 0]
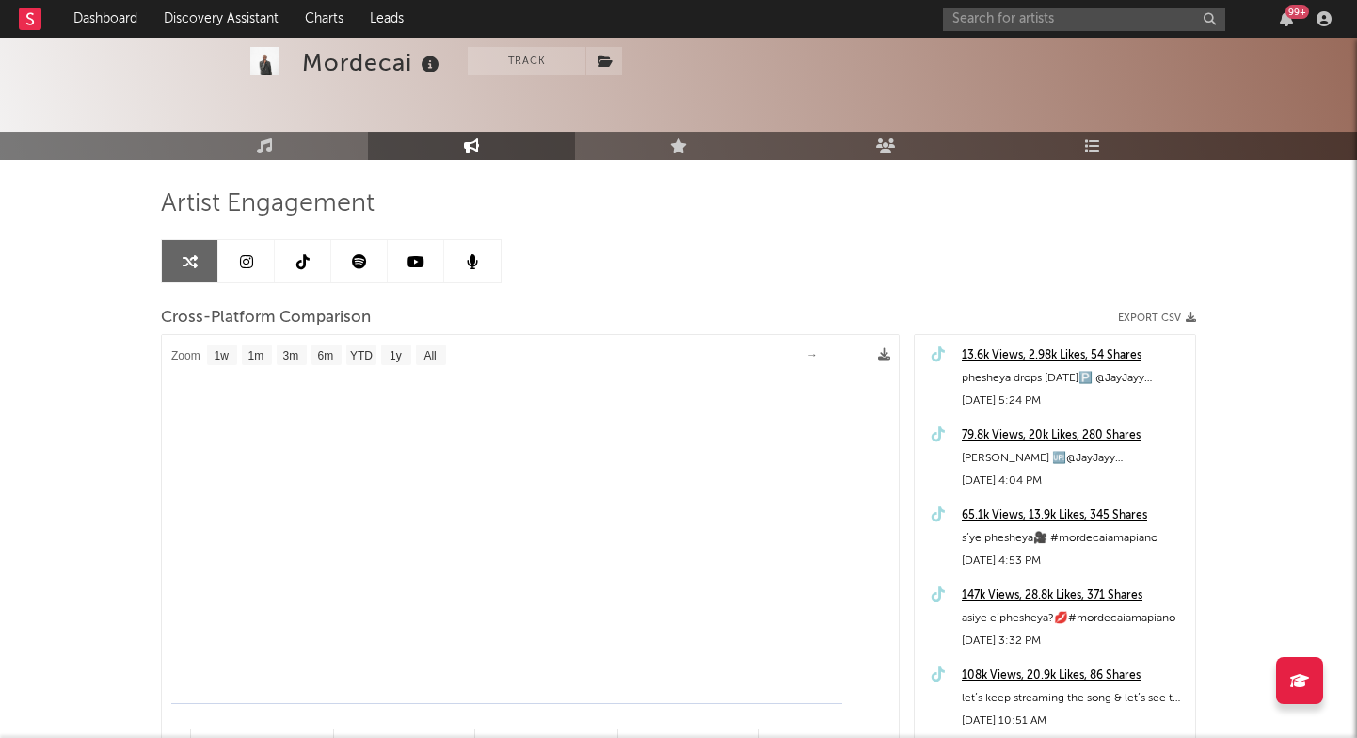
select select "1m"
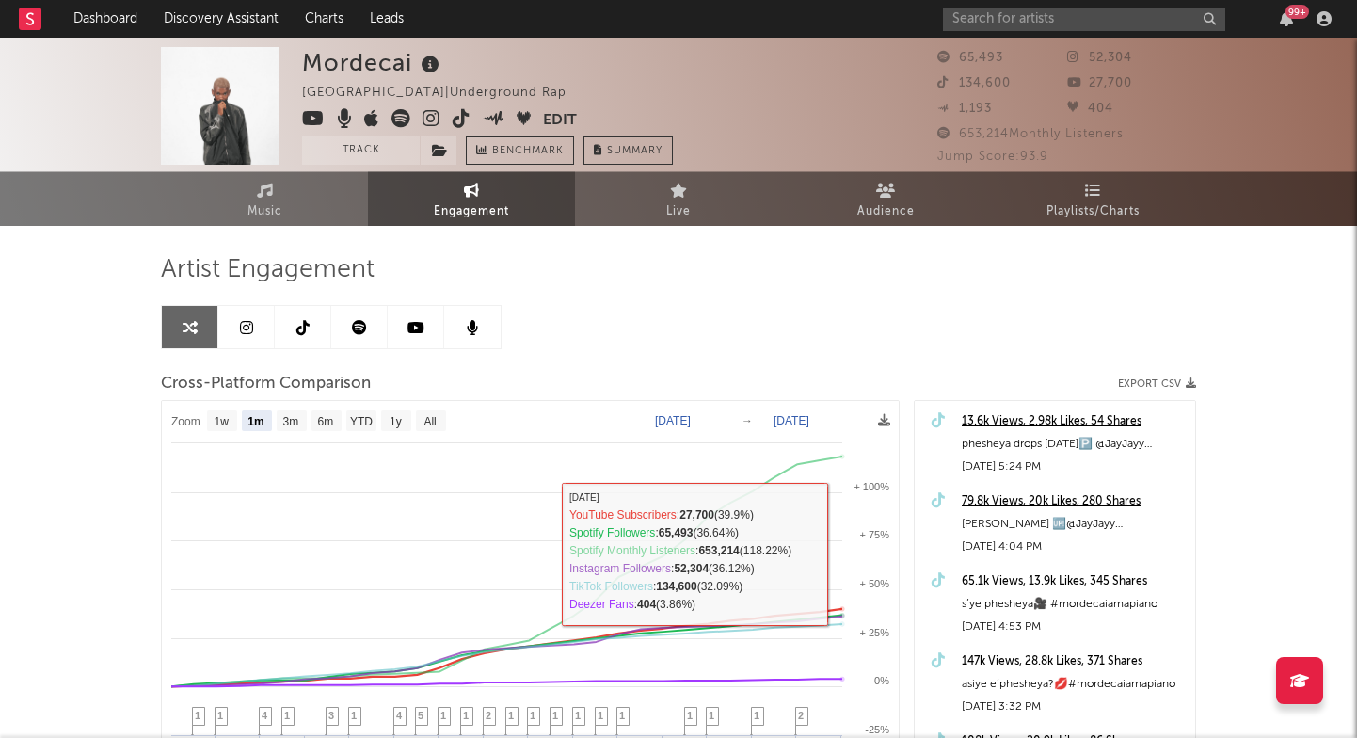
scroll to position [0, 0]
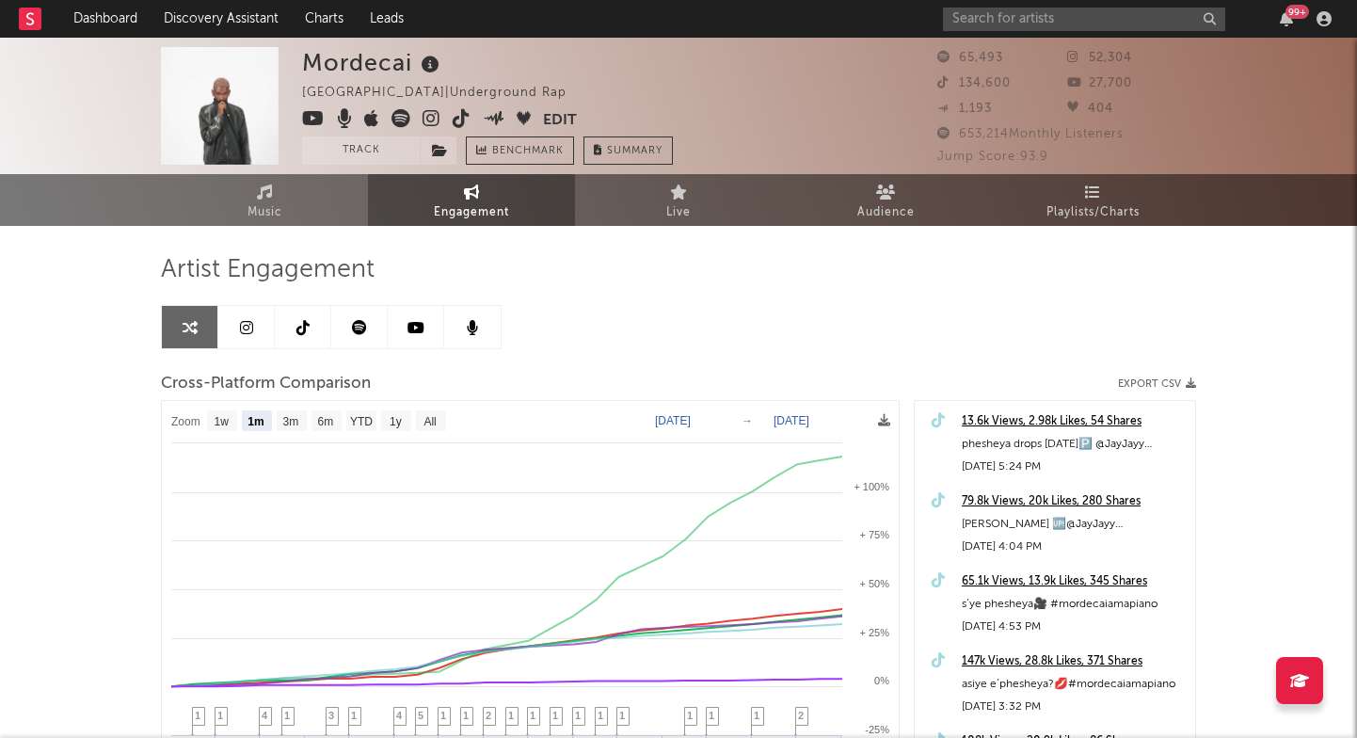
click at [437, 111] on icon at bounding box center [432, 118] width 18 height 19
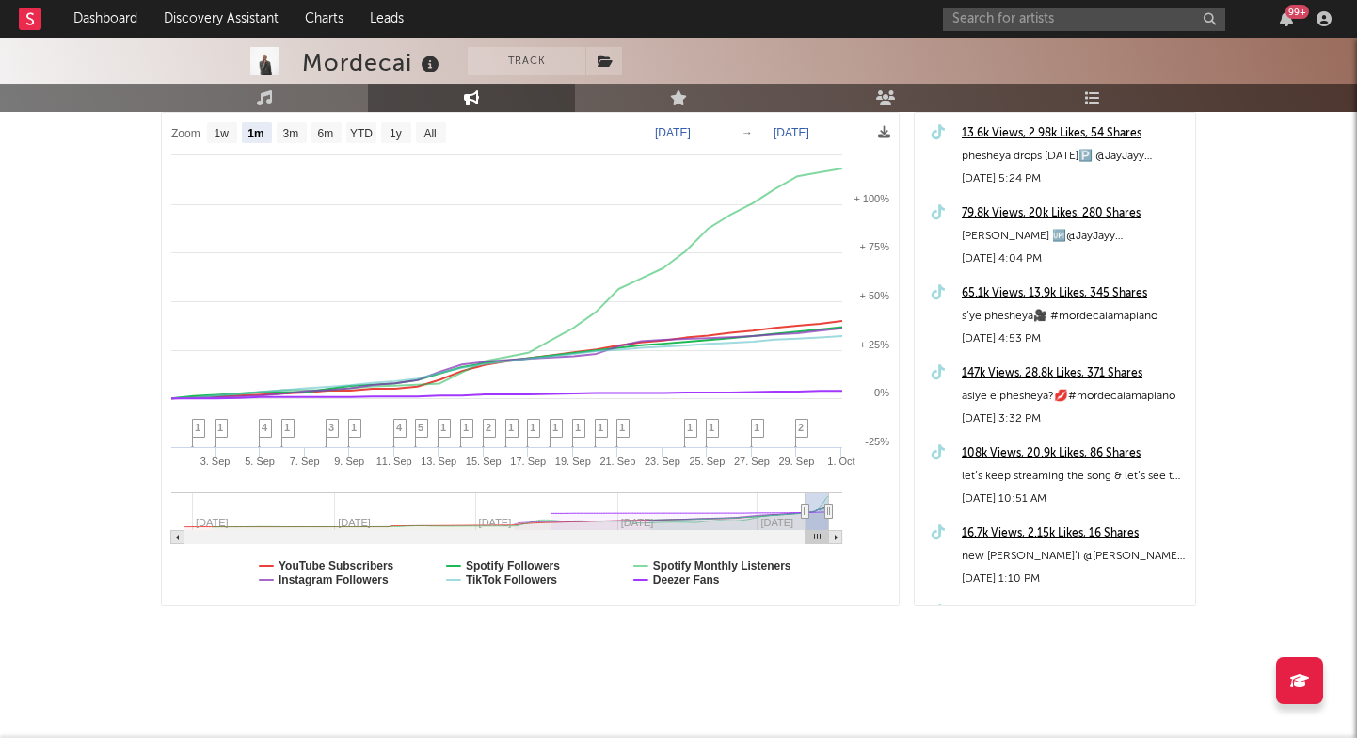
scroll to position [288, 0]
